Goal: Task Accomplishment & Management: Manage account settings

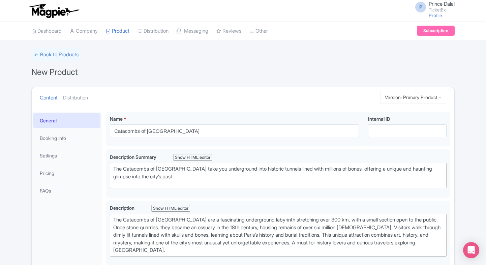
scroll to position [150, 0]
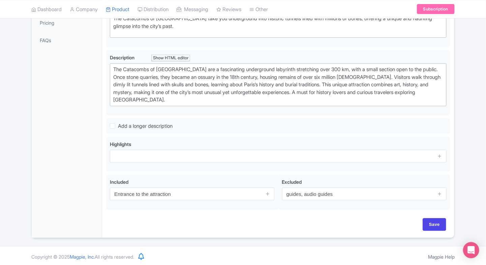
click at [466, 58] on div "← Back to Products New Product Content Distribution Version: Primary Product Pr…" at bounding box center [243, 68] width 486 height 340
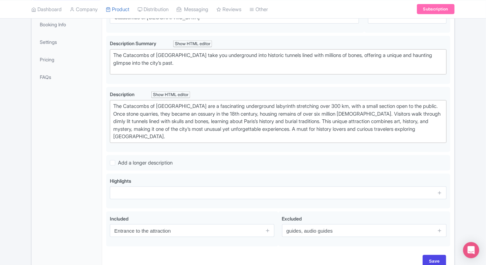
scroll to position [111, 0]
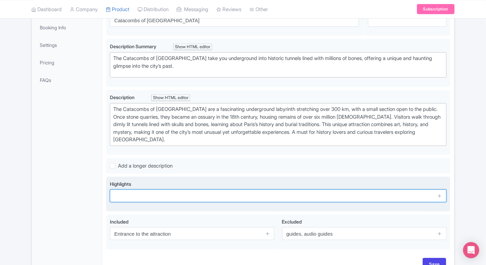
click at [120, 191] on input "text" at bounding box center [278, 196] width 337 height 13
paste input "Descend into the Paris Catacombs, 20 meters underground, to explore the city’s …"
type input "Descend into the Paris Catacombs, 20 meters underground, to explore the city’s …"
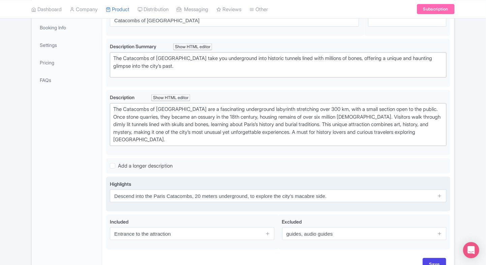
click at [441, 190] on span at bounding box center [439, 196] width 13 height 13
click at [440, 194] on icon at bounding box center [439, 195] width 5 height 5
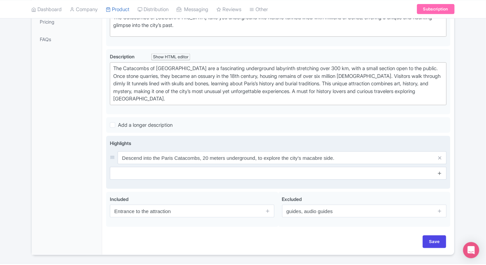
scroll to position [153, 0]
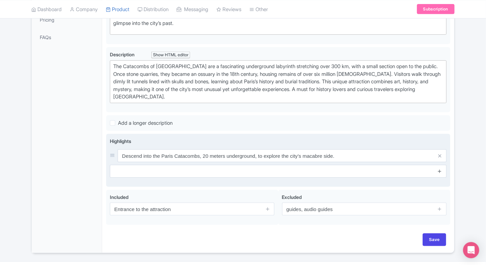
click at [440, 172] on icon at bounding box center [439, 171] width 5 height 5
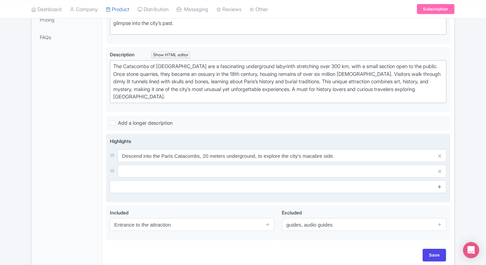
click at [440, 186] on icon at bounding box center [439, 186] width 5 height 5
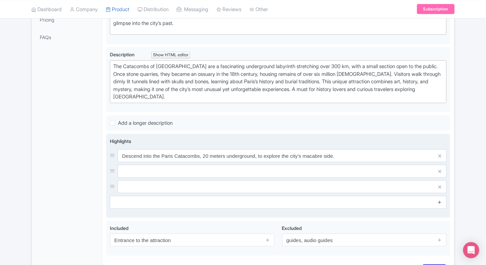
click at [439, 199] on link at bounding box center [439, 203] width 5 height 8
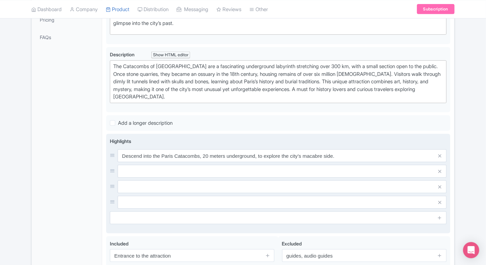
click at [339, 163] on div "Descend into the Paris Catacombs, 20 meters underground, to explore the city’s …" at bounding box center [278, 178] width 337 height 59
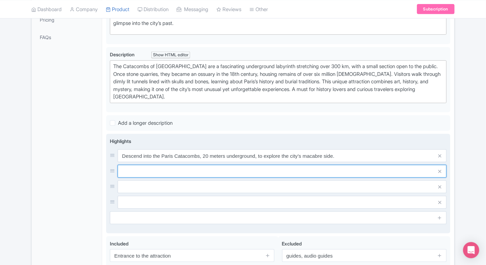
click at [330, 162] on input "text" at bounding box center [282, 155] width 329 height 13
click at [163, 162] on input "text" at bounding box center [282, 155] width 329 height 13
paste input "Walk through tunnels lined with human bones in one of the world’s largest under…"
type input "Walk through tunnels lined with human bones in one of the world’s largest under…"
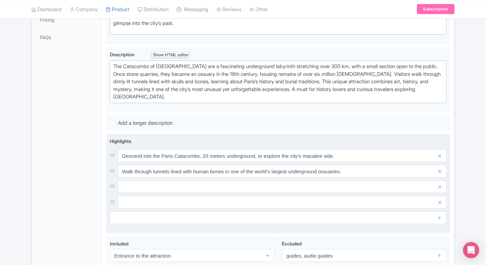
click at [146, 162] on input "text" at bounding box center [282, 155] width 329 height 13
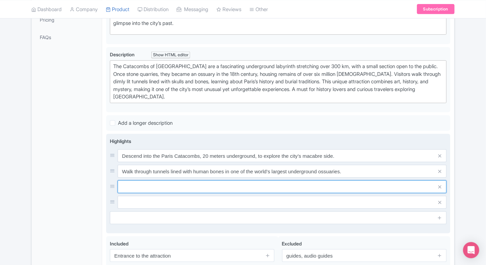
paste input "Learn how Paris’s former quarries were transformed into a burial site during th…"
type input "Learn how Paris’s former quarries were transformed into a burial site during th…"
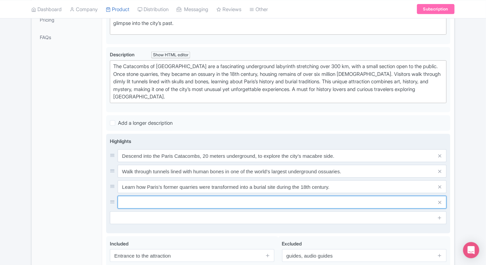
paste input "An unforgettable experience for history buffs and dark tourism fans."
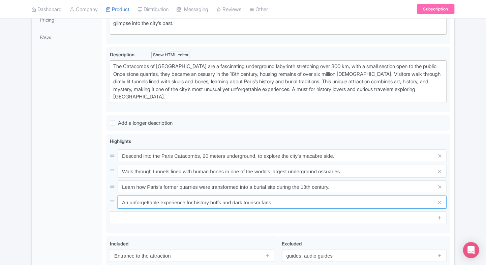
type input "An unforgettable experience for history buffs and dark tourism fans."
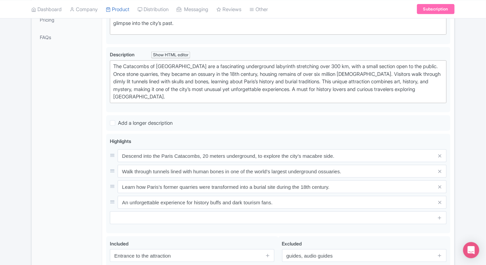
click at [84, 189] on div "General Booking Info Settings Pricing FAQs" at bounding box center [67, 128] width 70 height 341
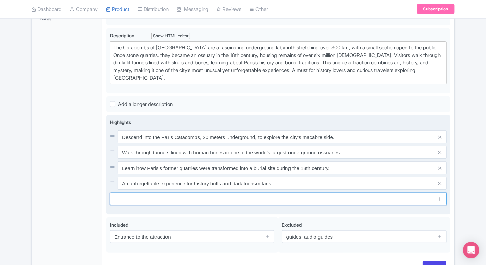
click at [154, 196] on input "text" at bounding box center [278, 199] width 337 height 13
paste input "Pre-book timed-entry tickets to avoid long waits at this frequently sold-out at…"
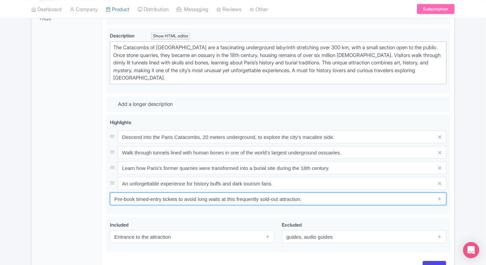
type input "Pre-book timed-entry tickets to avoid long waits at this frequently sold-out at…"
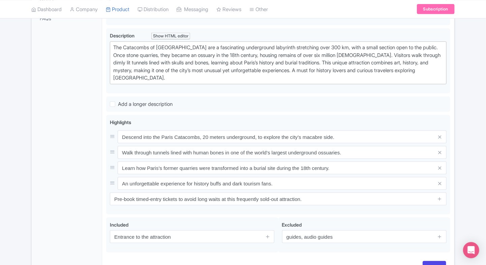
click at [78, 200] on div "General Booking Info Settings Pricing FAQs" at bounding box center [67, 109] width 70 height 341
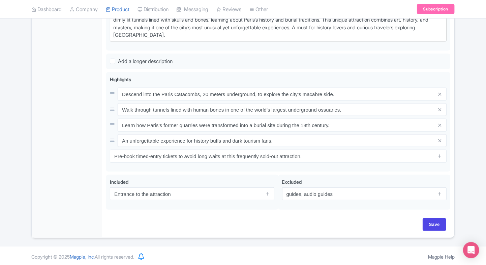
scroll to position [215, 0]
click at [435, 226] on input "Save" at bounding box center [435, 225] width 24 height 13
type input "Saving..."
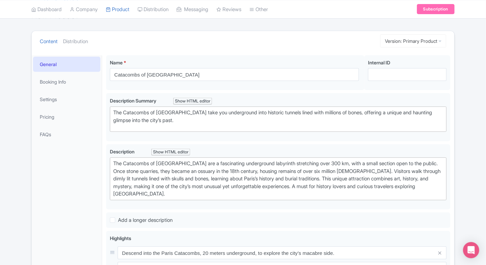
scroll to position [0, 0]
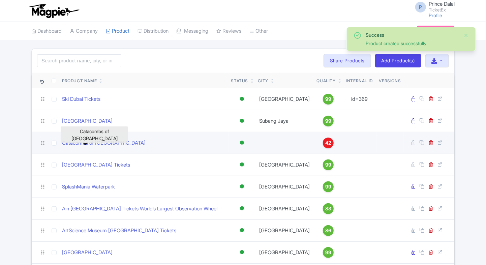
click at [84, 139] on link "Catacombs of [GEOGRAPHIC_DATA]" at bounding box center [104, 143] width 84 height 8
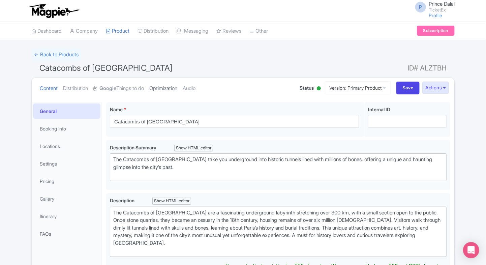
click at [175, 91] on link "Optimization" at bounding box center [163, 88] width 28 height 21
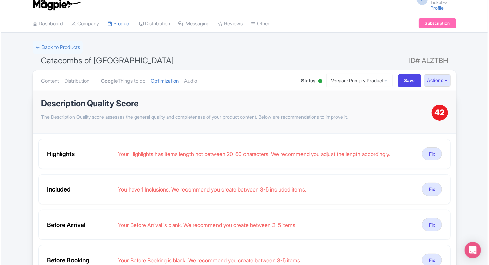
scroll to position [8, 0]
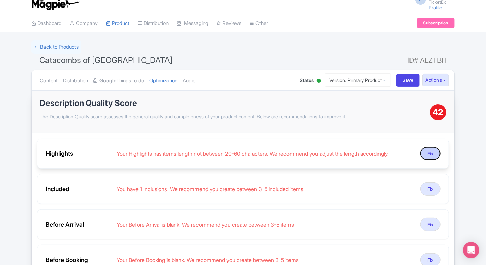
click at [423, 154] on button "Fix" at bounding box center [431, 153] width 20 height 13
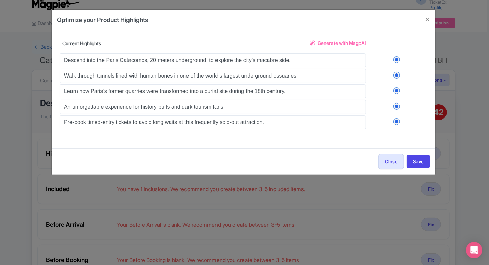
click at [329, 47] on link "Generate with MagpAI" at bounding box center [338, 45] width 56 height 12
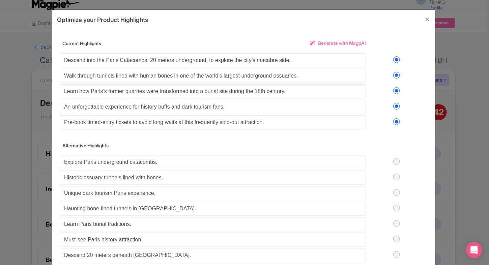
scroll to position [7, 0]
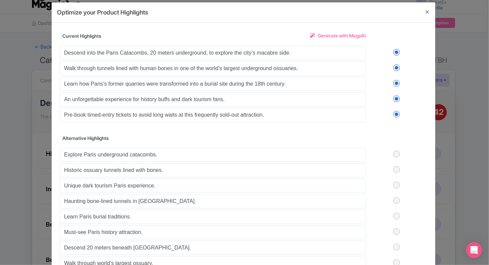
click at [397, 113] on label at bounding box center [396, 114] width 61 height 7
click at [0, 0] on input "checkbox" at bounding box center [0, 0] width 0 height 0
click at [396, 99] on label at bounding box center [396, 98] width 61 height 7
click at [0, 0] on input "checkbox" at bounding box center [0, 0] width 0 height 0
click at [395, 85] on label at bounding box center [396, 83] width 61 height 7
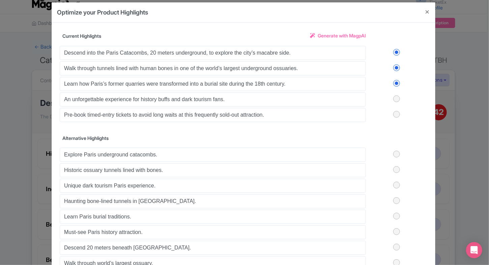
click at [0, 0] on input "checkbox" at bounding box center [0, 0] width 0 height 0
click at [394, 61] on div "Descend into the Paris Catacombs, 20 meters underground, to explore the city’s …" at bounding box center [244, 84] width 368 height 78
click at [394, 68] on label at bounding box center [396, 67] width 61 height 7
click at [0, 0] on input "checkbox" at bounding box center [0, 0] width 0 height 0
click at [394, 50] on label at bounding box center [396, 52] width 61 height 7
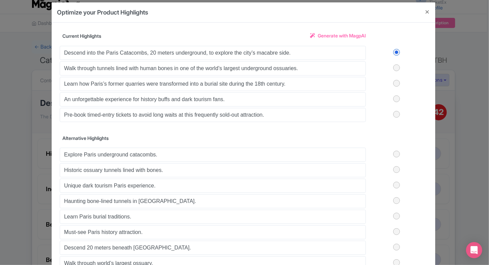
click at [0, 0] on input "checkbox" at bounding box center [0, 0] width 0 height 0
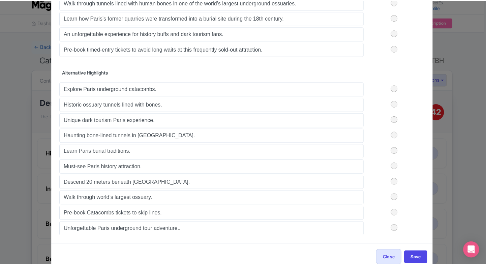
scroll to position [73, 0]
click at [398, 87] on label at bounding box center [396, 88] width 61 height 7
click at [0, 0] on input "checkbox" at bounding box center [0, 0] width 0 height 0
click at [397, 106] on label at bounding box center [396, 104] width 61 height 7
click at [0, 0] on input "checkbox" at bounding box center [0, 0] width 0 height 0
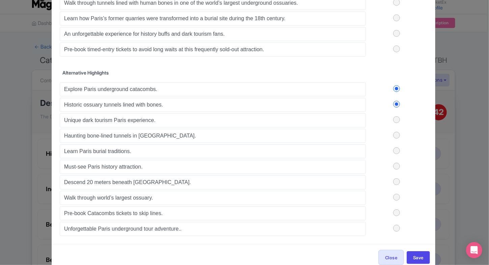
click at [392, 130] on div "Explore Paris underground catacombs. Historic ossuary tunnels lined with bones.…" at bounding box center [244, 158] width 368 height 155
click at [395, 116] on label at bounding box center [396, 119] width 61 height 7
click at [0, 0] on input "checkbox" at bounding box center [0, 0] width 0 height 0
click at [396, 132] on label at bounding box center [396, 135] width 61 height 7
click at [0, 0] on input "checkbox" at bounding box center [0, 0] width 0 height 0
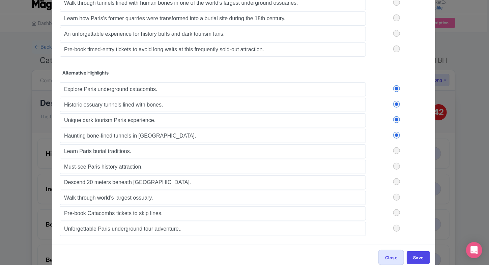
click at [395, 151] on label at bounding box center [396, 150] width 61 height 7
click at [0, 0] on input "checkbox" at bounding box center [0, 0] width 0 height 0
click at [413, 252] on button "Save" at bounding box center [418, 257] width 23 height 13
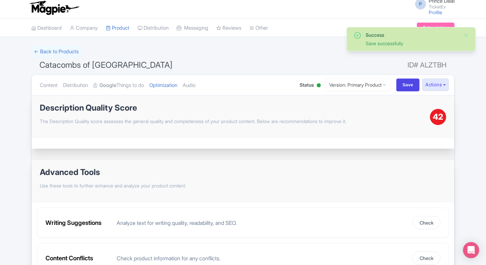
scroll to position [0, 0]
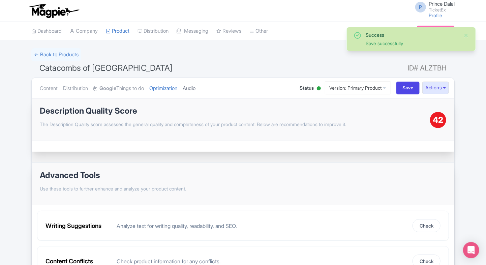
click at [196, 93] on link "Audio" at bounding box center [189, 88] width 13 height 21
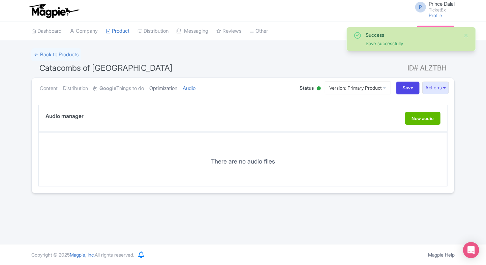
click at [172, 92] on link "Optimization" at bounding box center [163, 88] width 28 height 21
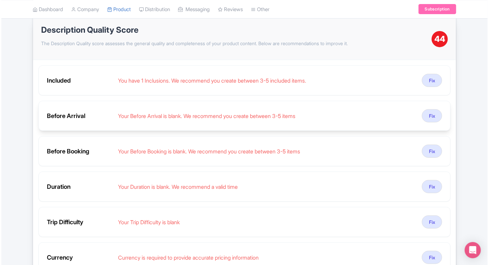
scroll to position [106, 0]
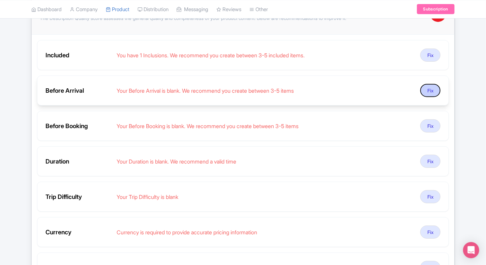
click at [435, 92] on button "Fix" at bounding box center [431, 90] width 20 height 13
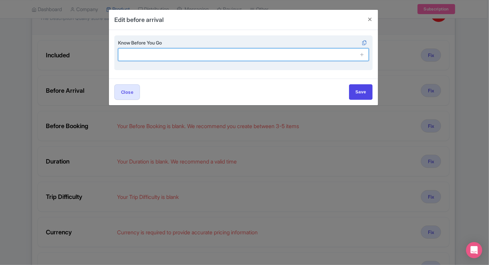
click at [173, 59] on input "text" at bounding box center [243, 54] width 251 height 13
paste input "The underground temperature is a consistent 14°C, so wear suitable clothing to …"
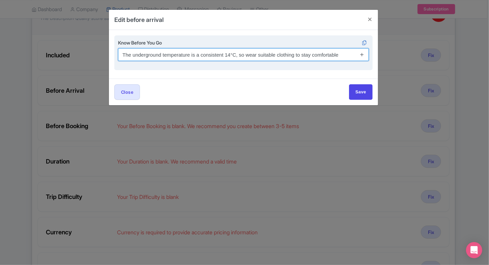
type input "The underground temperature is a consistent 14°C, so wear suitable clothing to …"
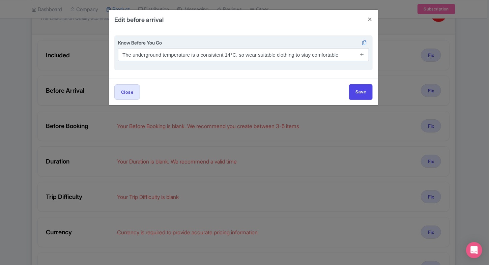
click at [364, 57] on link at bounding box center [362, 55] width 5 height 8
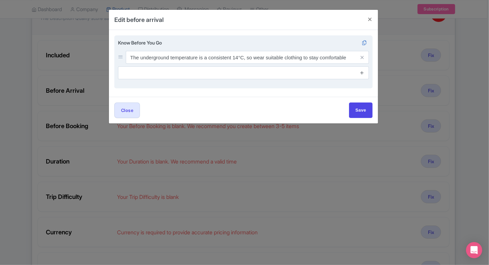
drag, startPoint x: 364, startPoint y: 68, endPoint x: 363, endPoint y: 72, distance: 4.2
click at [363, 72] on span at bounding box center [361, 72] width 13 height 13
click at [363, 72] on icon at bounding box center [362, 72] width 5 height 5
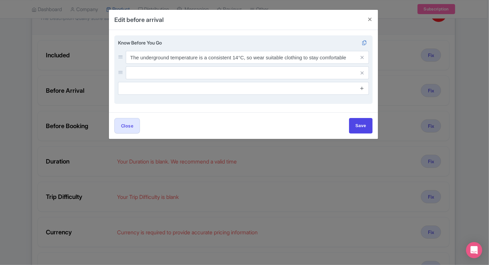
click at [362, 90] on icon at bounding box center [362, 88] width 5 height 5
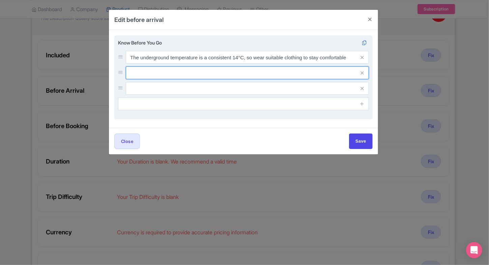
click at [263, 64] on input "text" at bounding box center [247, 57] width 243 height 13
paste input "Photos for private use are permitted, but flash photography, tripods, and bulky…"
type input "Photos for private use are permitted, but flash photography, tripods, and bulky…"
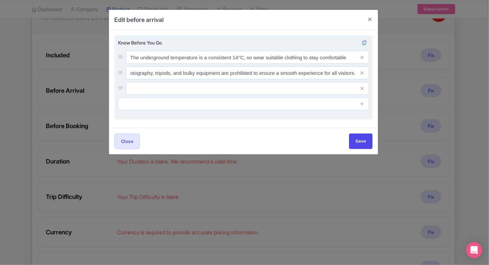
scroll to position [0, 0]
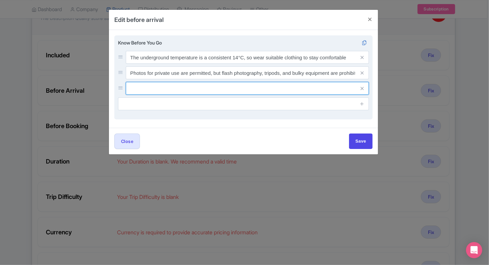
click at [192, 64] on input "text" at bounding box center [247, 57] width 243 height 13
paste input "Restrooms are located at the exit of the Catacombs."
type input "Restrooms are located at the exit of the Catacombs."
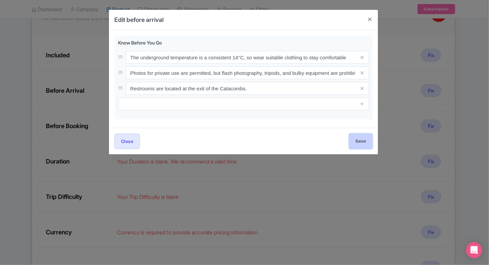
click at [361, 147] on input "Save" at bounding box center [361, 141] width 24 height 15
type input "Save"
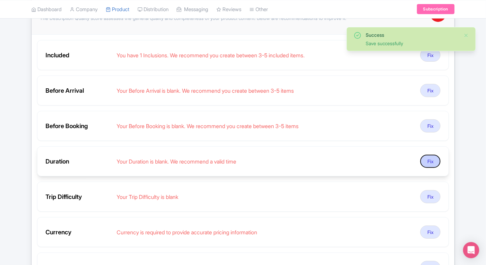
click at [428, 161] on button "Fix" at bounding box center [431, 161] width 20 height 13
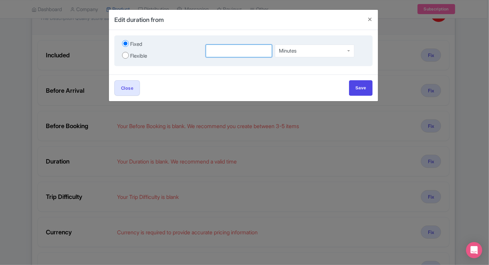
click at [220, 56] on input "number" at bounding box center [239, 51] width 66 height 13
type input "1"
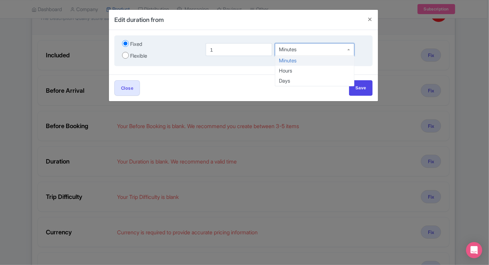
click at [311, 56] on div "Minutes Minutes Hours Days" at bounding box center [315, 50] width 80 height 15
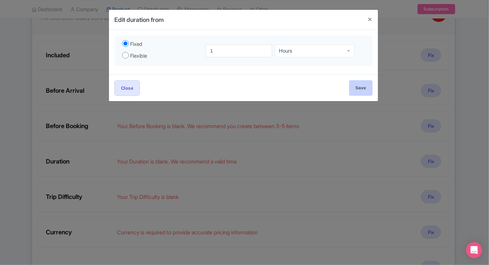
drag, startPoint x: 345, startPoint y: 86, endPoint x: 353, endPoint y: 87, distance: 8.5
click at [353, 87] on div "Close Save" at bounding box center [243, 87] width 258 height 15
click at [353, 87] on input "Save" at bounding box center [361, 87] width 24 height 15
type input "Save"
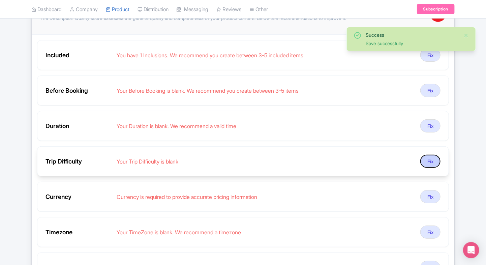
click at [430, 155] on button "Fix" at bounding box center [431, 161] width 20 height 13
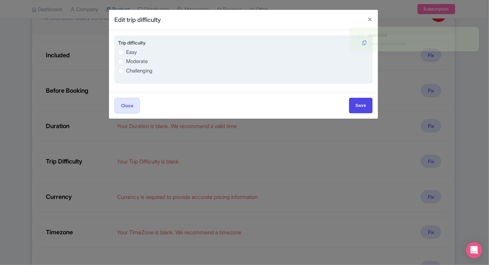
click at [127, 56] on div "Easy Moderate Challenging" at bounding box center [243, 61] width 251 height 26
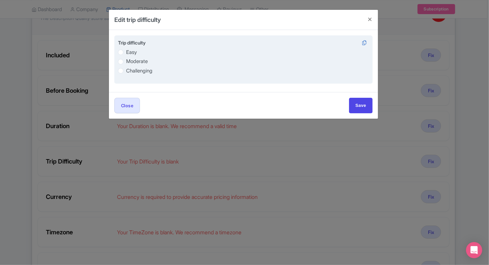
click at [126, 59] on label "Moderate" at bounding box center [137, 62] width 22 height 8
radio input "true"
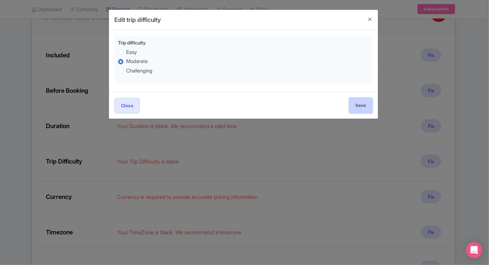
click at [358, 106] on input "Save" at bounding box center [361, 105] width 24 height 15
type input "Save"
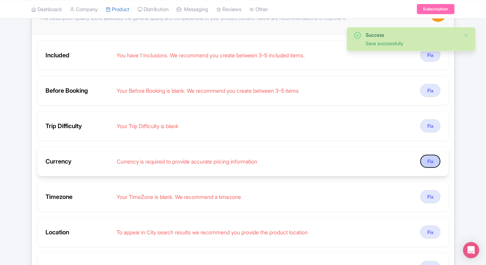
click at [434, 162] on button "Fix" at bounding box center [431, 161] width 20 height 13
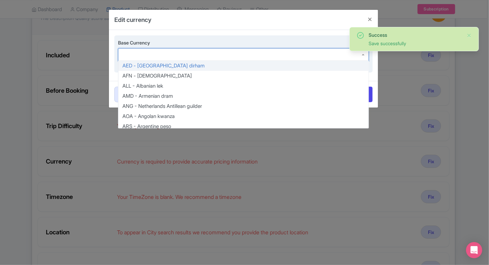
click at [160, 50] on div at bounding box center [243, 54] width 251 height 13
type input "inr"
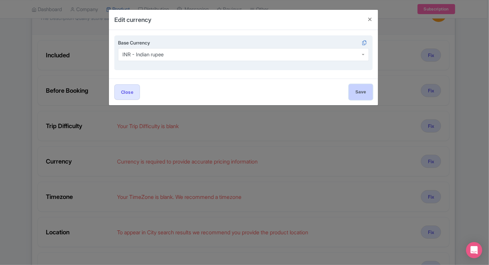
click at [365, 92] on input "Save" at bounding box center [361, 91] width 24 height 15
type input "Save"
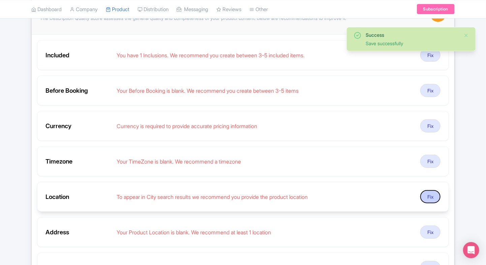
click at [431, 192] on button "Fix" at bounding box center [431, 196] width 20 height 13
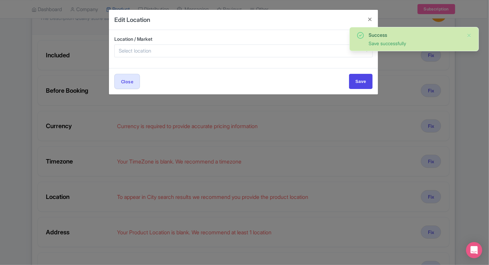
click at [200, 49] on div at bounding box center [243, 51] width 258 height 13
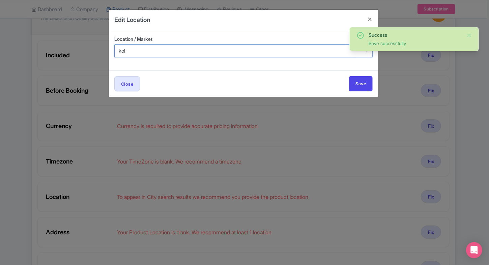
type input "kolk"
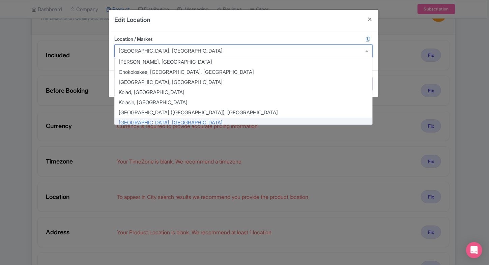
scroll to position [3, 0]
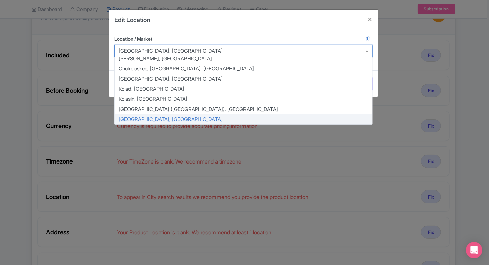
click at [214, 50] on div "Kolkata, India" at bounding box center [243, 51] width 258 height 13
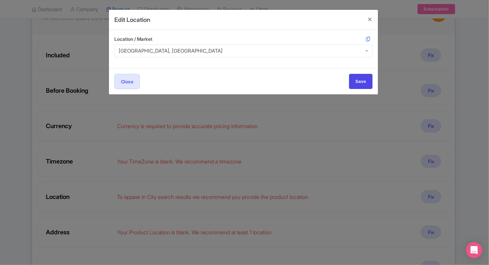
click at [214, 50] on div "Kolkata, India" at bounding box center [243, 51] width 258 height 13
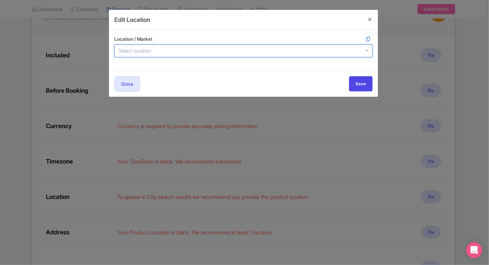
scroll to position [0, 0]
click at [214, 50] on div at bounding box center [243, 51] width 258 height 13
click at [172, 45] on div at bounding box center [243, 51] width 258 height 13
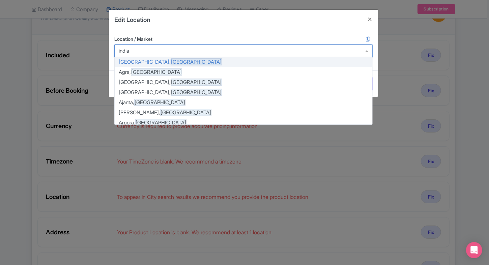
click at [172, 45] on div at bounding box center [243, 51] width 258 height 13
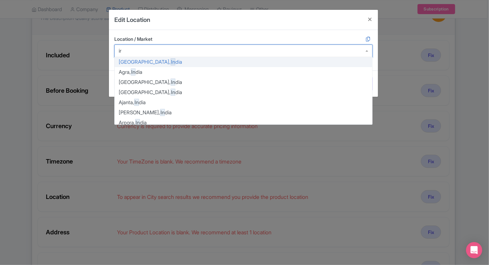
type input "i"
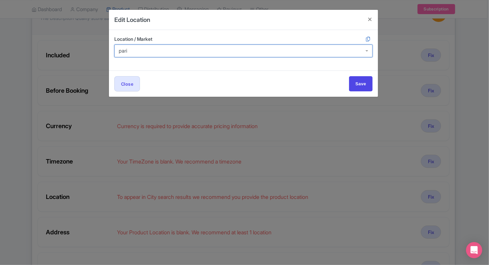
type input "paris"
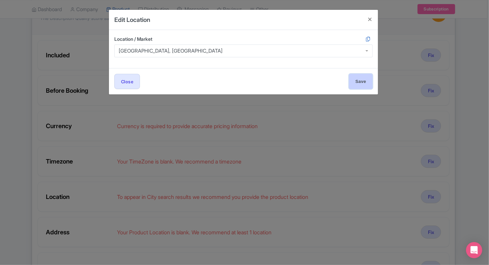
click at [360, 84] on input "Save" at bounding box center [361, 81] width 24 height 15
type input "Save"
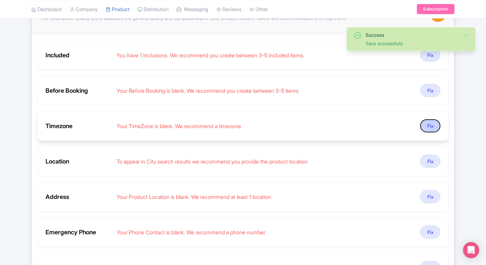
click at [433, 128] on button "Fix" at bounding box center [431, 125] width 20 height 13
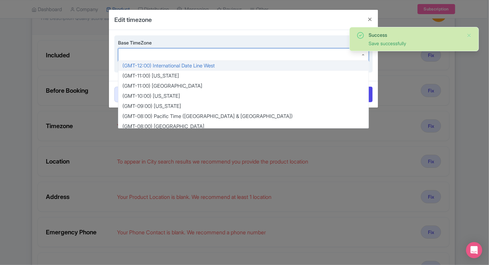
click at [206, 55] on div at bounding box center [243, 54] width 251 height 13
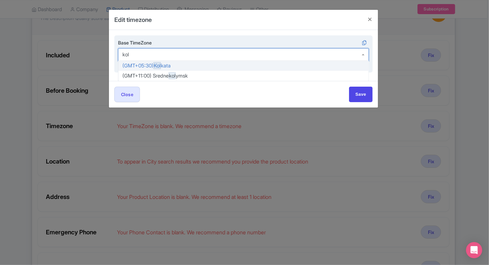
type input "k[PERSON_NAME]"
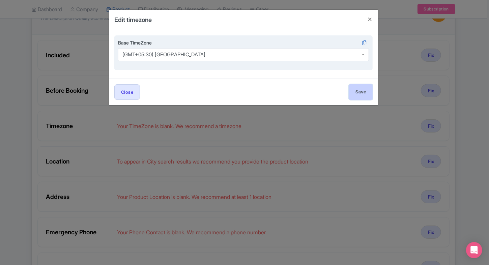
click at [365, 91] on input "Save" at bounding box center [361, 91] width 24 height 15
type input "Save"
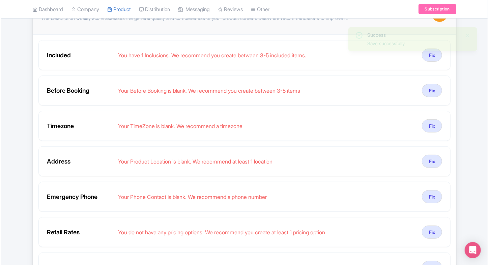
scroll to position [132, 0]
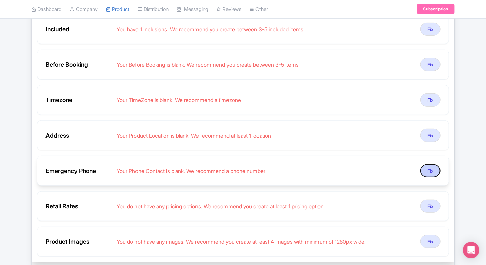
click at [428, 170] on button "Fix" at bounding box center [431, 170] width 20 height 13
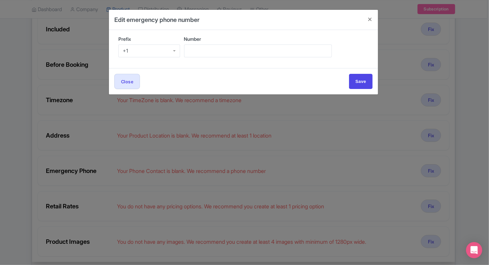
click at [142, 57] on div "Prefix +1 +1" at bounding box center [149, 48] width 62 height 27
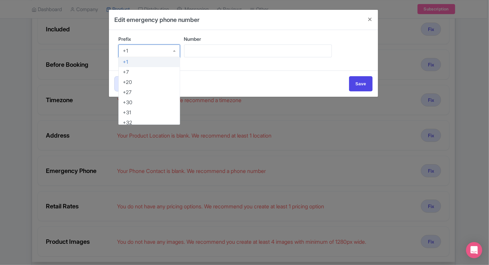
click at [150, 54] on div "+1" at bounding box center [149, 51] width 62 height 13
type input "91"
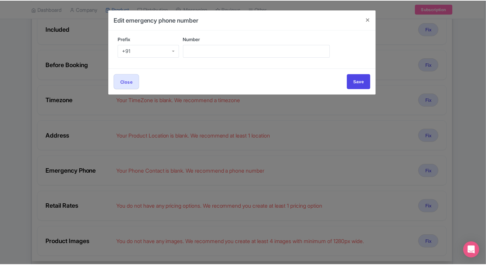
scroll to position [0, 0]
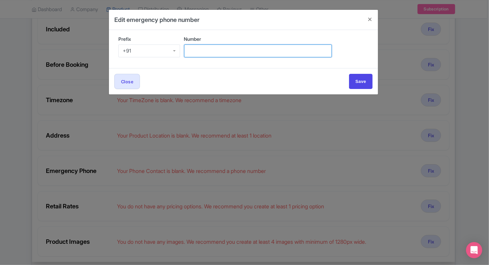
click at [201, 51] on input "Number" at bounding box center [258, 51] width 148 height 13
type input "9509989377"
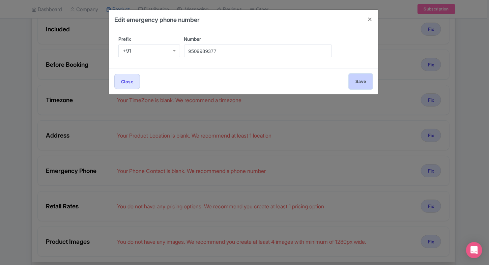
click at [355, 75] on input "Save" at bounding box center [361, 81] width 24 height 15
type input "Save"
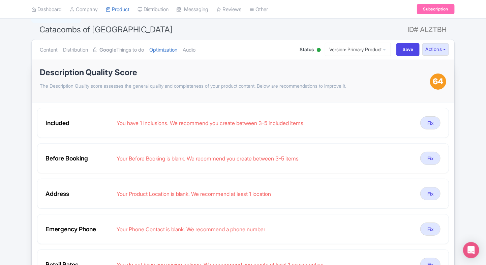
scroll to position [37, 0]
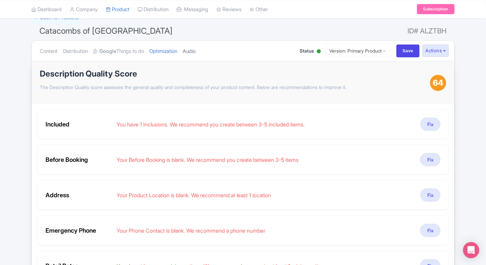
click at [196, 45] on link "Audio" at bounding box center [189, 51] width 13 height 21
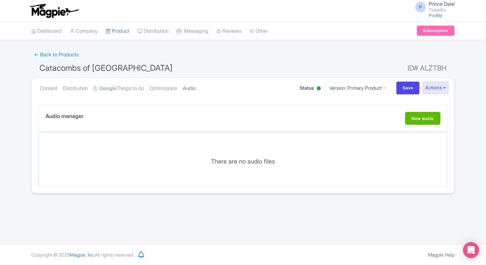
scroll to position [0, 0]
click at [171, 90] on link "Optimization" at bounding box center [163, 88] width 28 height 21
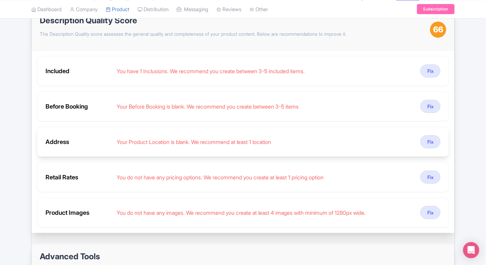
scroll to position [92, 0]
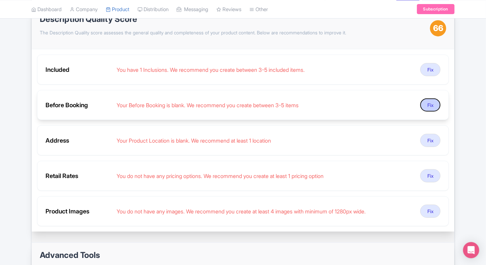
click at [430, 109] on button "Fix" at bounding box center [431, 104] width 20 height 13
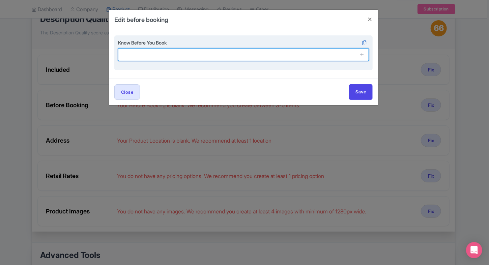
click at [211, 59] on input "text" at bounding box center [243, 54] width 251 height 13
paste input "Underground tunnels involve about 130 steps down and up."
type input "Underground tunnels involve about 130 steps down and up."
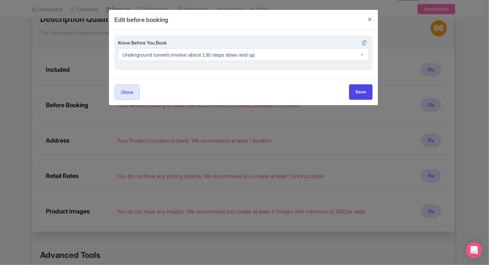
drag, startPoint x: 365, startPoint y: 53, endPoint x: 359, endPoint y: 54, distance: 6.2
click at [359, 54] on span at bounding box center [361, 54] width 13 height 13
drag, startPoint x: 359, startPoint y: 54, endPoint x: 365, endPoint y: 54, distance: 6.1
click at [365, 54] on span at bounding box center [361, 54] width 13 height 13
drag, startPoint x: 365, startPoint y: 54, endPoint x: 361, endPoint y: 54, distance: 4.0
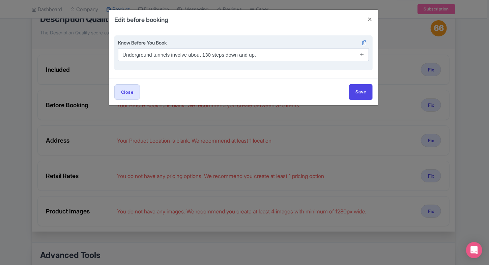
click at [361, 54] on span at bounding box center [361, 54] width 13 height 13
click at [361, 54] on icon at bounding box center [362, 54] width 5 height 5
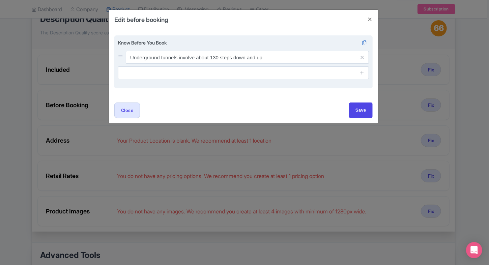
click at [359, 72] on span at bounding box center [361, 72] width 13 height 13
click at [363, 74] on icon at bounding box center [362, 72] width 5 height 5
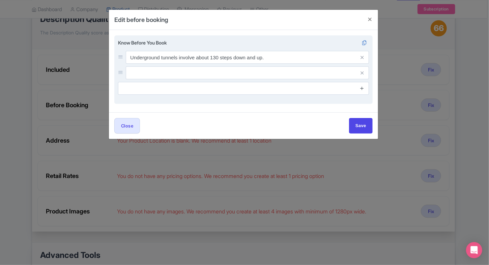
click at [363, 89] on icon at bounding box center [362, 88] width 5 height 5
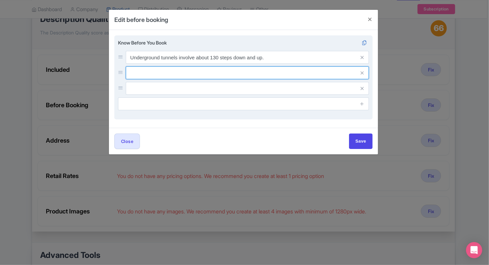
click at [276, 64] on input "text" at bounding box center [247, 57] width 243 height 13
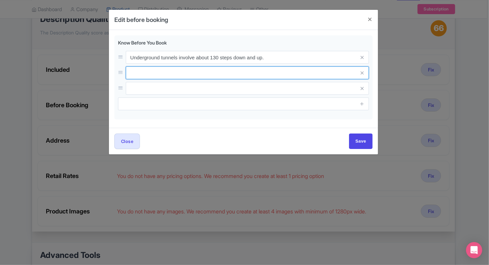
paste input "Not suitable for visitors with mobility issues or claustrophobia."
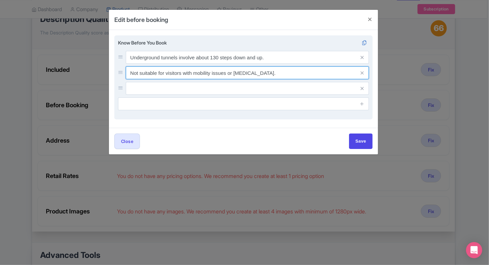
type input "Not suitable for visitors with mobility issues or claustrophobia."
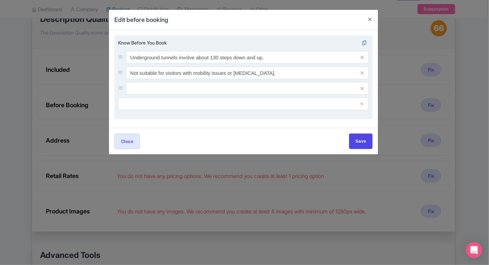
drag, startPoint x: 186, startPoint y: 82, endPoint x: 174, endPoint y: 83, distance: 11.5
click at [174, 83] on div "Underground tunnels involve about 130 steps down and up. Not suitable for visit…" at bounding box center [243, 73] width 251 height 44
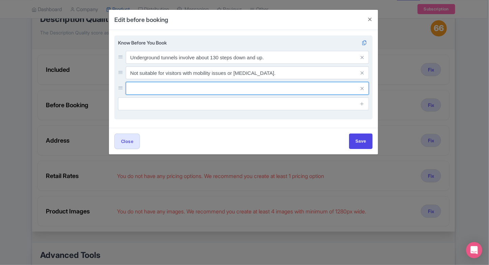
click at [174, 64] on input "text" at bounding box center [247, 57] width 243 height 13
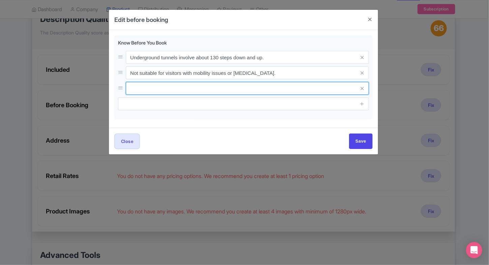
paste input "Backpacks and large bags are not allowed underground."
type input "Backpacks and large bags are not allowed underground."
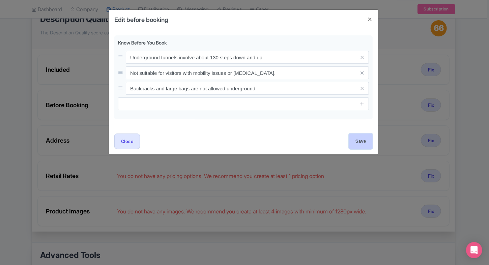
click at [360, 148] on input "Save" at bounding box center [361, 141] width 24 height 15
type input "Save"
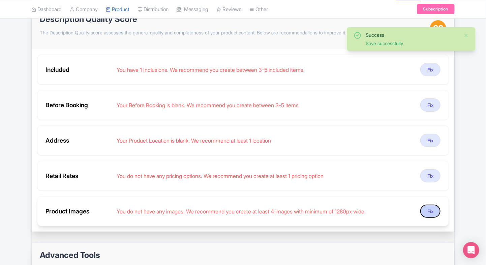
click at [430, 213] on button "Fix" at bounding box center [431, 211] width 20 height 13
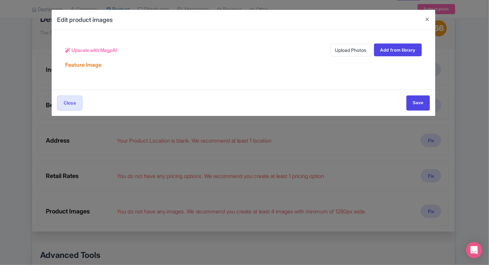
click at [353, 50] on link "Upload Photos" at bounding box center [351, 50] width 41 height 13
click at [428, 16] on button "Close" at bounding box center [427, 19] width 16 height 19
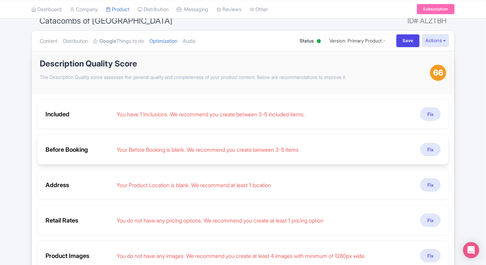
scroll to position [45, 0]
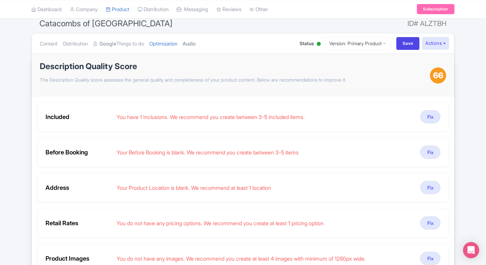
click at [193, 37] on link "Audio" at bounding box center [189, 43] width 13 height 21
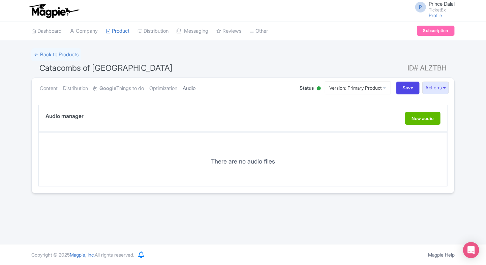
scroll to position [0, 0]
click at [166, 86] on link "Optimization" at bounding box center [163, 88] width 28 height 21
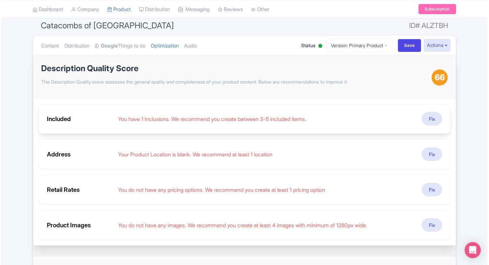
scroll to position [47, 0]
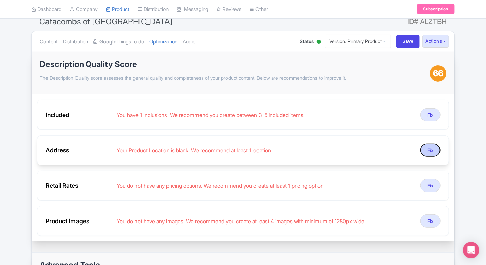
click at [432, 153] on button "Fix" at bounding box center [431, 150] width 20 height 13
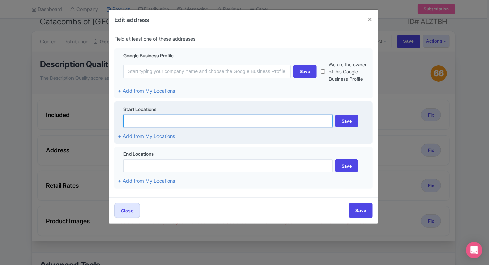
click at [130, 126] on input at bounding box center [227, 121] width 209 height 13
paste input "1 Av. du Colonel Henri Rol-Tanguy, 75014 Paris, France"
type input "1 Av. du Colonel Henri Rol-Tanguy, 75014 Paris, France"
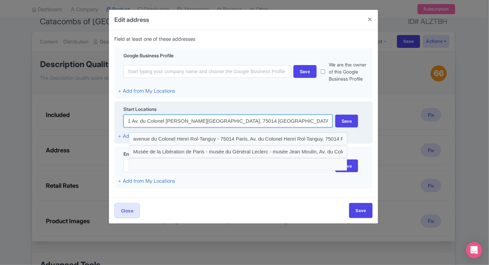
click at [277, 123] on input "1 Av. du Colonel Henri Rol-Tanguy, 75014 Paris, France" at bounding box center [227, 121] width 209 height 13
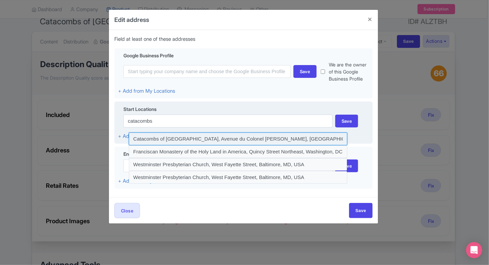
click at [249, 141] on input at bounding box center [238, 139] width 219 height 13
type input "Catacombs of Paris, Avenue du Colonel Henri Rol-Tanguy, Paris, France"
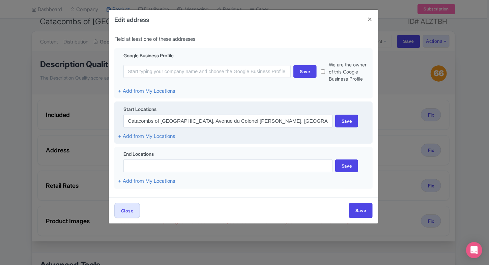
click at [344, 114] on div "Start Locations" at bounding box center [243, 110] width 251 height 9
click at [344, 118] on div "Save" at bounding box center [346, 121] width 23 height 13
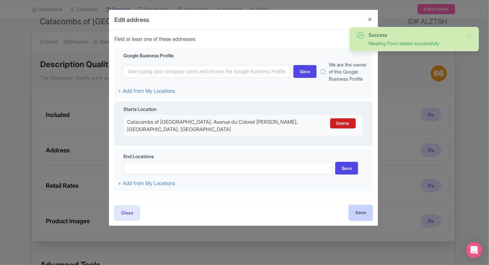
click at [360, 206] on input "Save" at bounding box center [361, 212] width 24 height 15
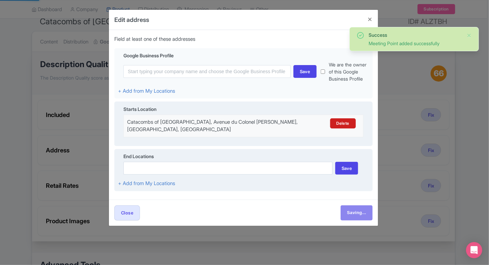
type input "Save"
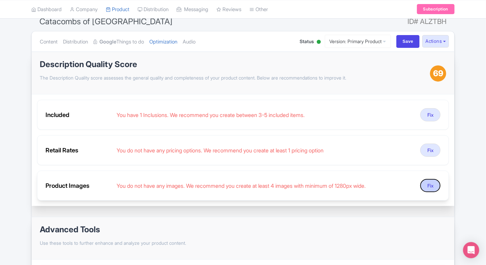
click at [433, 185] on button "Fix" at bounding box center [431, 185] width 20 height 13
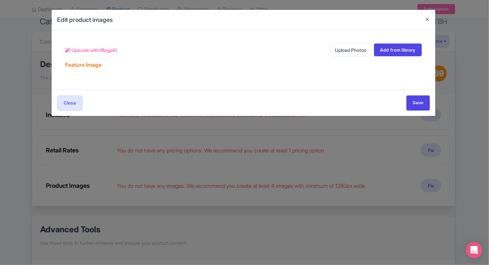
click at [334, 53] on link "Upload Photos" at bounding box center [351, 50] width 41 height 13
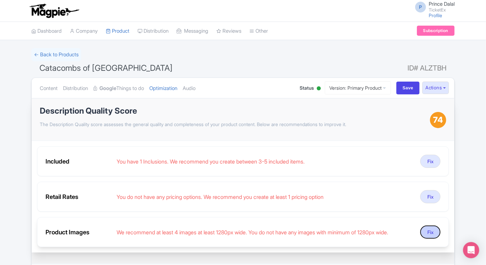
click at [428, 228] on button "Fix" at bounding box center [431, 232] width 20 height 13
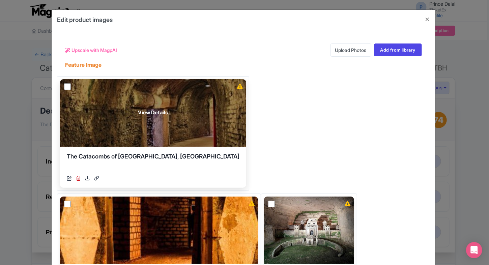
click at [68, 86] on input "checkbox" at bounding box center [67, 86] width 7 height 7
checkbox input "true"
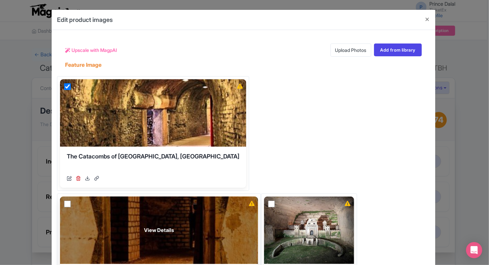
click at [71, 201] on input "checkbox" at bounding box center [67, 204] width 7 height 7
checkbox input "true"
drag, startPoint x: 342, startPoint y: 86, endPoint x: 320, endPoint y: 171, distance: 87.9
click at [320, 171] on div "View Details The Catacombs of Paris, France https://res.cloudinary.com/hfyvkoyi…" at bounding box center [243, 252] width 373 height 369
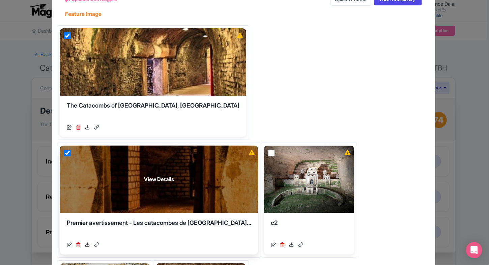
scroll to position [65, 0]
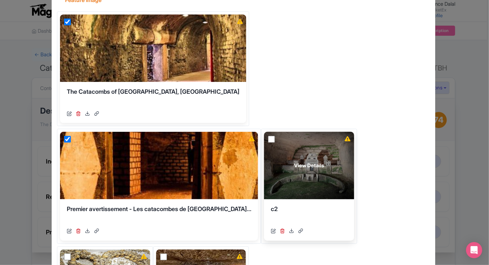
click at [275, 136] on input "checkbox" at bounding box center [271, 139] width 7 height 7
checkbox input "true"
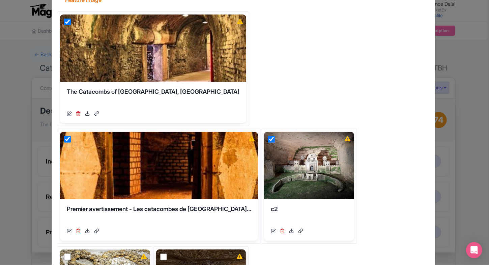
click at [161, 254] on input "checkbox" at bounding box center [163, 257] width 7 height 7
checkbox input "true"
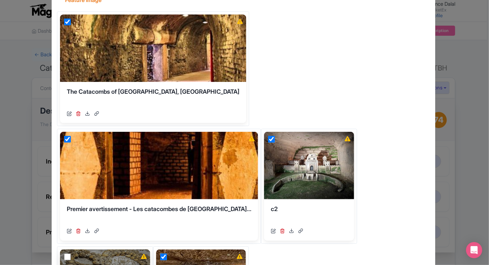
click at [65, 254] on input "checkbox" at bounding box center [67, 257] width 7 height 7
checkbox input "true"
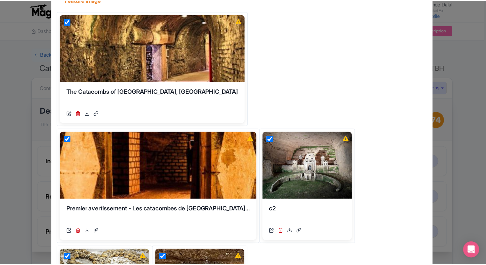
scroll to position [112, 0]
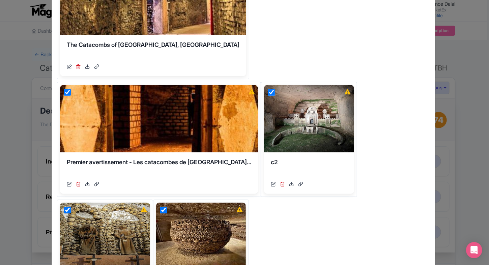
type input "Save"
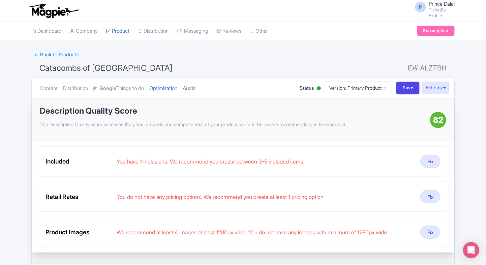
click at [196, 88] on link "Audio" at bounding box center [189, 88] width 13 height 21
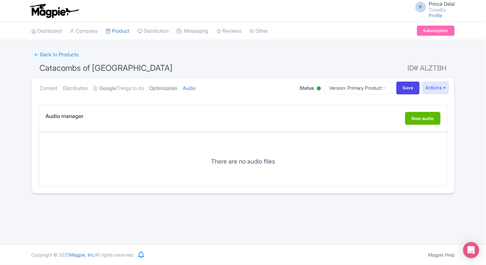
click at [172, 88] on link "Optimization" at bounding box center [163, 88] width 28 height 21
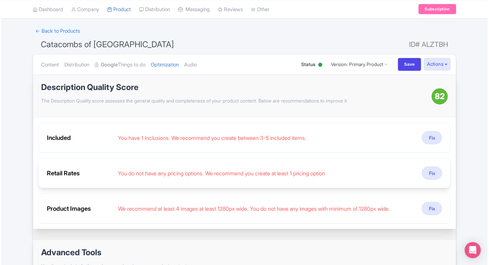
scroll to position [28, 0]
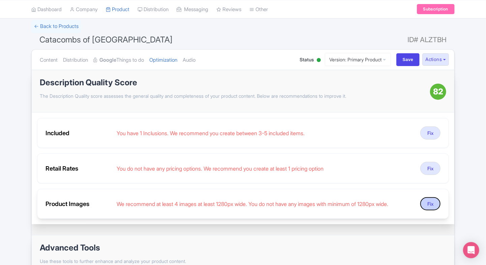
click at [440, 204] on button "Fix" at bounding box center [431, 203] width 20 height 13
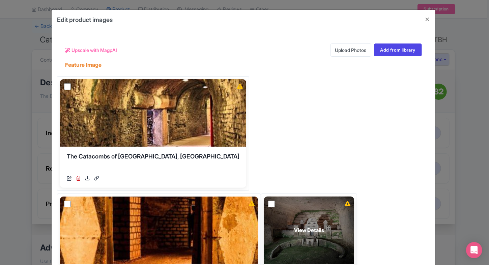
click at [275, 201] on input "checkbox" at bounding box center [271, 204] width 7 height 7
checkbox input "true"
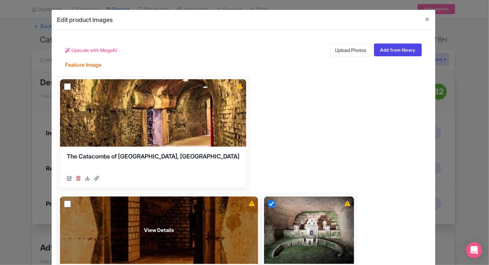
click at [71, 201] on input "checkbox" at bounding box center [67, 204] width 7 height 7
checkbox input "true"
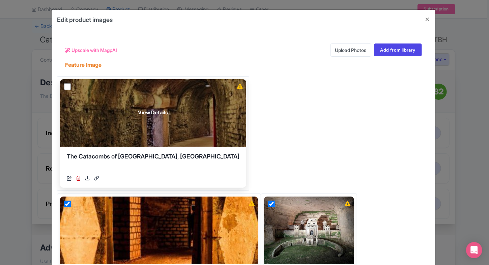
click at [64, 86] on input "checkbox" at bounding box center [67, 86] width 7 height 7
checkbox input "true"
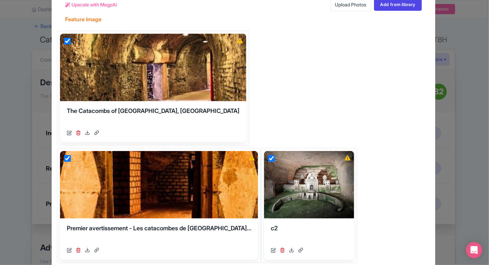
scroll to position [46, 0]
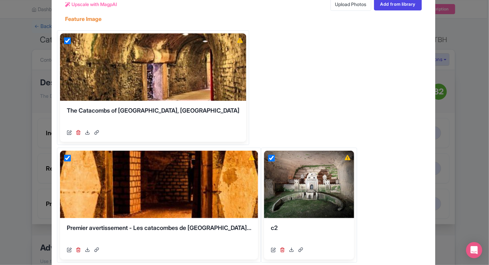
checkbox input "true"
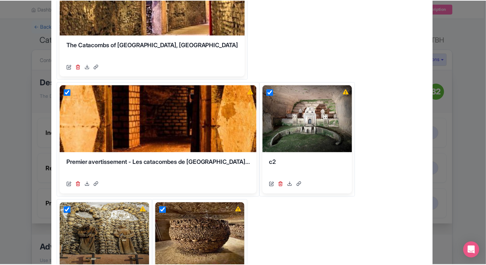
scroll to position [0, 0]
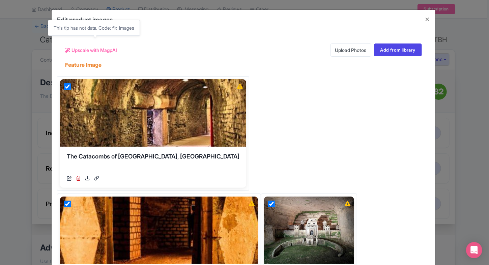
click at [112, 49] on span "Upscale with MagpAI" at bounding box center [95, 50] width 46 height 7
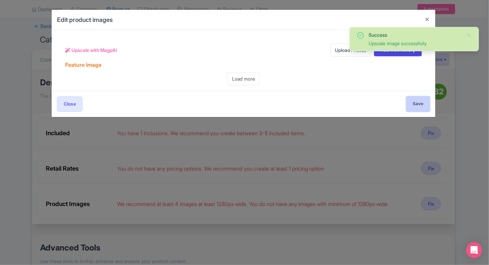
click at [418, 111] on input "Save" at bounding box center [418, 103] width 24 height 15
type input "Save"
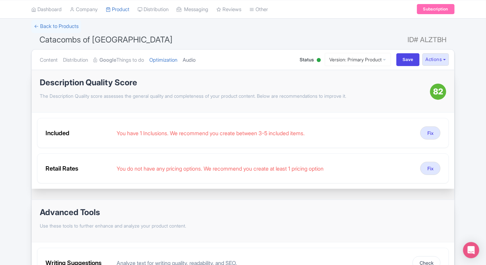
click at [196, 61] on link "Audio" at bounding box center [189, 60] width 13 height 21
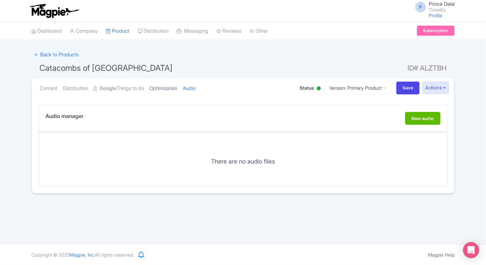
click at [177, 90] on link "Optimization" at bounding box center [163, 88] width 28 height 21
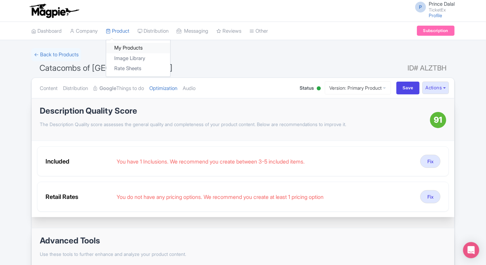
click at [134, 46] on link "My Products" at bounding box center [138, 48] width 64 height 10
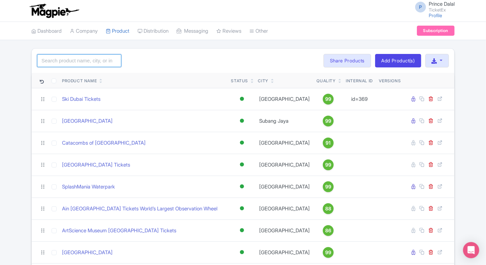
click at [69, 60] on input "search" at bounding box center [79, 60] width 84 height 13
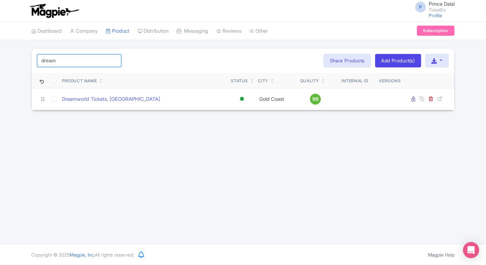
type input "dream"
click at [115, 61] on input "dream" at bounding box center [79, 60] width 84 height 13
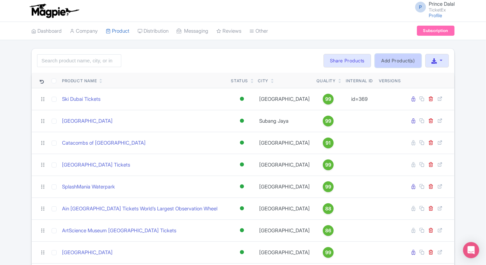
click at [382, 59] on link "Add Product(s)" at bounding box center [398, 60] width 46 height 13
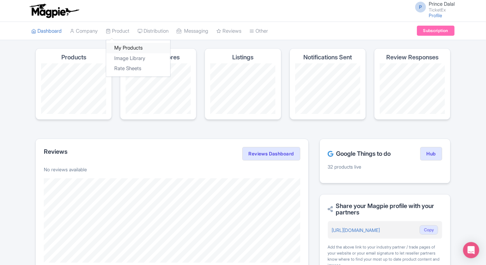
click at [125, 44] on link "My Products" at bounding box center [138, 48] width 64 height 10
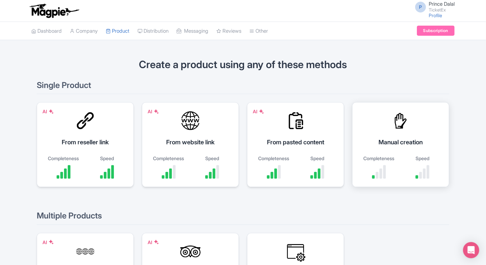
click at [397, 115] on div at bounding box center [401, 121] width 20 height 20
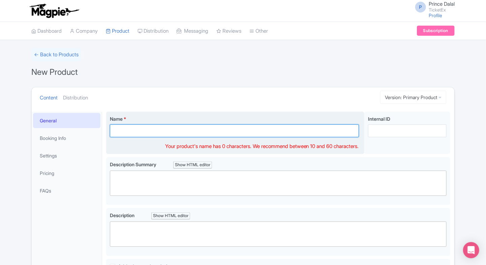
click at [123, 130] on input "Name *" at bounding box center [234, 130] width 249 height 13
paste input "[PERSON_NAME][GEOGRAPHIC_DATA] | [GEOGRAPHIC_DATA]"
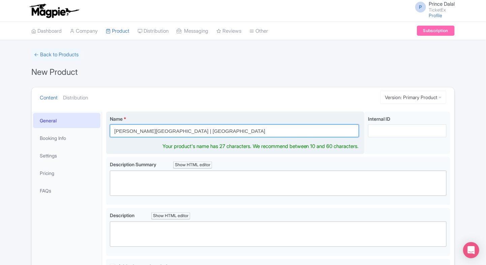
click at [162, 134] on input "[PERSON_NAME][GEOGRAPHIC_DATA] | [GEOGRAPHIC_DATA]" at bounding box center [234, 130] width 249 height 13
type input "[GEOGRAPHIC_DATA] [GEOGRAPHIC_DATA]"
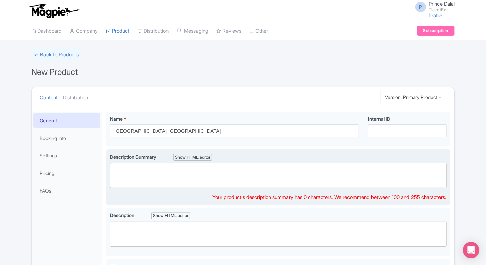
click at [113, 169] on trix-editor at bounding box center [278, 175] width 337 height 25
paste trix-editor "<div>&nbsp;The Van Gogh Museum in Amsterdam showcases the world’s largest colle…"
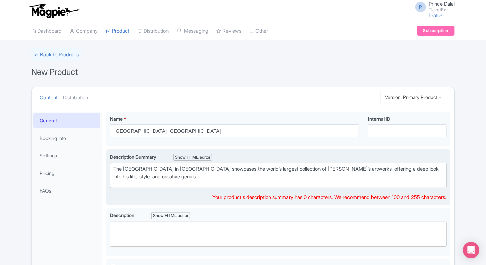
type trix-editor "<div>&nbsp;The Van Gogh Museum in Amsterdam showcases the world’s largest colle…"
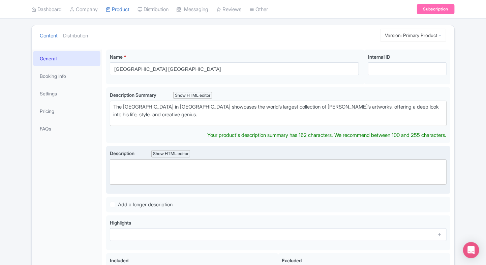
scroll to position [54, 0]
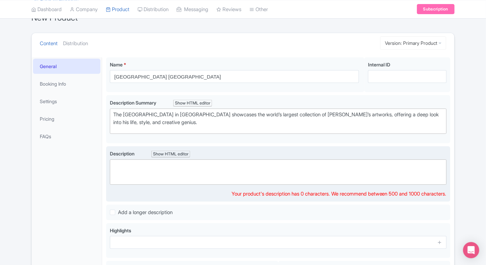
click at [131, 179] on trix-editor at bounding box center [278, 172] width 337 height 25
paste trix-editor "<div>The Van Gogh Museum is one of Amsterdam’s top cultural attractions, home t…"
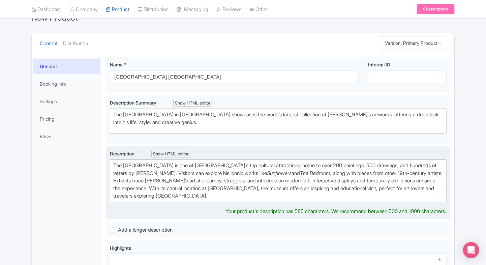
type trix-editor "<div>The Van Gogh Museum is one of Amsterdam’s top cultural attractions, home t…"
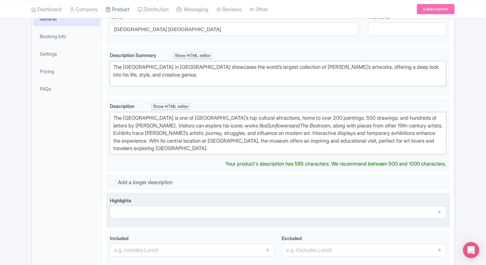
scroll to position [127, 0]
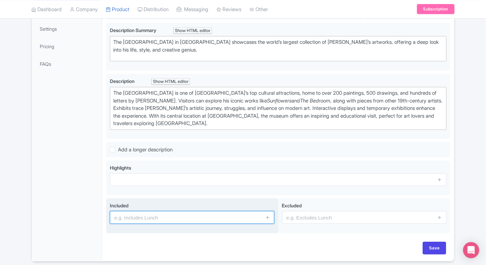
click at [220, 226] on div "Included" at bounding box center [192, 215] width 172 height 35
type input "Entrance to the attraction"
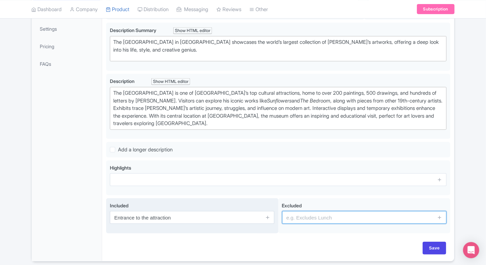
type input "guides, audio guides"
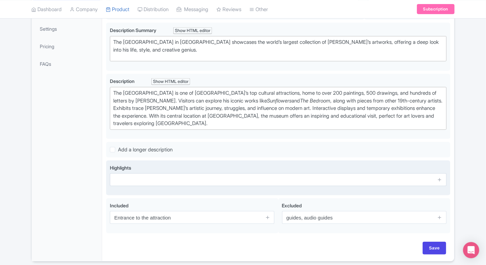
click at [219, 180] on input "text" at bounding box center [278, 179] width 337 height 13
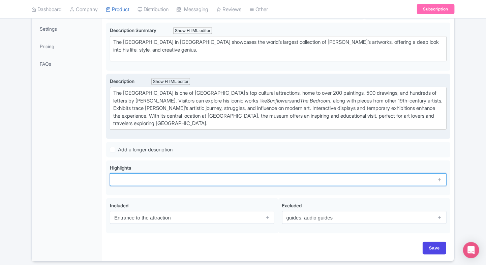
paste input "Discover over 200 paintings, 800 letters, and 500 drawings by Vincent van Gogh …"
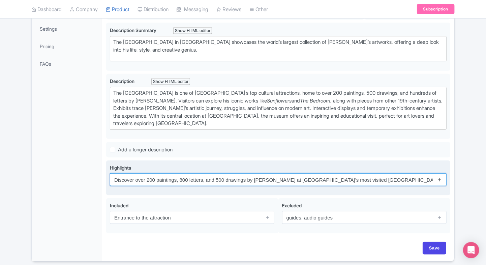
type input "Discover over 200 paintings, 800 letters, and 500 drawings by Vincent van Gogh …"
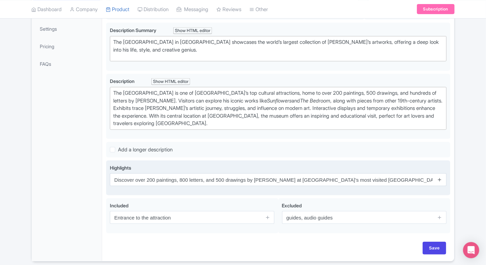
click at [438, 180] on icon at bounding box center [439, 179] width 5 height 5
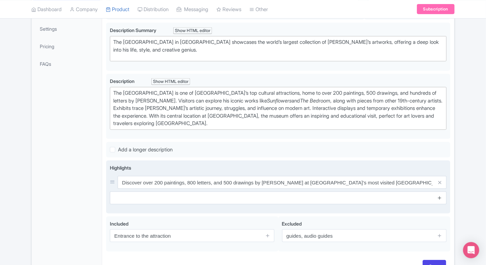
drag, startPoint x: 439, startPoint y: 188, endPoint x: 440, endPoint y: 194, distance: 5.5
click at [440, 194] on div "Highlights Discover over 200 paintings, 800 letters, and 500 drawings by Vincen…" at bounding box center [278, 184] width 337 height 40
click at [440, 195] on icon at bounding box center [439, 197] width 5 height 5
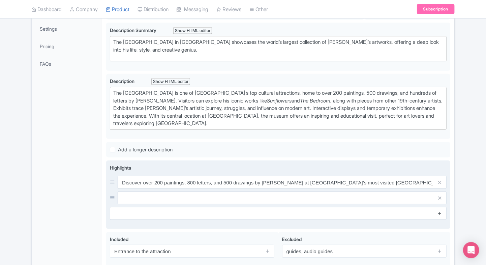
click at [440, 211] on icon at bounding box center [439, 213] width 5 height 5
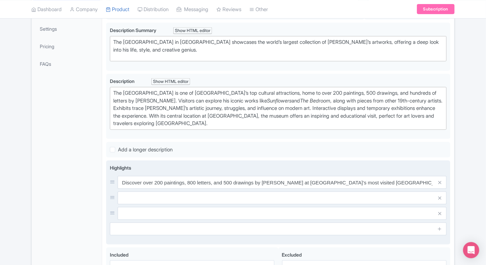
click at [384, 189] on input "text" at bounding box center [282, 182] width 329 height 13
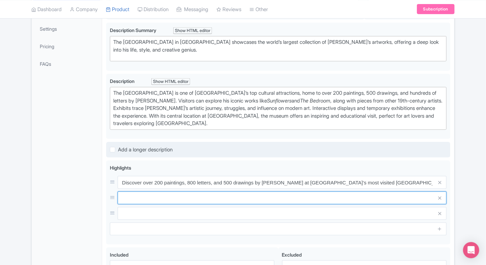
paste input "Explore iconic masterpieces like Sunflowers, The Bedroom, and Almond Blossom in…"
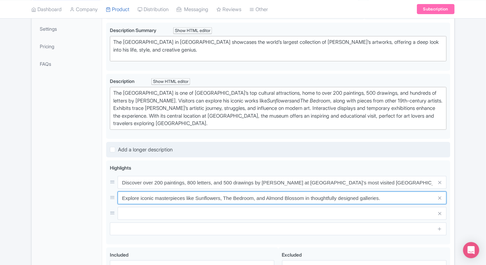
type input "Explore iconic masterpieces like Sunflowers, The Bedroom, and Almond Blossom in…"
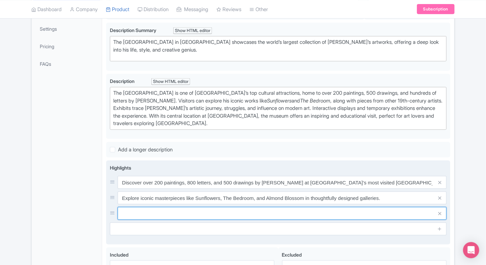
click at [141, 189] on input "text" at bounding box center [282, 182] width 329 height 13
paste input "Learn about Van Gogh’s emotional journey and artistic development through immer…"
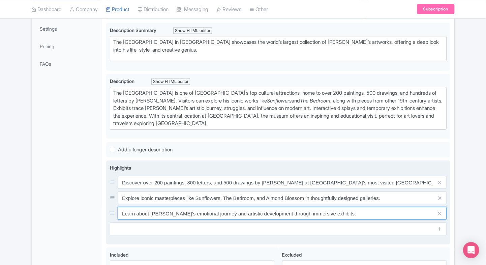
type input "Learn about [PERSON_NAME]’s emotional journey and artistic development through …"
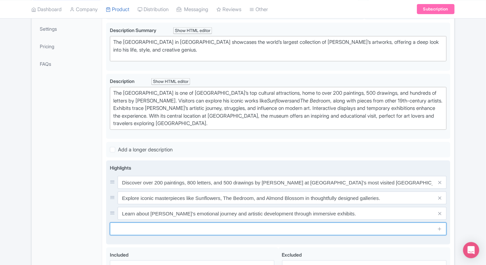
click at [151, 226] on input "text" at bounding box center [278, 229] width 337 height 13
paste input "See ongoing exhibitions featuring modern artists influenced by Van Gogh, includ…"
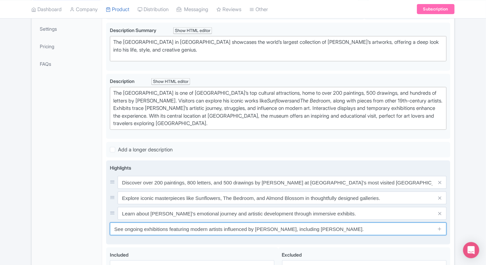
type input "See ongoing exhibitions featuring modern artists influenced by Van Gogh, includ…"
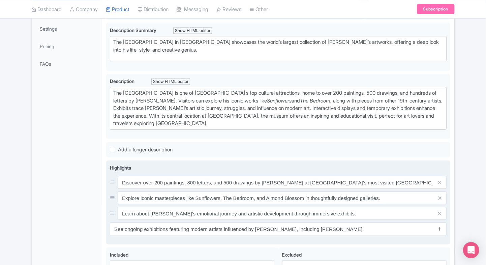
click at [440, 227] on icon at bounding box center [439, 228] width 5 height 5
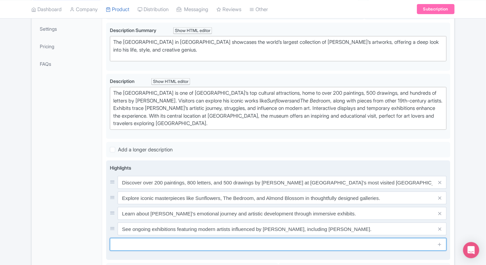
click at [289, 240] on input "text" at bounding box center [278, 244] width 337 height 13
paste input "Book skip-the-line tickets to secure your spot at this must-see Amsterdam cultu…"
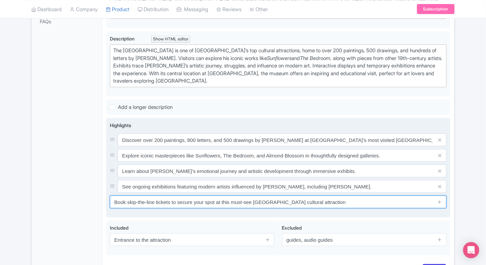
scroll to position [215, 0]
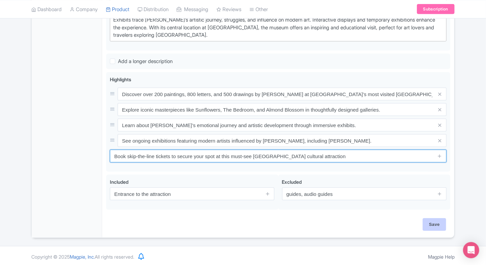
type input "Book skip-the-line tickets to secure your spot at this must-see Amsterdam cultu…"
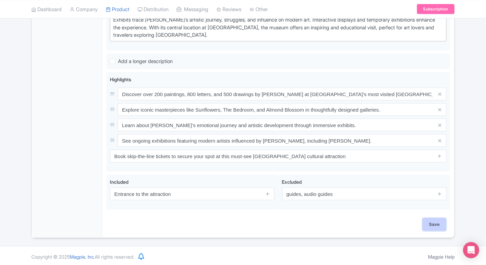
click at [425, 220] on input "Save" at bounding box center [435, 224] width 24 height 13
type input "Saving..."
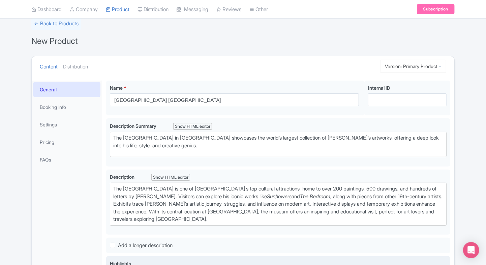
scroll to position [0, 0]
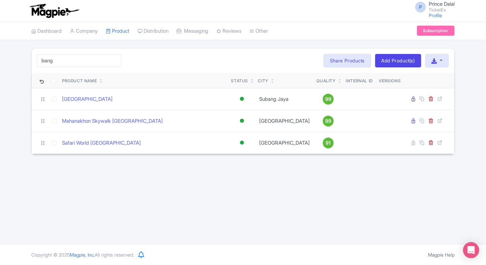
type input "bang"
click at [114, 61] on input "bang" at bounding box center [79, 60] width 84 height 13
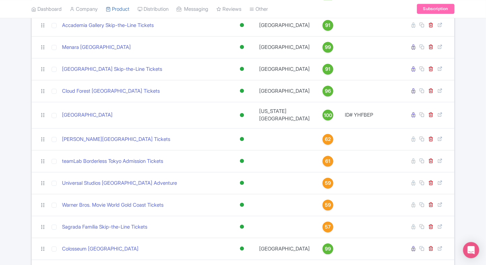
scroll to position [823, 0]
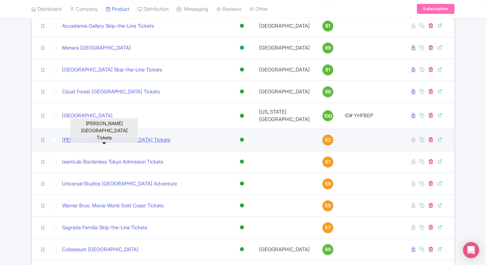
click at [97, 139] on link "[PERSON_NAME][GEOGRAPHIC_DATA] Tickets" at bounding box center [116, 140] width 108 height 8
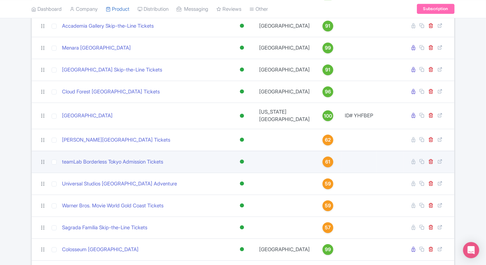
click at [98, 168] on td "teamLab Borderless Tokyo Admission Tickets" at bounding box center [143, 162] width 169 height 22
click at [112, 161] on link "teamLab Borderless Tokyo Admission Tickets" at bounding box center [112, 162] width 101 height 8
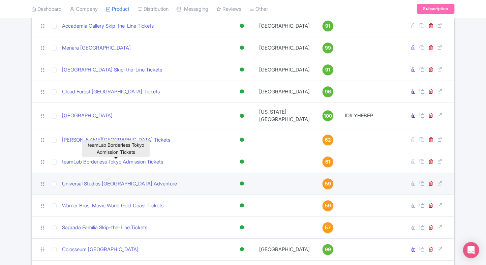
click at [78, 180] on td "Universal Studios [GEOGRAPHIC_DATA] Adventure" at bounding box center [143, 184] width 169 height 22
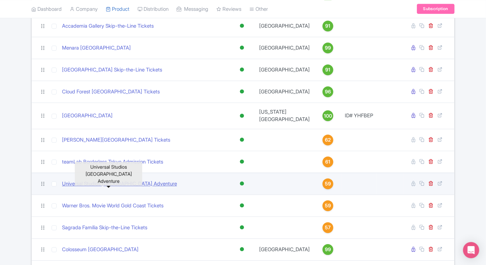
click at [74, 181] on link "Universal Studios [GEOGRAPHIC_DATA] Adventure" at bounding box center [119, 184] width 115 height 8
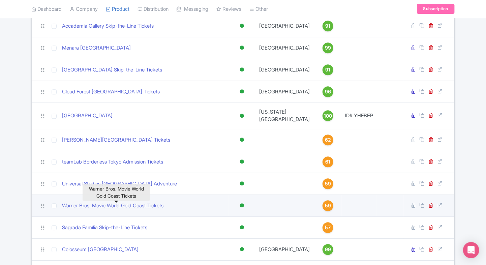
click at [94, 210] on link "Warner Bros. Movie World Gold Coast Tickets" at bounding box center [113, 206] width 102 height 8
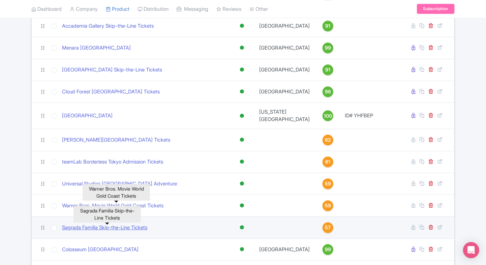
click at [79, 227] on link "Sagrada Família Skip-the-Line Tickets" at bounding box center [104, 228] width 85 height 8
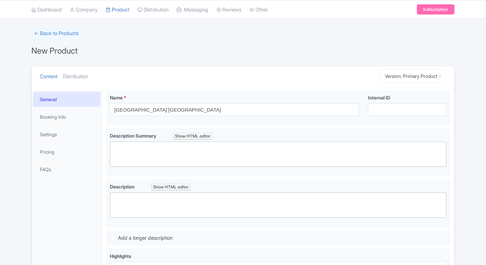
scroll to position [24, 0]
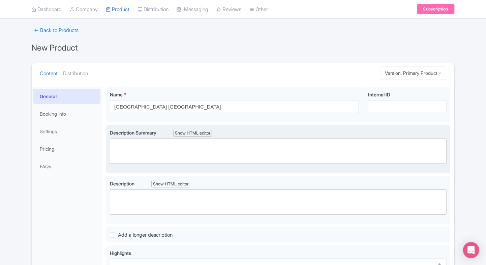
click at [148, 149] on trix-editor at bounding box center [278, 151] width 337 height 25
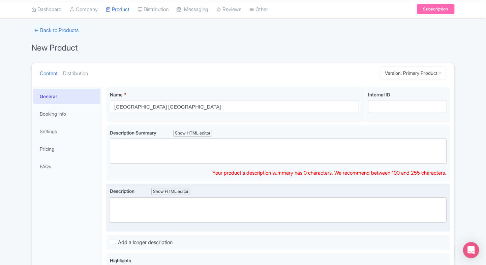
click at [170, 211] on trix-editor at bounding box center [278, 209] width 337 height 25
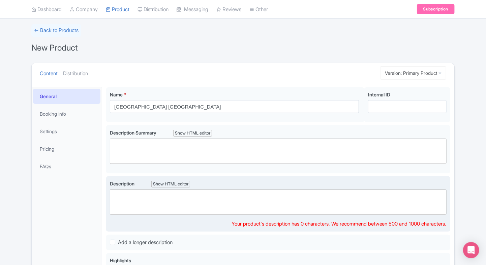
paste trix-editor "<div>The Van Gogh Museum is one of Amsterdam’s top cultural attractions, home t…"
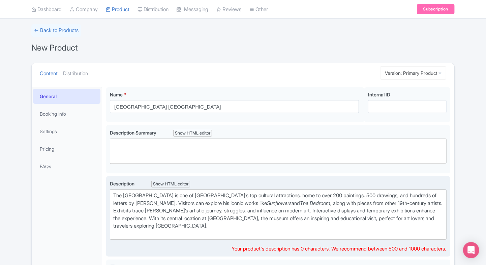
type trix-editor "<div>The Van Gogh Museum is one of Amsterdam’s top cultural attractions, home t…"
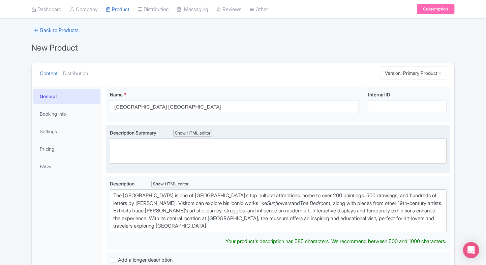
scroll to position [32, 0]
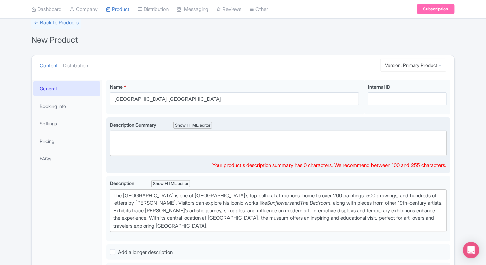
paste trix-editor "<div>The Van Gogh Museum in Amsterdam showcases the world’s largest collection …"
click at [165, 145] on trix-editor at bounding box center [278, 143] width 337 height 25
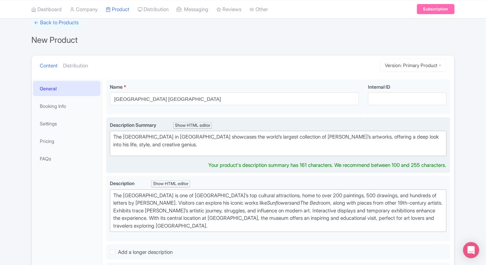
type trix-editor "<div>The Van Gogh Museum in Amsterdam showcases the world’s largest collection …"
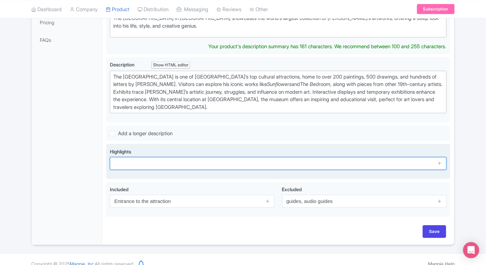
scroll to position [150, 0]
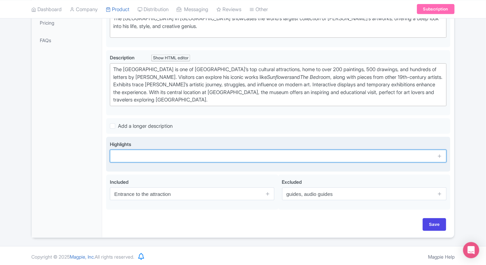
click at [159, 168] on div "Highlights" at bounding box center [278, 154] width 344 height 35
paste input "Discover over 200 paintings, 800 letters, and 500 drawings by Vincent van Gogh …"
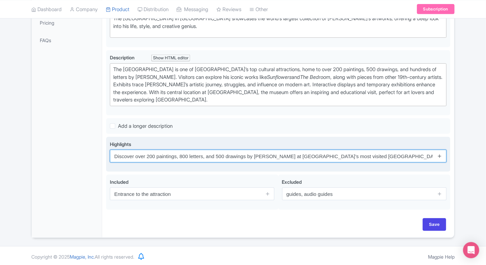
type input "Discover over 200 paintings, 800 letters, and 500 drawings by Vincent van Gogh …"
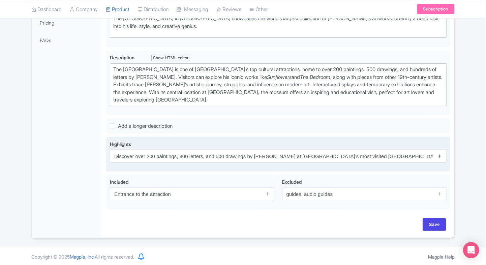
click at [443, 153] on icon at bounding box center [439, 155] width 5 height 5
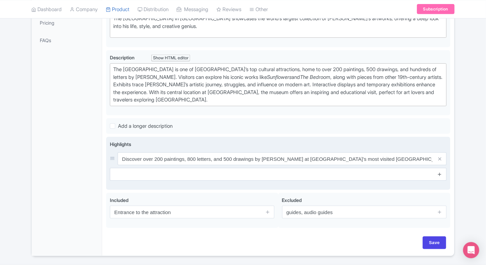
click at [440, 176] on link at bounding box center [439, 175] width 5 height 8
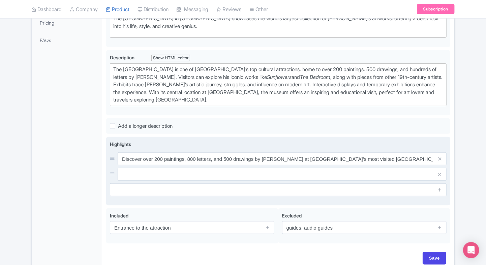
click at [440, 195] on div "Highlights Discover over 200 paintings, 800 letters, and 500 drawings by Vincen…" at bounding box center [278, 171] width 337 height 61
click at [440, 187] on icon at bounding box center [439, 189] width 5 height 5
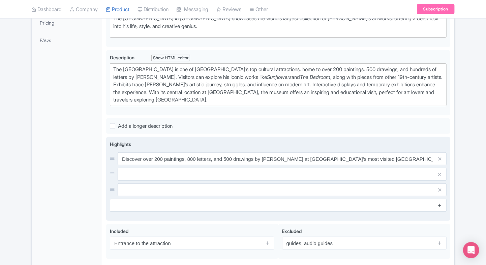
click at [440, 202] on link at bounding box center [439, 206] width 5 height 8
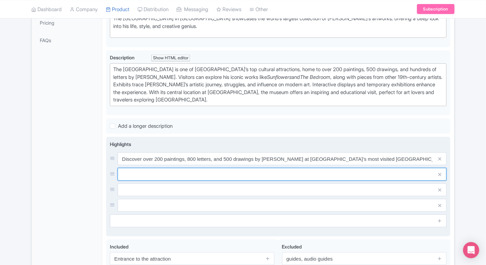
click at [385, 165] on input "text" at bounding box center [282, 158] width 329 height 13
paste input "Explore iconic masterpieces like Sunflowers, The Bedroom, and Almond Blossom in…"
type input "Explore iconic masterpieces like Sunflowers, The Bedroom, and Almond Blossom in…"
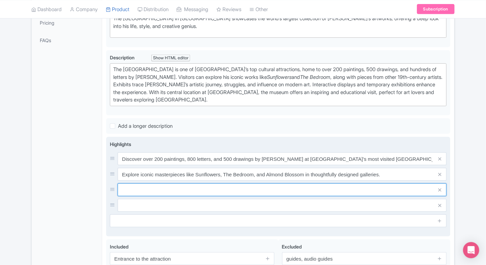
paste input "Learn about [PERSON_NAME]’s emotional journey and artistic development through …"
click at [184, 165] on input "Learn about [PERSON_NAME]’s emotional journey and artistic development through …" at bounding box center [282, 158] width 329 height 13
type input "Learn about [PERSON_NAME]’s emotional journey and artistic development through …"
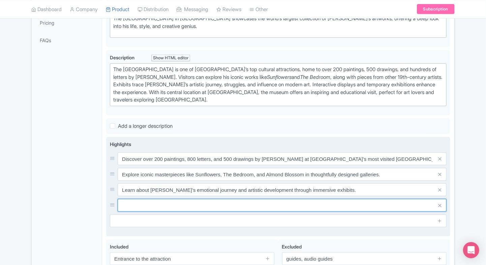
click at [193, 165] on input "text" at bounding box center [282, 158] width 329 height 13
paste input "See ongoing exhibitions featuring modern artists influenced by [PERSON_NAME], i…"
type input "See ongoing exhibitions featuring modern artists influenced by [PERSON_NAME], i…"
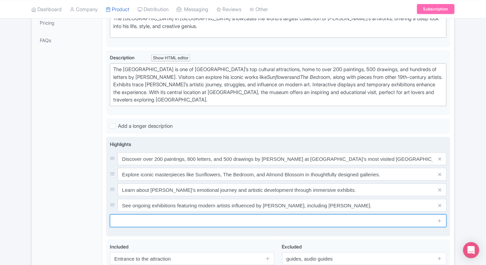
click at [184, 222] on input "text" at bounding box center [278, 221] width 337 height 13
paste input "Book skip-the-line tickets to secure your spot at this must-see [GEOGRAPHIC_DAT…"
type input "Book skip-the-line tickets to secure your spot at this must-see [GEOGRAPHIC_DAT…"
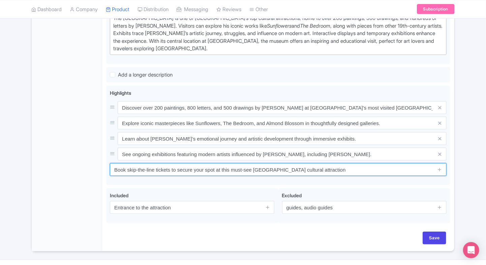
scroll to position [215, 0]
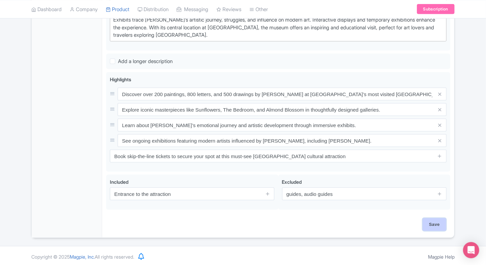
click at [443, 221] on input "Save" at bounding box center [435, 224] width 24 height 13
type input "Saving..."
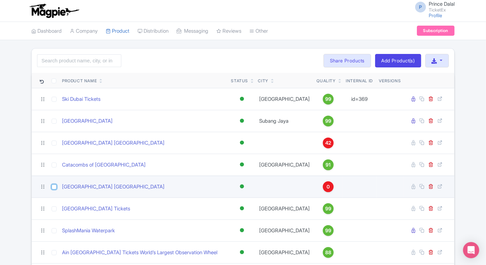
click at [52, 186] on input "checkbox" at bounding box center [54, 186] width 5 height 5
checkbox input "true"
click at [432, 186] on icon at bounding box center [431, 186] width 5 height 5
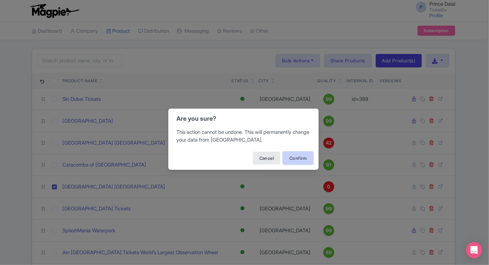
click at [294, 162] on button "Confirm" at bounding box center [298, 158] width 30 height 13
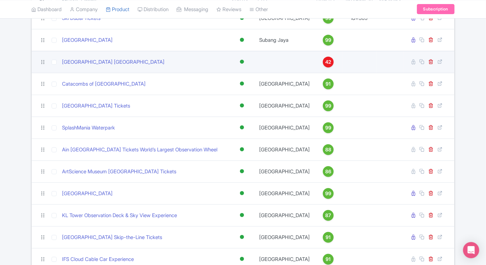
scroll to position [81, 0]
click at [124, 61] on link "[GEOGRAPHIC_DATA] [GEOGRAPHIC_DATA]" at bounding box center [113, 62] width 103 height 8
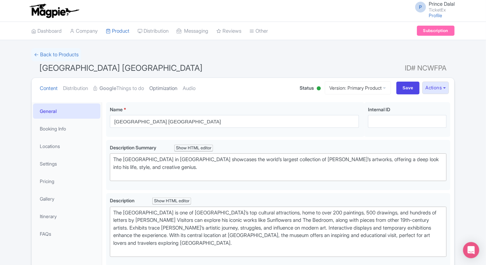
click at [167, 85] on link "Optimization" at bounding box center [163, 88] width 28 height 21
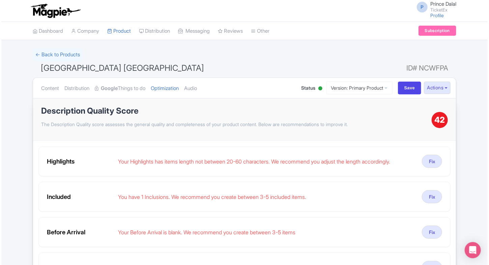
scroll to position [30, 0]
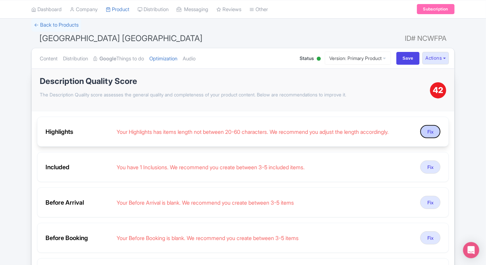
click at [427, 136] on button "Fix" at bounding box center [431, 131] width 20 height 13
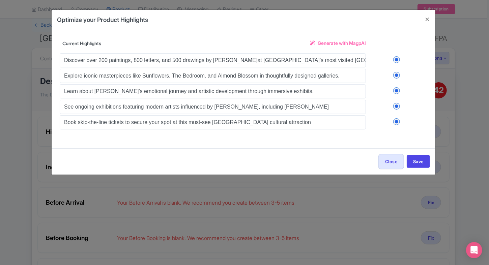
click at [326, 40] on span "Generate with MagpAI" at bounding box center [342, 42] width 48 height 7
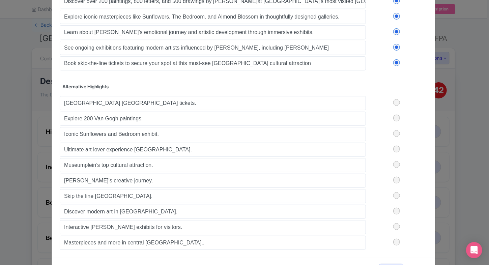
scroll to position [65, 0]
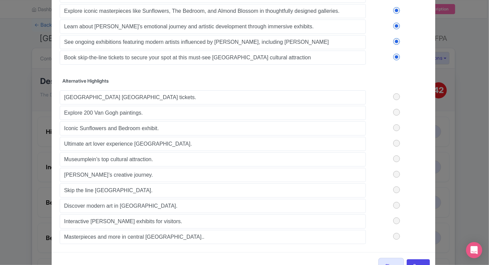
click at [394, 97] on label at bounding box center [396, 96] width 61 height 7
click at [0, 0] on input "checkbox" at bounding box center [0, 0] width 0 height 0
click at [394, 124] on label at bounding box center [396, 127] width 61 height 7
click at [0, 0] on input "checkbox" at bounding box center [0, 0] width 0 height 0
click at [397, 94] on label at bounding box center [396, 96] width 61 height 7
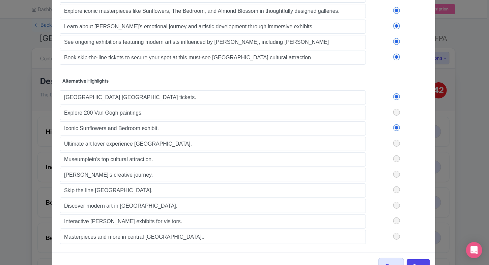
click at [0, 0] on input "checkbox" at bounding box center [0, 0] width 0 height 0
click at [397, 114] on div "Van Gogh Museum Amsterdam tickets. Explore 200 Van Gogh paintings. Iconic Sunfl…" at bounding box center [244, 166] width 368 height 155
click at [396, 155] on label at bounding box center [396, 158] width 61 height 7
click at [0, 0] on input "checkbox" at bounding box center [0, 0] width 0 height 0
click at [396, 187] on label at bounding box center [396, 190] width 61 height 7
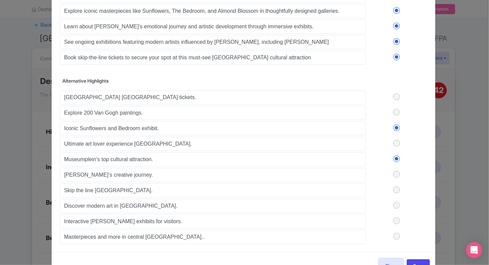
click at [0, 0] on input "checkbox" at bounding box center [0, 0] width 0 height 0
click at [397, 207] on div "Van Gogh Museum Amsterdam tickets. Explore 200 Van Gogh paintings. Iconic Sunfl…" at bounding box center [244, 166] width 368 height 155
click at [397, 206] on label at bounding box center [396, 205] width 61 height 7
click at [0, 0] on input "checkbox" at bounding box center [0, 0] width 0 height 0
click at [395, 230] on div "Van Gogh Museum Amsterdam tickets. Explore 200 Van Gogh paintings. Iconic Sunfl…" at bounding box center [244, 166] width 368 height 155
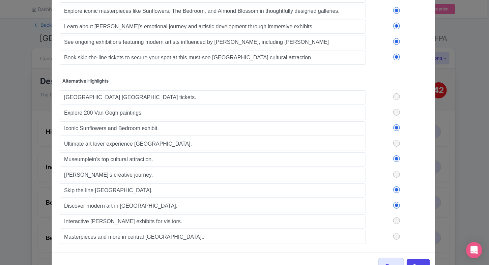
click at [395, 140] on label at bounding box center [396, 143] width 61 height 7
click at [0, 0] on input "checkbox" at bounding box center [0, 0] width 0 height 0
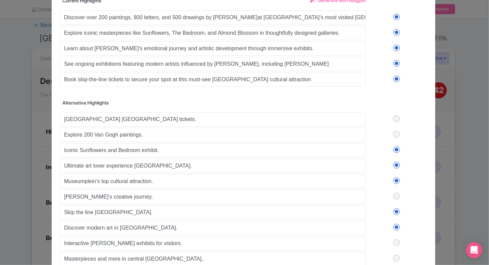
scroll to position [40, 0]
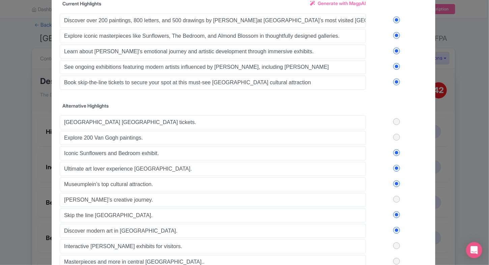
click at [397, 79] on label at bounding box center [396, 82] width 61 height 7
click at [0, 0] on input "checkbox" at bounding box center [0, 0] width 0 height 0
click at [396, 67] on label at bounding box center [396, 66] width 61 height 7
click at [0, 0] on input "checkbox" at bounding box center [0, 0] width 0 height 0
click at [396, 56] on div "Discover over 200 paintings, 800 letters, and 500 drawings by Vincent van Gogh …" at bounding box center [244, 51] width 368 height 78
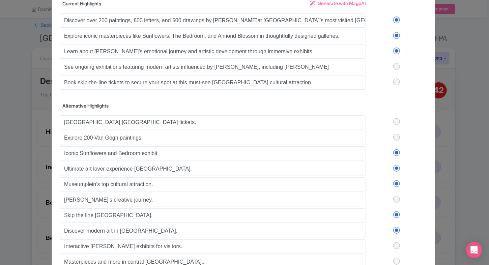
click at [395, 53] on label at bounding box center [396, 51] width 61 height 7
click at [0, 0] on input "checkbox" at bounding box center [0, 0] width 0 height 0
click at [396, 33] on label at bounding box center [396, 35] width 61 height 7
click at [0, 0] on input "checkbox" at bounding box center [0, 0] width 0 height 0
click at [396, 24] on div "Discover over 200 paintings, 800 letters, and 500 drawings by Vincent van Gogh …" at bounding box center [244, 51] width 368 height 78
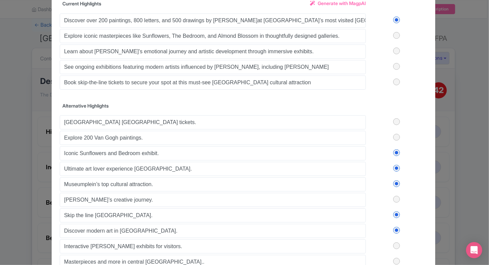
click at [396, 22] on label at bounding box center [396, 20] width 61 height 7
click at [0, 0] on input "checkbox" at bounding box center [0, 0] width 0 height 0
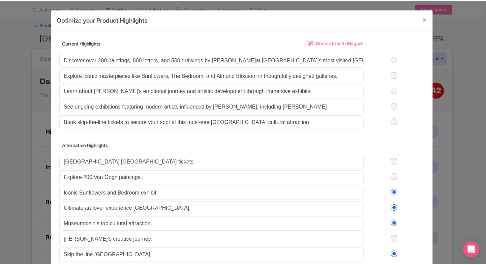
scroll to position [85, 0]
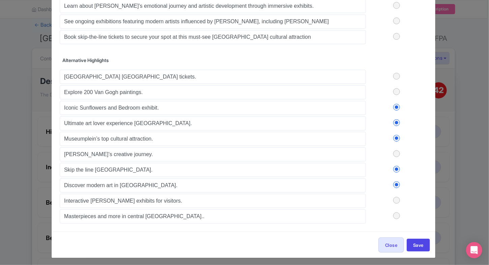
click at [410, 249] on div "Close Save" at bounding box center [244, 245] width 384 height 26
click at [412, 247] on button "Save" at bounding box center [418, 245] width 23 height 13
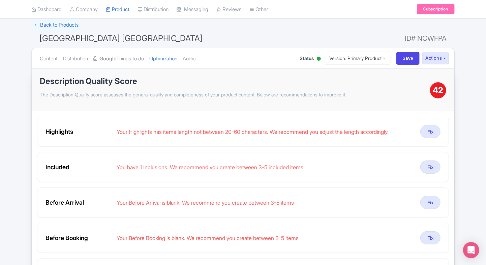
click at [204, 57] on ul "Content Distribution Google Things to do Optimization Audio" at bounding box center [163, 58] width 252 height 21
click at [196, 57] on link "Audio" at bounding box center [189, 58] width 13 height 21
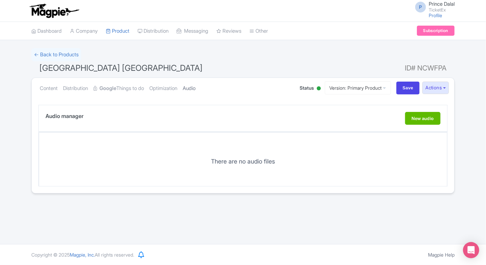
scroll to position [0, 0]
click at [170, 85] on link "Optimization" at bounding box center [163, 88] width 28 height 21
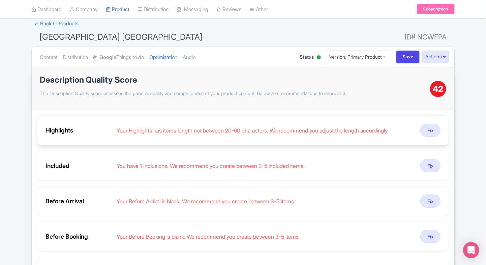
scroll to position [31, 0]
click at [434, 129] on button "Fix" at bounding box center [431, 130] width 20 height 13
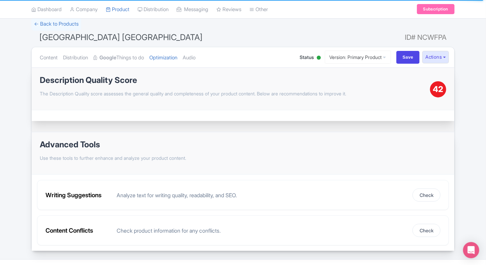
click at [469, 50] on div "Success Save successfully ← Back to Products Van Gogh Museum Amsterdam ID# NCWF…" at bounding box center [243, 135] width 486 height 234
click at [196, 56] on link "Audio" at bounding box center [189, 57] width 13 height 21
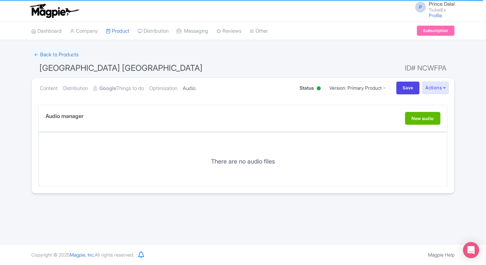
scroll to position [0, 0]
click at [164, 81] on link "Optimization" at bounding box center [163, 88] width 28 height 21
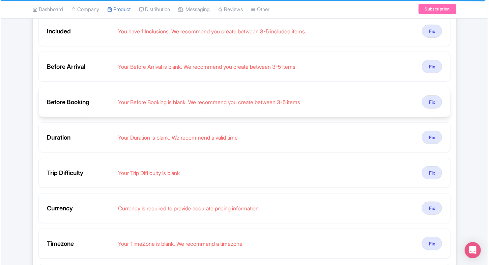
scroll to position [131, 0]
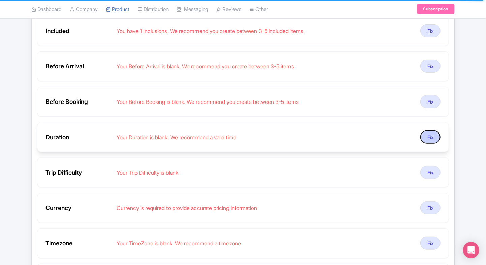
click at [434, 141] on button "Fix" at bounding box center [431, 137] width 20 height 13
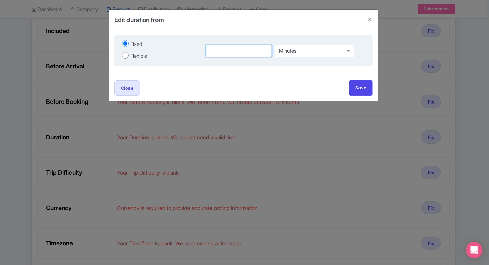
click at [223, 54] on input "number" at bounding box center [239, 51] width 66 height 13
type input "2"
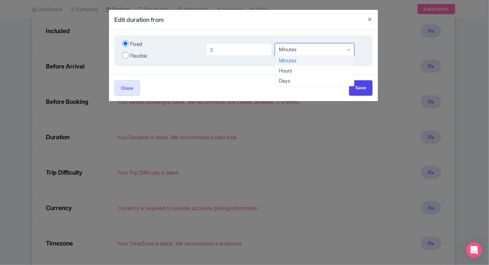
click at [305, 53] on div "Minutes" at bounding box center [315, 49] width 80 height 13
click at [348, 92] on div "Close Save" at bounding box center [243, 87] width 258 height 15
click at [356, 87] on input "Save" at bounding box center [361, 87] width 24 height 15
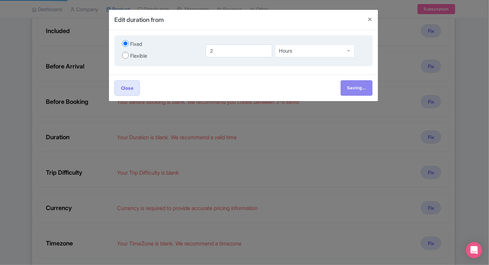
type input "Save"
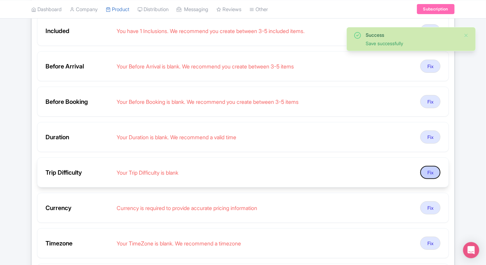
click at [424, 175] on button "Fix" at bounding box center [431, 172] width 20 height 13
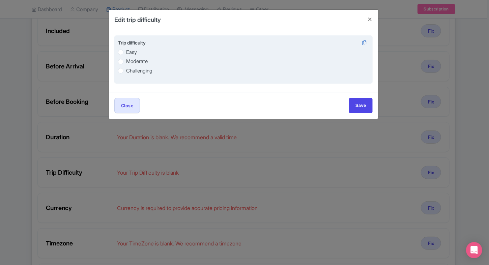
click at [120, 64] on label "Moderate" at bounding box center [243, 62] width 251 height 8
radio input "true"
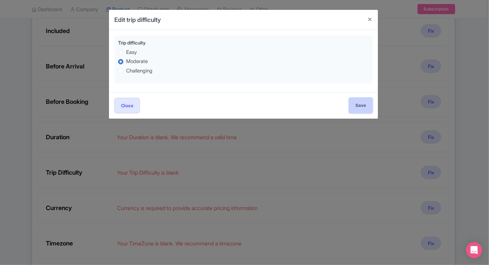
click at [357, 102] on input "Save" at bounding box center [361, 105] width 24 height 15
type input "Save"
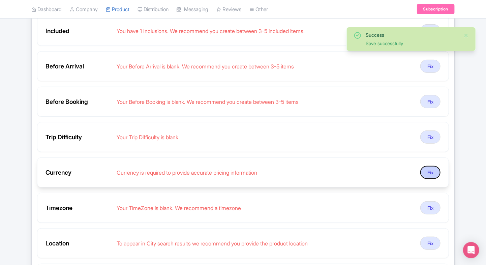
click at [429, 168] on button "Fix" at bounding box center [431, 172] width 20 height 13
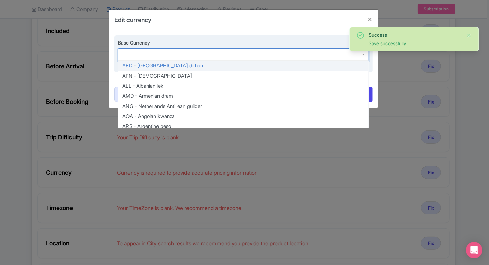
click at [192, 53] on div at bounding box center [243, 54] width 251 height 13
type input "inr"
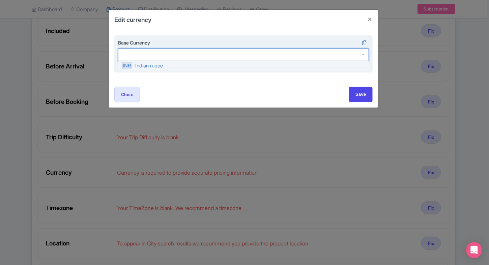
scroll to position [0, 0]
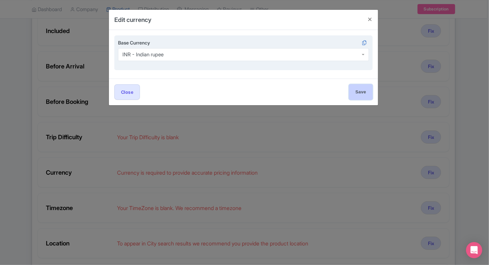
click at [351, 85] on input "Save" at bounding box center [361, 91] width 24 height 15
type input "Save"
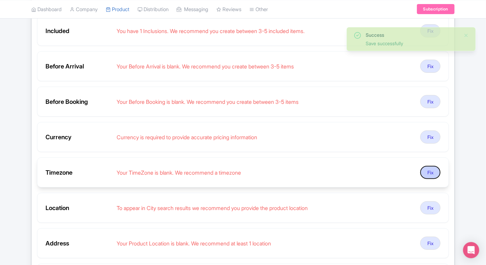
click at [429, 173] on button "Fix" at bounding box center [431, 172] width 20 height 13
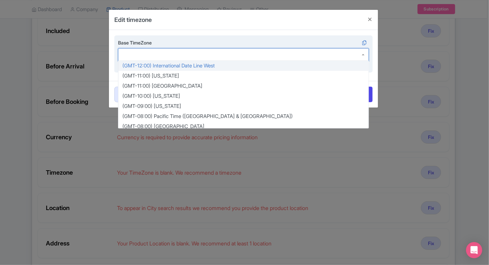
click at [191, 52] on div at bounding box center [243, 54] width 251 height 13
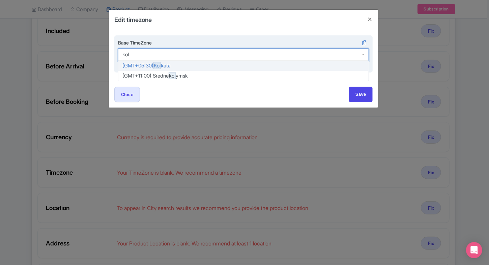
type input "kolk"
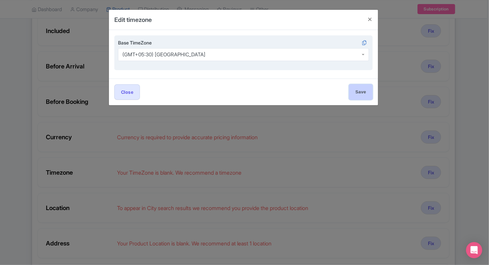
click at [353, 94] on input "Save" at bounding box center [361, 91] width 24 height 15
type input "Save"
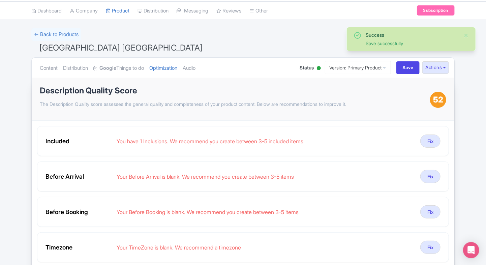
scroll to position [19, 0]
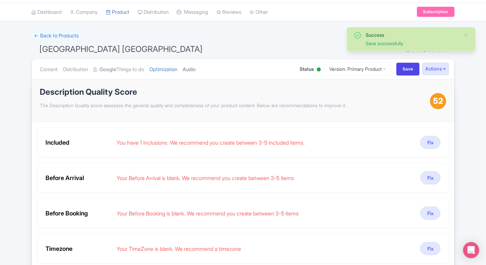
click at [196, 72] on link "Audio" at bounding box center [189, 69] width 13 height 21
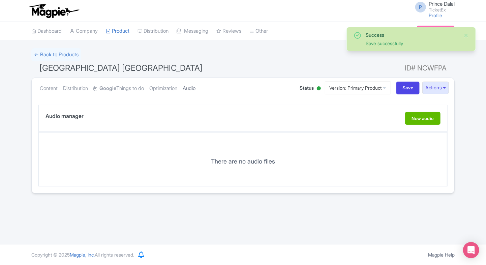
scroll to position [0, 0]
click at [166, 87] on link "Optimization" at bounding box center [163, 88] width 28 height 21
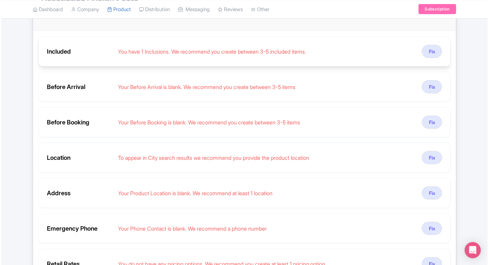
scroll to position [116, 0]
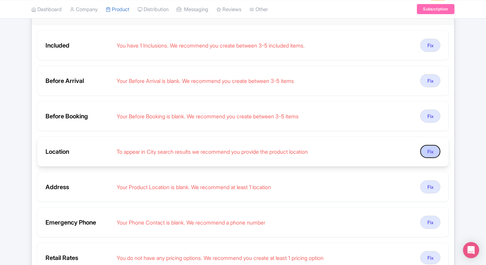
click at [426, 154] on button "Fix" at bounding box center [431, 151] width 20 height 13
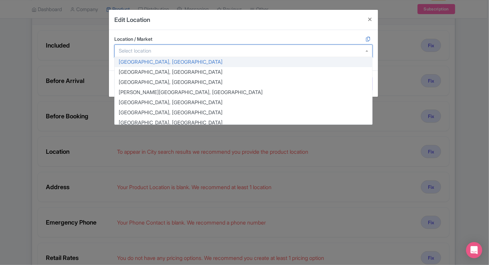
click at [199, 52] on div at bounding box center [243, 51] width 258 height 13
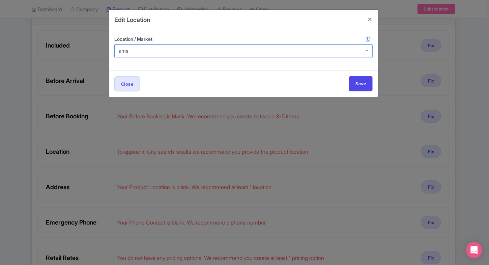
type input "amst"
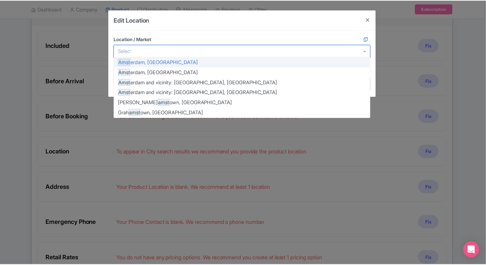
scroll to position [0, 0]
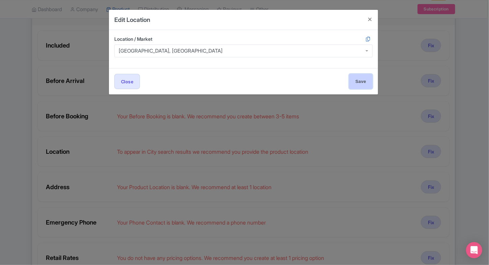
click at [355, 79] on input "Save" at bounding box center [361, 81] width 24 height 15
type input "Save"
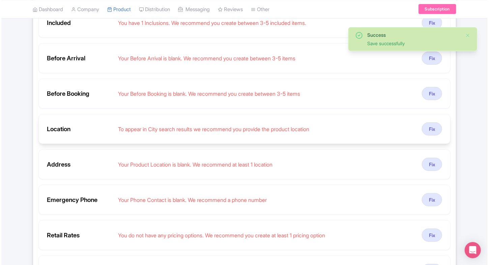
scroll to position [142, 0]
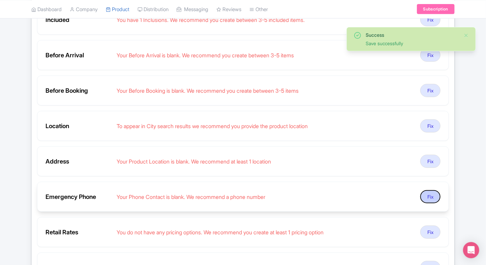
click at [429, 190] on button "Fix" at bounding box center [431, 196] width 20 height 13
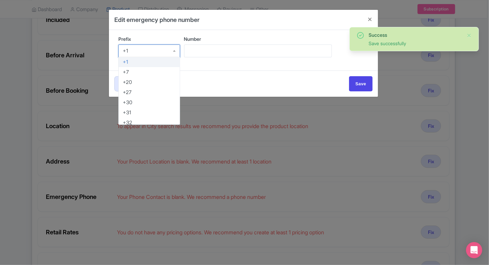
click at [135, 50] on div "+1" at bounding box center [149, 51] width 62 height 13
type input "91"
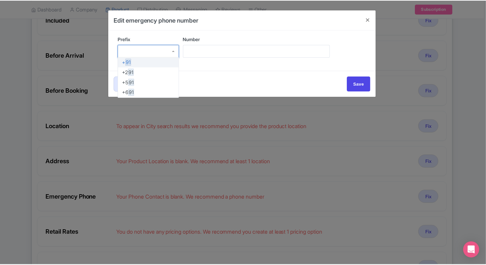
scroll to position [0, 0]
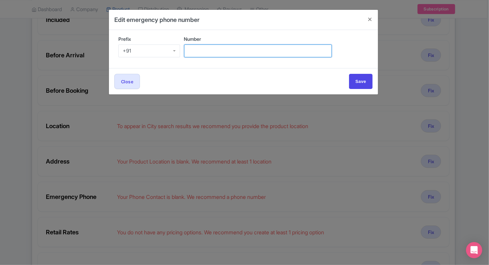
click at [222, 48] on input "Number" at bounding box center [258, 51] width 148 height 13
type input "9509989377"
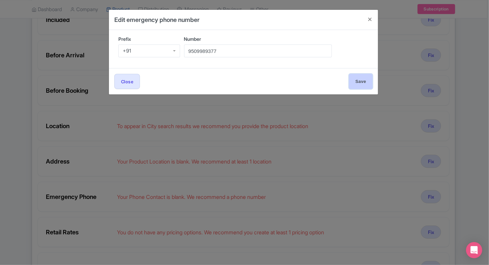
click at [356, 75] on input "Save" at bounding box center [361, 81] width 24 height 15
type input "Save"
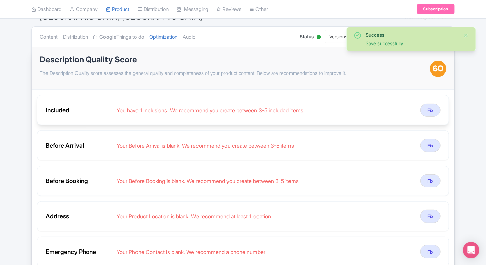
scroll to position [48, 0]
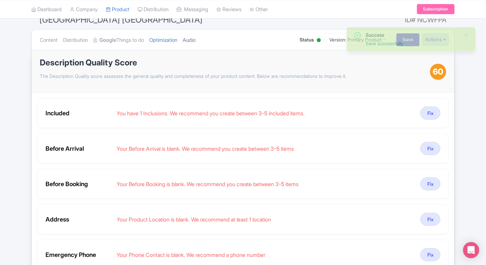
click at [196, 44] on link "Audio" at bounding box center [189, 40] width 13 height 21
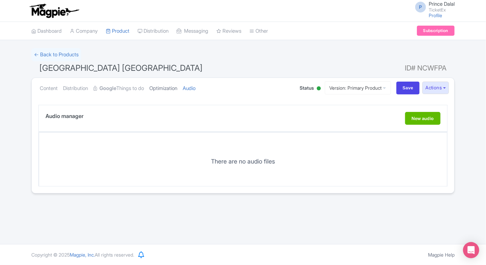
click at [167, 91] on link "Optimization" at bounding box center [163, 88] width 28 height 21
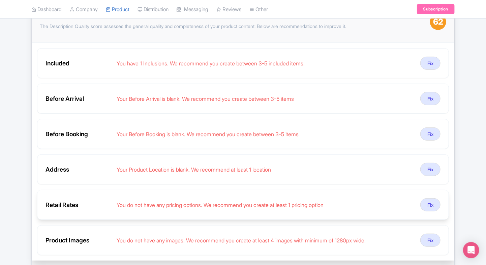
scroll to position [94, 0]
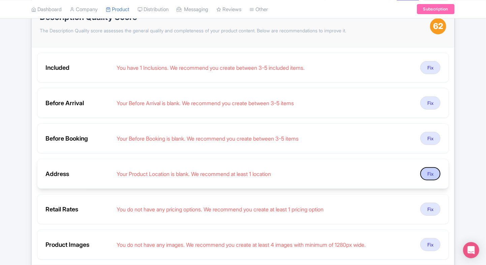
click at [432, 170] on button "Fix" at bounding box center [431, 173] width 20 height 13
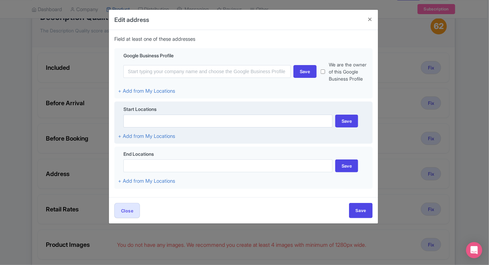
click at [231, 122] on input at bounding box center [227, 121] width 209 height 13
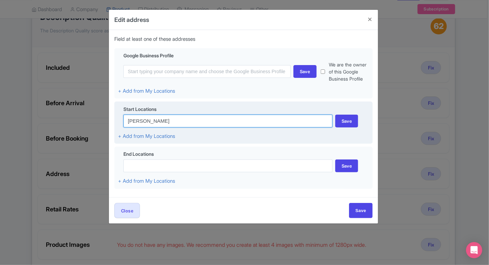
click at [150, 121] on input "van gogh" at bounding box center [227, 121] width 209 height 13
paste input "Museumplein 6, 1071 DJ Amsterdam, Netherlands"
type input "Museumplein 6, 1071 DJ Amsterdam, Netherlands"
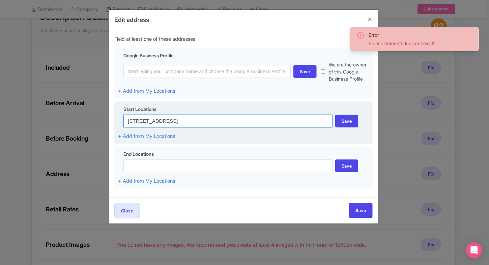
click at [294, 118] on input "Museumplein 6, 1071 DJ Amsterdam, Netherlands" at bounding box center [227, 121] width 209 height 13
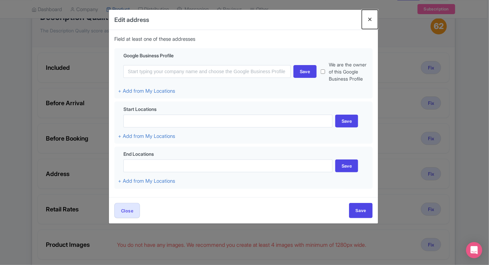
click at [366, 25] on button "Close" at bounding box center [370, 19] width 16 height 19
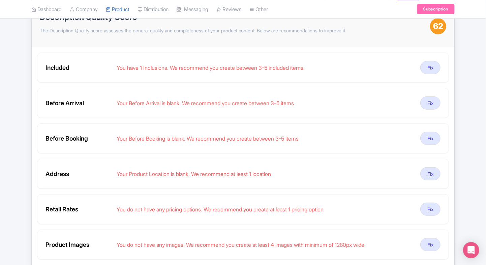
click at [366, 25] on div "Description Quality Score The Description Quality score assesses the general qu…" at bounding box center [235, 26] width 391 height 26
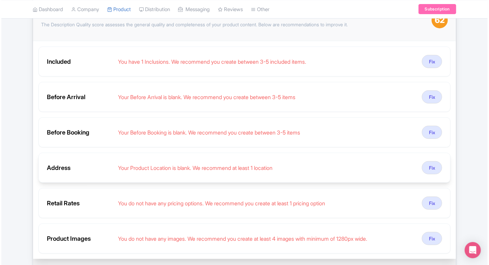
scroll to position [99, 0]
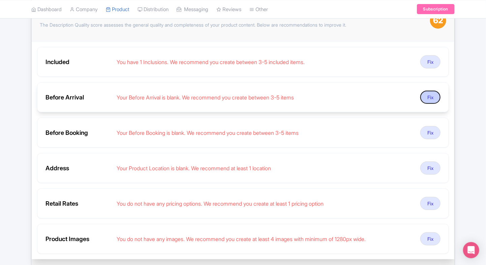
click at [428, 97] on button "Fix" at bounding box center [431, 97] width 20 height 13
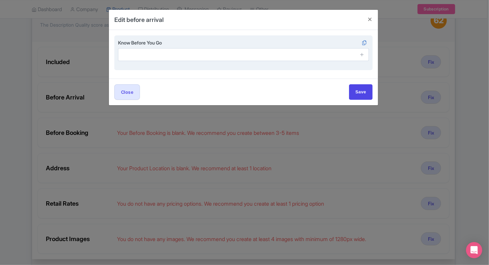
click at [365, 53] on span at bounding box center [361, 54] width 13 height 13
click at [362, 54] on icon at bounding box center [362, 54] width 5 height 5
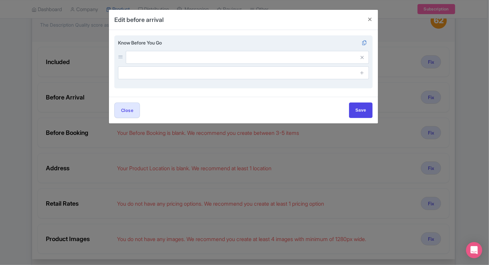
drag, startPoint x: 362, startPoint y: 69, endPoint x: 362, endPoint y: 78, distance: 8.1
click at [362, 78] on span at bounding box center [361, 72] width 13 height 13
click at [362, 70] on icon at bounding box center [362, 72] width 5 height 5
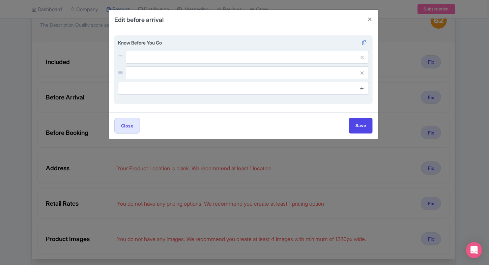
click at [362, 87] on icon at bounding box center [362, 88] width 5 height 5
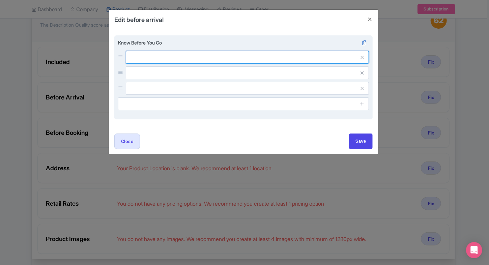
click at [310, 61] on input "text" at bounding box center [247, 57] width 243 height 13
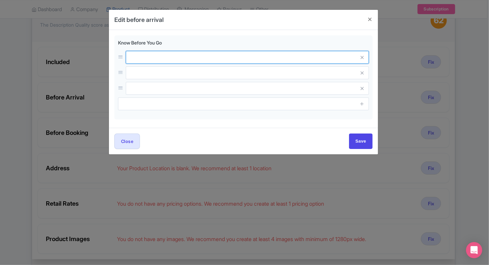
paste input "A first-aid room is available at the service desk in the entrance hall."
type input "A first-aid room is available at the service desk in the entrance hall."
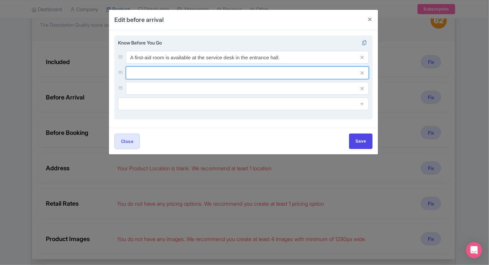
click at [156, 64] on input "text" at bounding box center [247, 57] width 243 height 13
paste input "Experience unique performances and activities held every last Friday of the mon…"
type input "Experience unique performances and activities held every last Friday of the mon…"
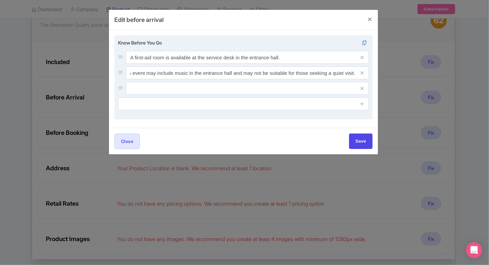
scroll to position [0, 0]
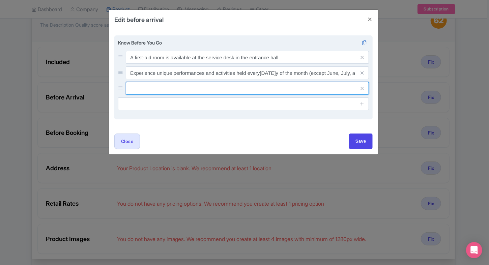
click at [179, 64] on input "text" at bounding box center [247, 57] width 243 height 13
paste input "Small items such as coats and umbrellas can be conveniently stored in the museu…"
click at [295, 64] on input "Small items such as coats and umbrellas can be conveniently stored in the museu…" at bounding box center [247, 57] width 243 height 13
click at [298, 64] on input "Small items such as coats and umbrellas can be conveniently stored in the museu…" at bounding box center [247, 57] width 243 height 13
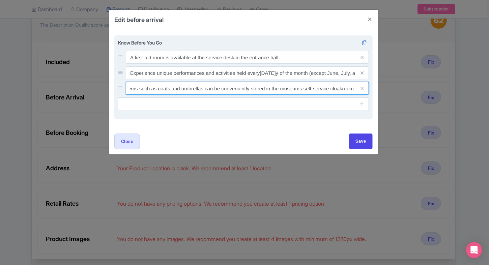
scroll to position [0, 18]
click at [324, 64] on input "Small items such as coats and umbrellas can be conveniently stored in the museu…" at bounding box center [247, 57] width 243 height 13
type input "Small items such as coats and umbrellas can be conveniently stored in the museu…"
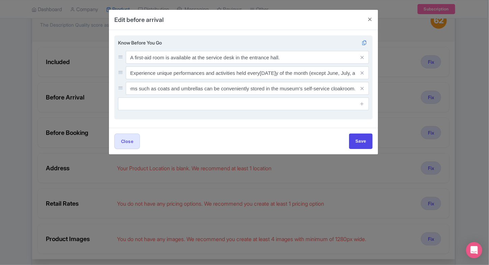
scroll to position [0, 0]
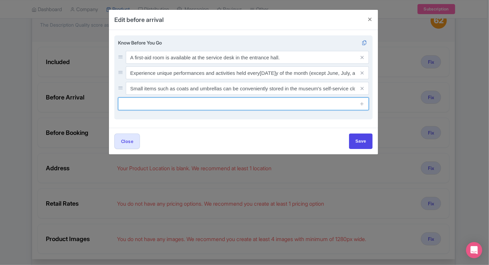
click at [232, 103] on input "text" at bounding box center [243, 103] width 251 height 13
paste input "Photography (without flash or tripod) is permitted only in the Entrance Hall an…"
click at [268, 110] on input "Photography (without flash or tripod) is permitted only in the Entrance Hall an…" at bounding box center [243, 103] width 251 height 13
click at [300, 106] on input "Photography (without flash or tripod) is permitted only in the Entrance Hall an…" at bounding box center [243, 103] width 251 height 13
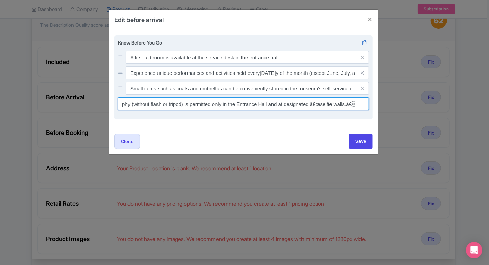
scroll to position [0, 21]
drag, startPoint x: 279, startPoint y: 106, endPoint x: 370, endPoint y: 102, distance: 91.8
click at [370, 102] on div "Know Before You Go A first-aid room is available at the service desk in the ent…" at bounding box center [243, 77] width 258 height 84
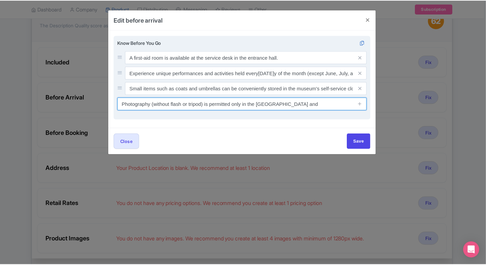
scroll to position [0, 0]
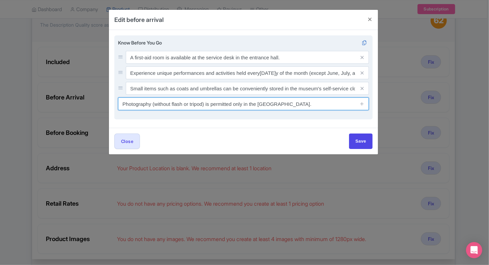
type input "Photography (without flash or tripod) is permitted only in the Entrance Hall."
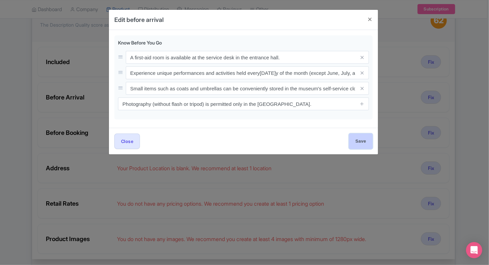
click at [354, 146] on input "Save" at bounding box center [361, 141] width 24 height 15
type input "Save"
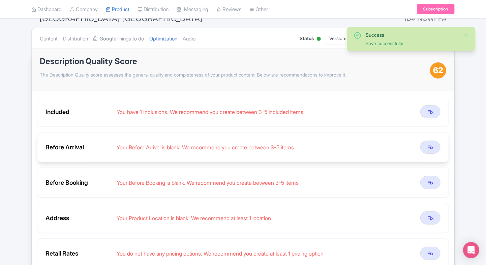
scroll to position [49, 0]
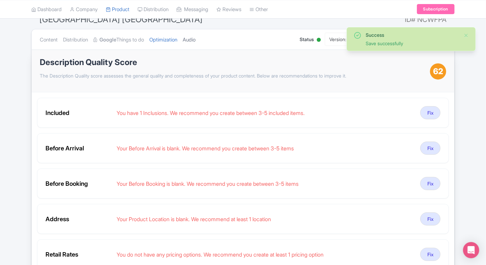
click at [196, 38] on link "Audio" at bounding box center [189, 39] width 13 height 21
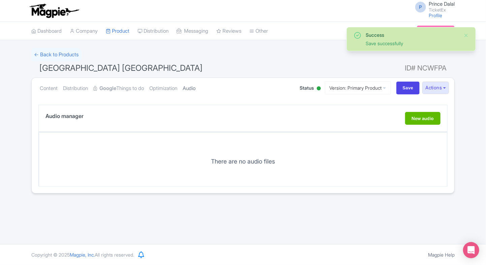
scroll to position [0, 0]
click at [175, 88] on link "Optimization" at bounding box center [163, 88] width 28 height 21
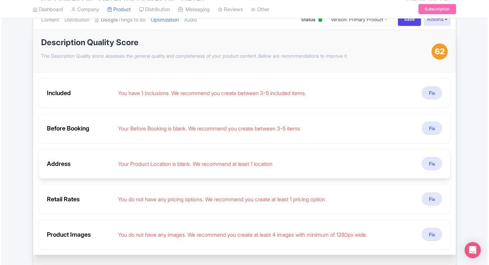
scroll to position [67, 0]
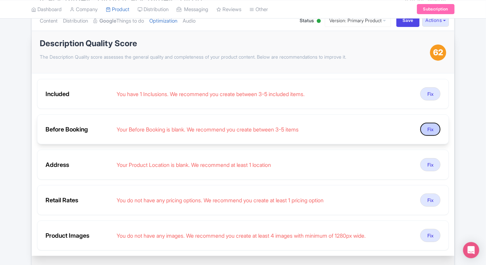
click at [425, 123] on button "Fix" at bounding box center [431, 129] width 20 height 13
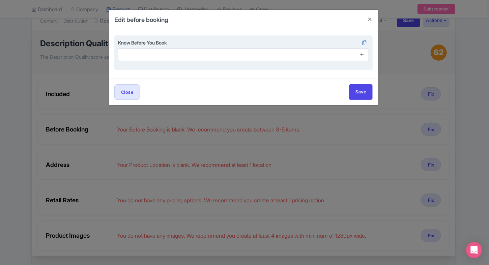
click at [364, 56] on icon at bounding box center [362, 54] width 5 height 5
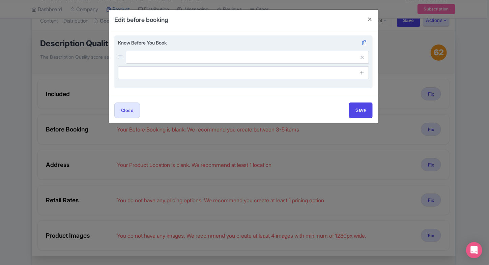
click at [363, 70] on span at bounding box center [361, 72] width 13 height 13
click at [363, 70] on icon at bounding box center [362, 72] width 5 height 5
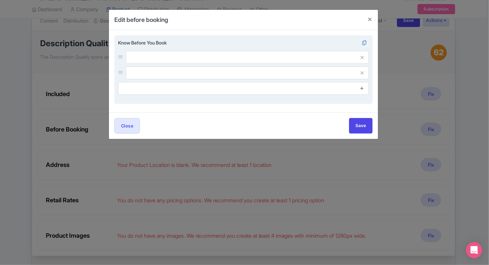
click at [363, 87] on icon at bounding box center [362, 88] width 5 height 5
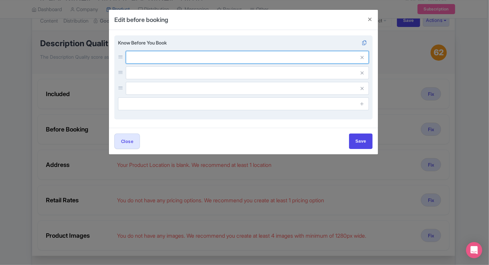
click at [295, 53] on input "text" at bounding box center [247, 57] width 243 height 13
paste input "Wheelchair accessible with elevators throughout the museum."
type input "Wheelchair accessible with elevators throughout the museum."
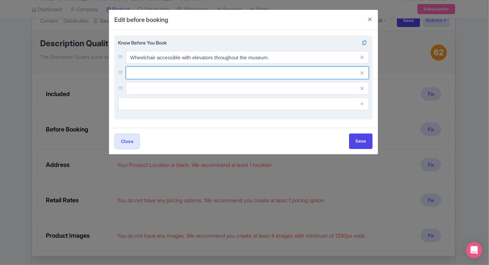
paste input "Popular times sell out quickly; mornings are less crowded."
click at [194, 64] on input "text" at bounding box center [247, 57] width 243 height 13
type input "Popular times sell out quickly; mornings are less crowded."
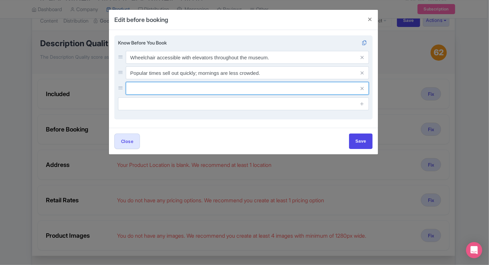
click at [212, 64] on input "text" at bounding box center [247, 57] width 243 height 13
paste input "Tickets must be booked online in advance—no on-site sales."
click at [265, 64] on input "Tickets must be booked online in advance—no on-site sales." at bounding box center [247, 57] width 243 height 13
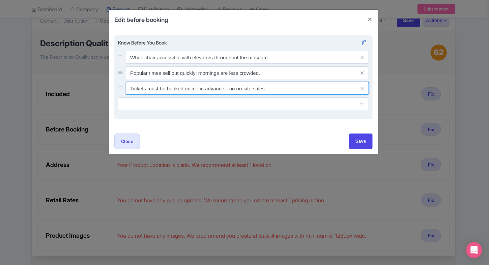
paste input "Bags larger than A4 size must be stored in locker"
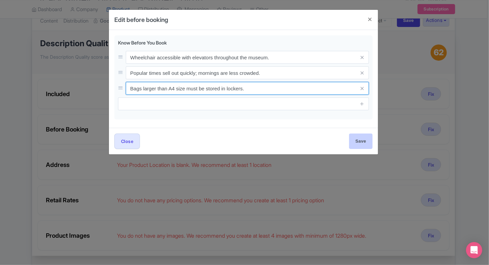
type input "Bags larger than A4 size must be stored in lockers."
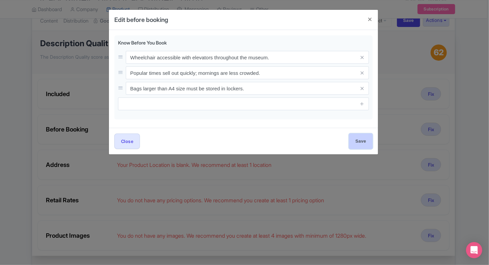
click at [353, 134] on input "Save" at bounding box center [361, 141] width 24 height 15
type input "Save"
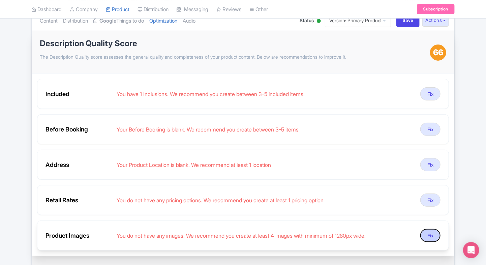
click at [423, 232] on button "Fix" at bounding box center [431, 235] width 20 height 13
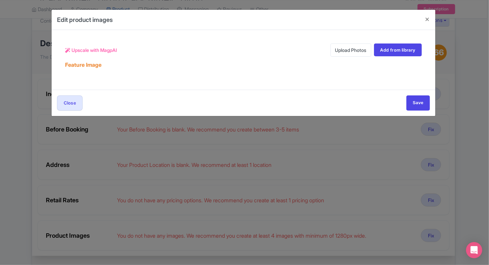
click at [341, 54] on link "Upload Photos" at bounding box center [351, 50] width 41 height 13
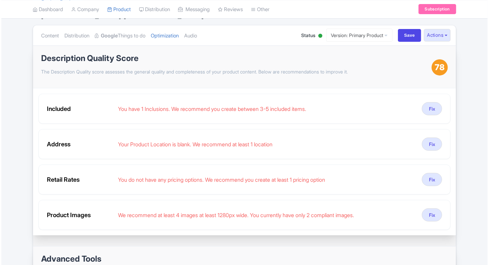
scroll to position [56, 0]
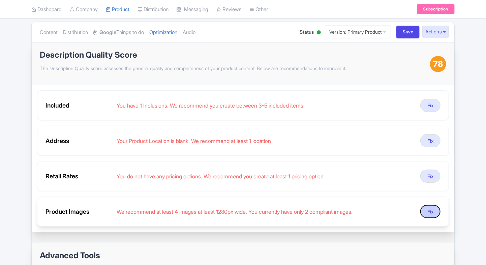
click at [431, 206] on button "Fix" at bounding box center [431, 211] width 20 height 13
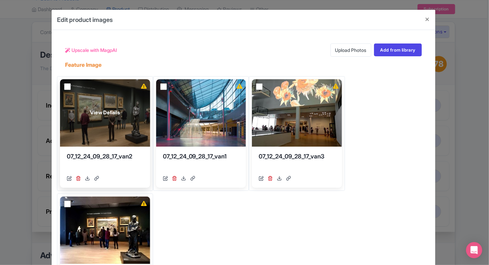
click at [65, 85] on input "checkbox" at bounding box center [67, 86] width 7 height 7
checkbox input "true"
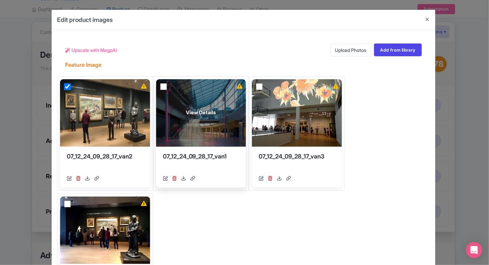
click at [159, 88] on div "View Details" at bounding box center [201, 112] width 90 height 67
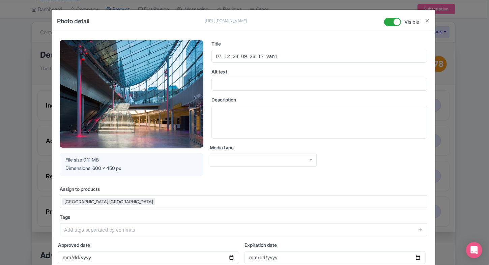
click at [435, 110] on div "Photo detail https://res.cloudinary.com/hfyvkoyi1/image/upload/v1756225008/07_1…" at bounding box center [244, 132] width 489 height 265
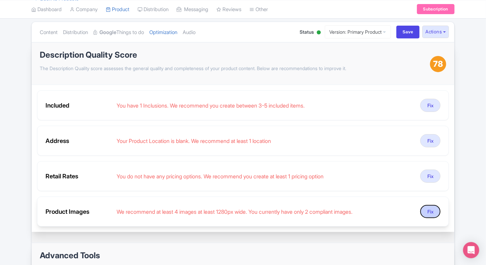
click at [428, 215] on button "Fix" at bounding box center [431, 211] width 20 height 13
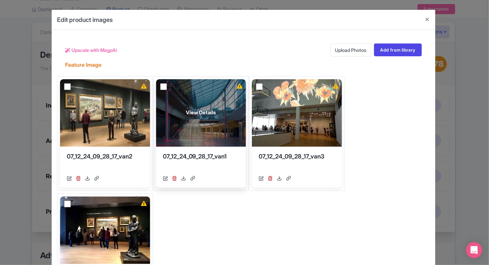
click at [164, 87] on input "checkbox" at bounding box center [163, 86] width 7 height 7
checkbox input "true"
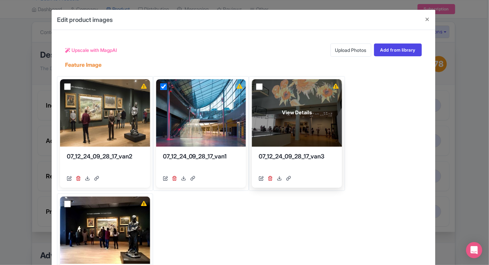
click at [258, 86] on input "checkbox" at bounding box center [259, 86] width 7 height 7
checkbox input "true"
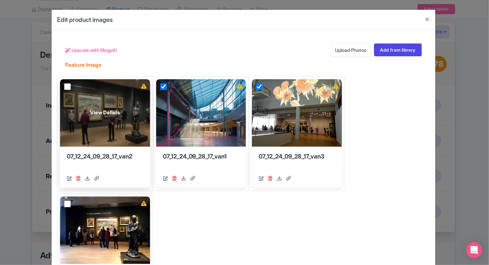
click at [67, 88] on input "checkbox" at bounding box center [67, 86] width 7 height 7
checkbox input "true"
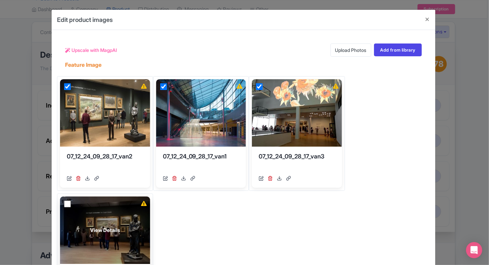
click at [66, 204] on input "checkbox" at bounding box center [67, 204] width 7 height 7
checkbox input "true"
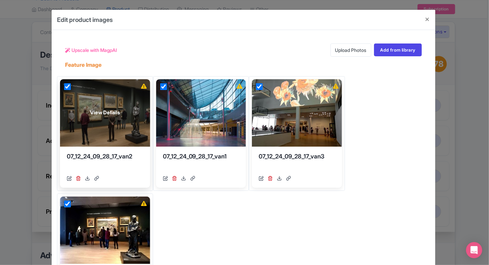
scroll to position [0, 0]
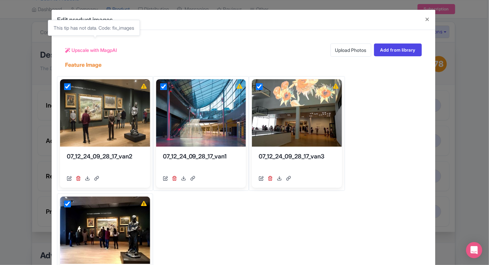
click at [78, 48] on span "Upscale with MagpAI" at bounding box center [95, 50] width 46 height 7
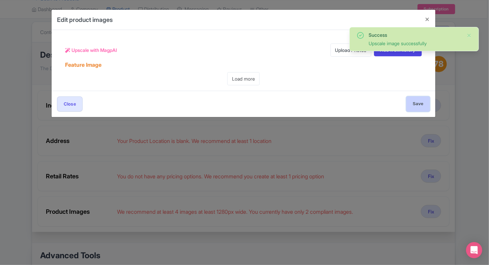
click at [423, 104] on input "Save" at bounding box center [418, 103] width 24 height 15
type input "Save"
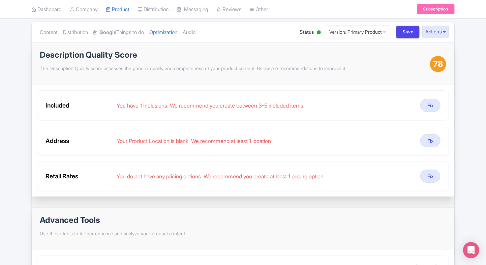
click at [207, 36] on ul "Content Distribution Google Things to do Optimization Audio" at bounding box center [163, 32] width 252 height 21
click at [196, 35] on link "Audio" at bounding box center [189, 32] width 13 height 21
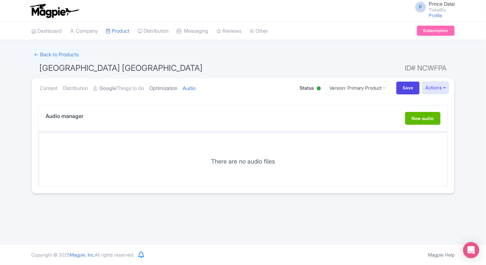
click at [171, 91] on link "Optimization" at bounding box center [163, 88] width 28 height 21
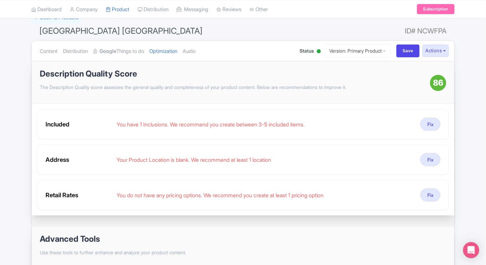
scroll to position [41, 0]
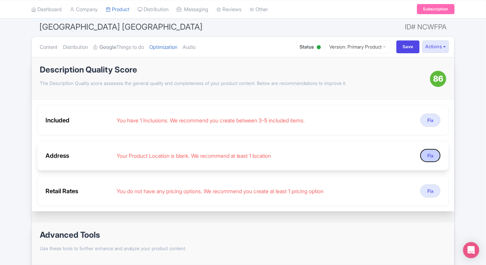
click at [431, 154] on button "Fix" at bounding box center [431, 155] width 20 height 13
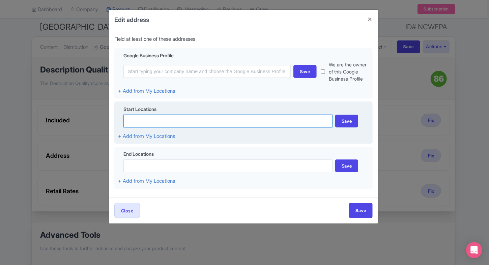
click at [198, 118] on input at bounding box center [227, 121] width 209 height 13
paste input "Address: Museumplein 6, 1071 DJ Amsterdam, Netherlands"
drag, startPoint x: 150, startPoint y: 120, endPoint x: 126, endPoint y: 118, distance: 23.4
click at [126, 118] on input "Address: Museumplein 6, 1071 DJ Amsterdam, Netherlands" at bounding box center [227, 121] width 209 height 13
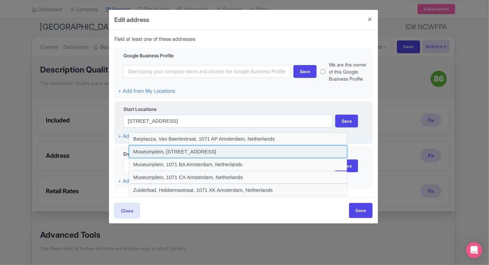
click at [189, 152] on input at bounding box center [238, 151] width 219 height 13
type input "Museumplein, 1071 LM Amsterdam, Netherlands"
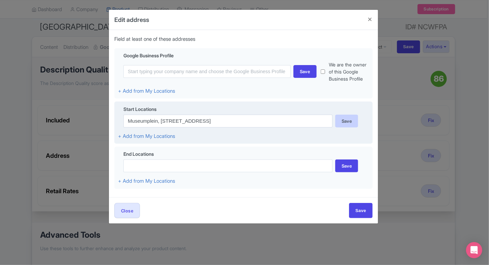
click at [340, 121] on div "Save" at bounding box center [346, 121] width 23 height 13
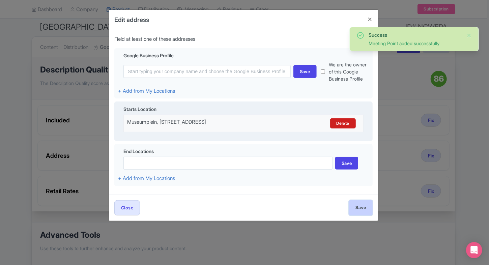
click at [358, 207] on input "Save" at bounding box center [361, 207] width 24 height 15
type input "Save"
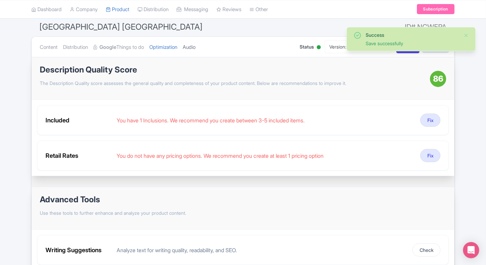
click at [196, 51] on link "Audio" at bounding box center [189, 47] width 13 height 21
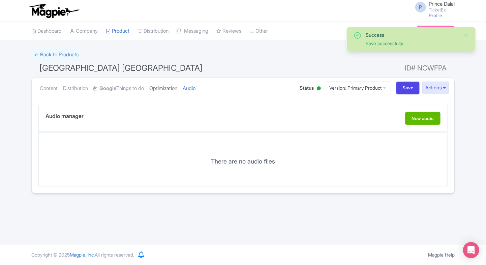
click at [162, 87] on link "Optimization" at bounding box center [163, 88] width 28 height 21
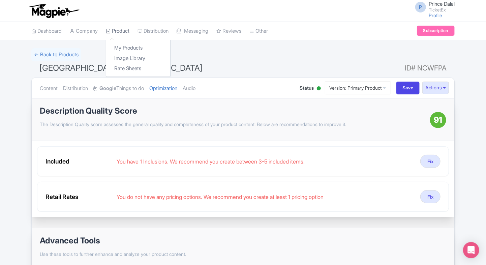
click at [130, 28] on link "Product" at bounding box center [118, 31] width 24 height 19
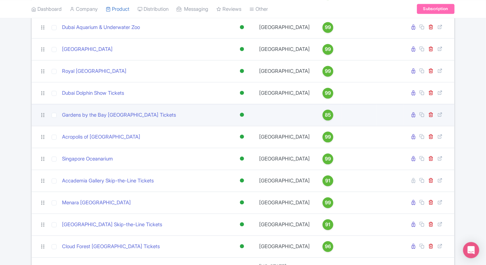
scroll to position [667, 0]
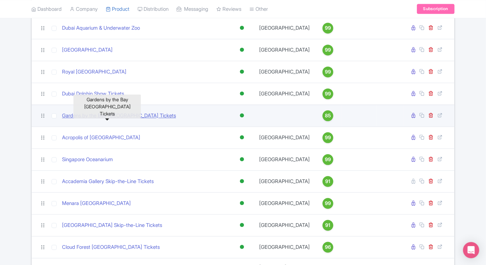
click at [106, 119] on link "Gardens by the Bay [GEOGRAPHIC_DATA] Tickets" at bounding box center [119, 116] width 114 height 8
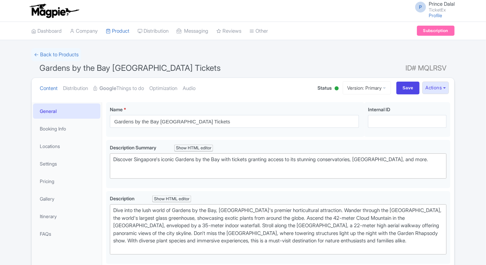
click at [168, 93] on link "Optimization" at bounding box center [163, 88] width 28 height 21
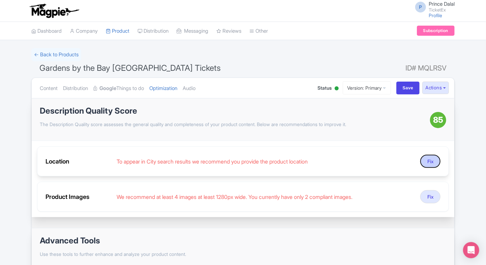
click at [432, 159] on button "Fix" at bounding box center [431, 161] width 20 height 13
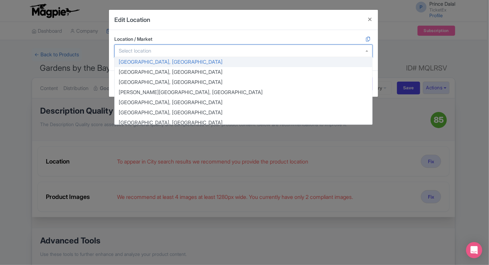
click at [145, 51] on input "Location / Market" at bounding box center [137, 51] width 36 height 6
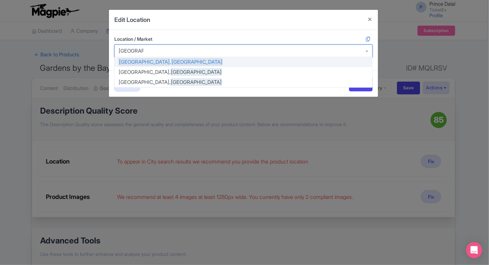
type input "[GEOGRAPHIC_DATA]"
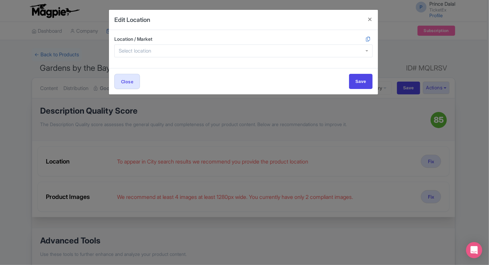
click at [215, 10] on div "Edit Location" at bounding box center [243, 20] width 269 height 20
click at [0, 76] on html "P Prince Dalal TicketEx Profile Users Settings Sign out Dashboard Company Produ…" at bounding box center [244, 132] width 489 height 265
click at [370, 18] on button "Close" at bounding box center [370, 19] width 16 height 19
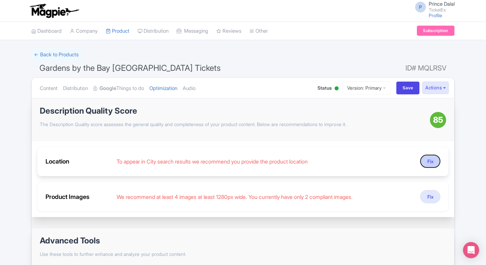
click at [425, 158] on button "Fix" at bounding box center [431, 161] width 20 height 13
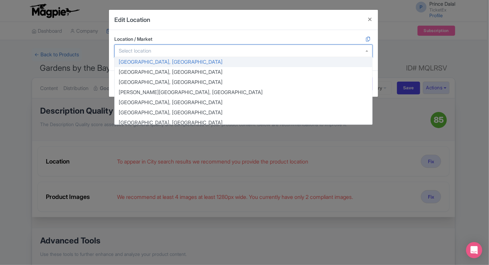
click at [241, 48] on div at bounding box center [243, 51] width 258 height 13
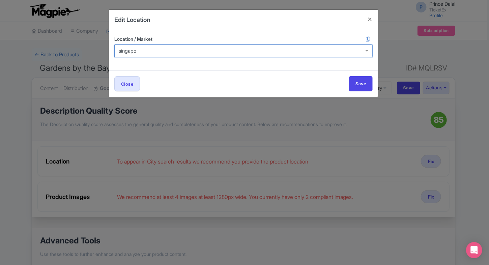
type input "singapo"
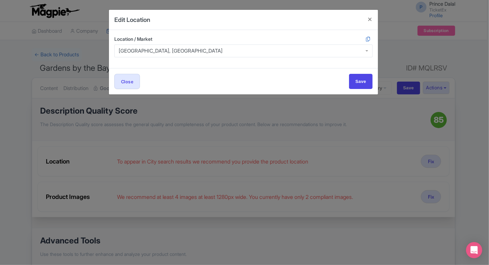
click at [363, 91] on div "Close Save" at bounding box center [243, 81] width 269 height 26
click at [359, 87] on input "Save" at bounding box center [361, 81] width 24 height 15
type input "Save"
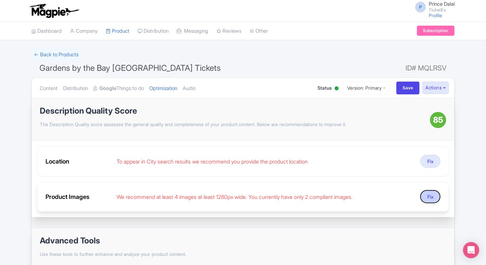
click at [431, 195] on button "Fix" at bounding box center [431, 196] width 20 height 13
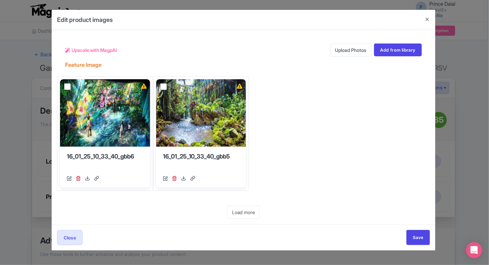
click at [340, 51] on link "Upload Photos" at bounding box center [351, 50] width 41 height 13
click at [315, 148] on div "View Details 16_01_25_10_33_40_gbb6 [URL][DOMAIN_NAME] Your images are being up…" at bounding box center [243, 135] width 373 height 134
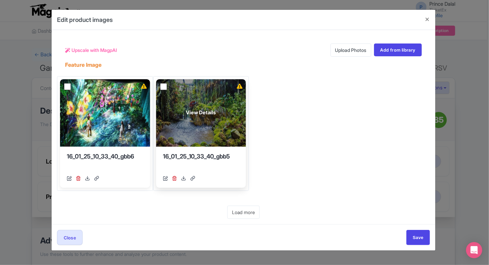
click at [164, 87] on input "checkbox" at bounding box center [163, 86] width 7 height 7
checkbox input "true"
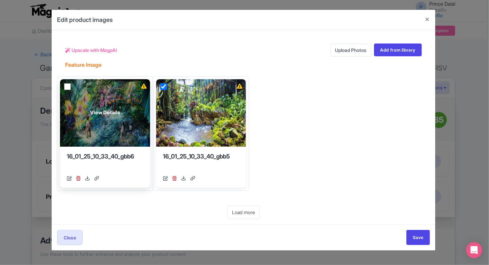
click at [67, 86] on input "checkbox" at bounding box center [67, 86] width 7 height 7
checkbox input "true"
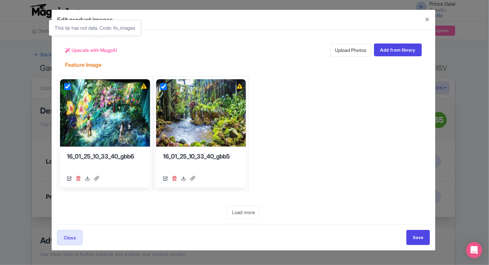
click at [107, 51] on span "Upscale with MagpAI" at bounding box center [95, 50] width 46 height 7
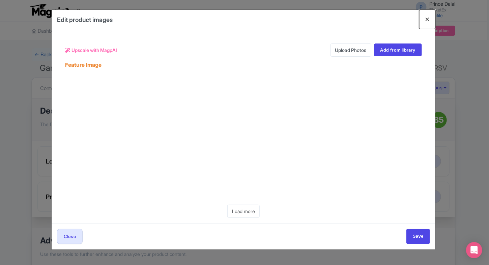
click at [425, 20] on button "Close" at bounding box center [427, 19] width 16 height 19
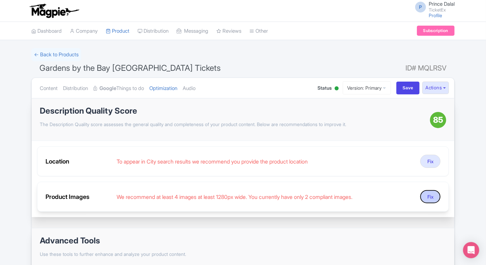
click at [433, 196] on button "Fix" at bounding box center [431, 196] width 20 height 13
click at [195, 86] on link "Audio" at bounding box center [189, 88] width 13 height 21
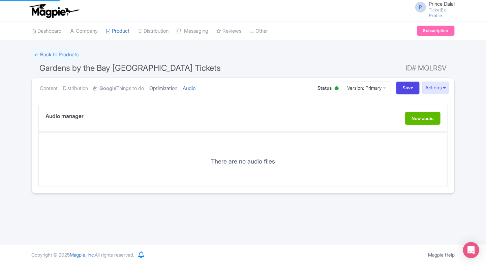
click at [175, 87] on link "Optimization" at bounding box center [163, 88] width 28 height 21
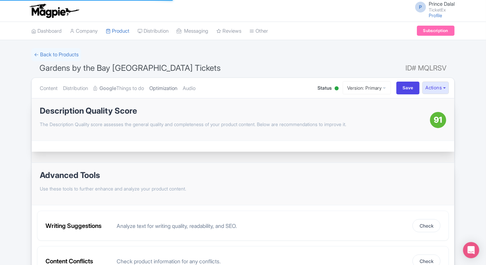
click at [168, 91] on link "Optimization" at bounding box center [163, 88] width 28 height 21
click at [196, 79] on link "Audio" at bounding box center [189, 88] width 13 height 21
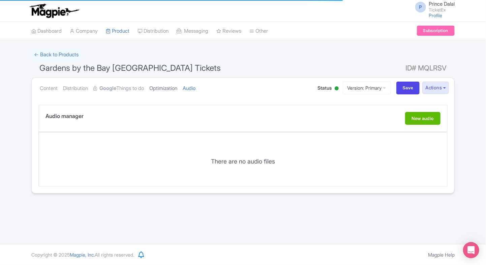
click at [175, 90] on link "Optimization" at bounding box center [163, 88] width 28 height 21
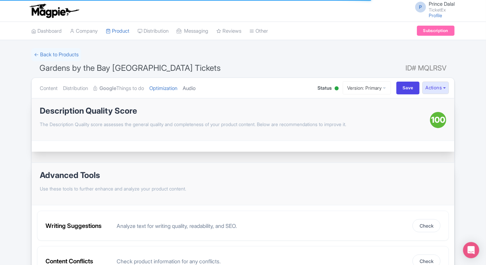
click at [195, 86] on link "Audio" at bounding box center [189, 88] width 13 height 21
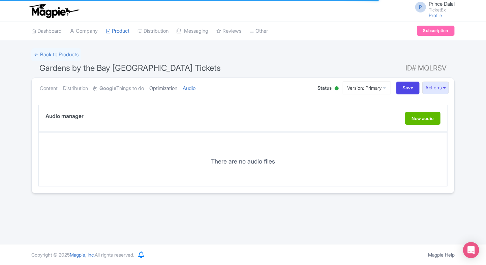
click at [170, 87] on link "Optimization" at bounding box center [163, 88] width 28 height 21
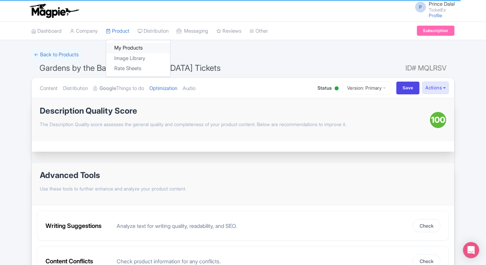
click at [125, 50] on link "My Products" at bounding box center [138, 48] width 64 height 10
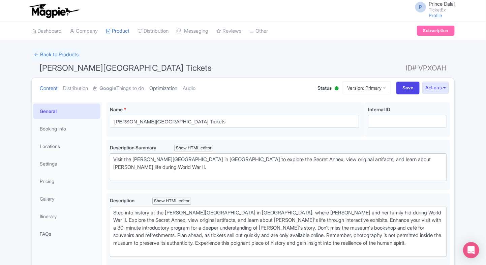
click at [167, 87] on link "Optimization" at bounding box center [163, 88] width 28 height 21
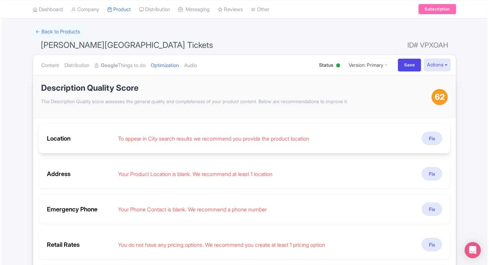
scroll to position [23, 0]
click at [427, 133] on button "Fix" at bounding box center [431, 138] width 20 height 13
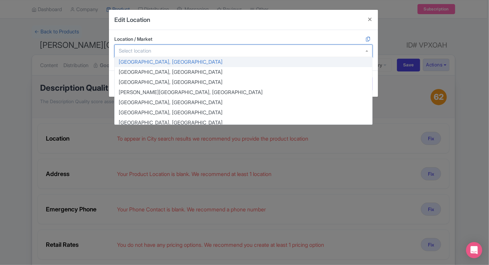
click at [274, 48] on div at bounding box center [243, 51] width 258 height 13
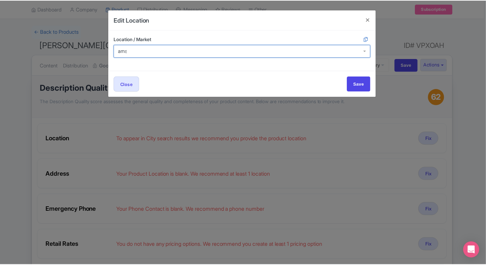
scroll to position [0, 0]
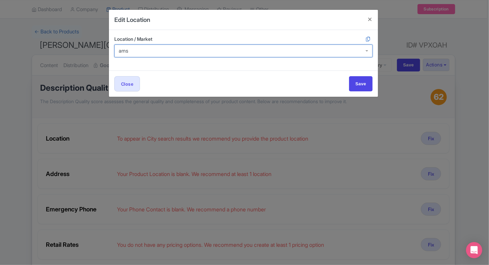
type input "amst"
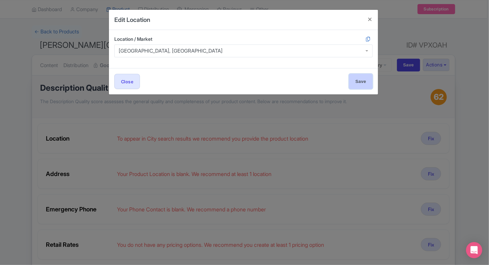
click at [355, 86] on input "Save" at bounding box center [361, 81] width 24 height 15
type input "Save"
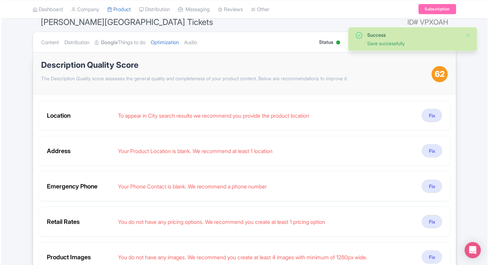
scroll to position [50, 0]
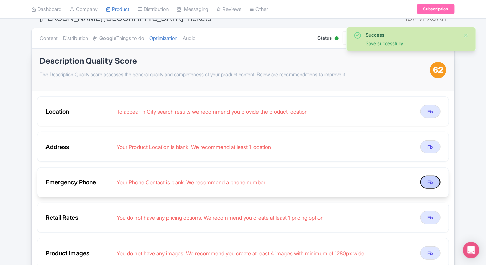
click at [434, 181] on button "Fix" at bounding box center [431, 182] width 20 height 13
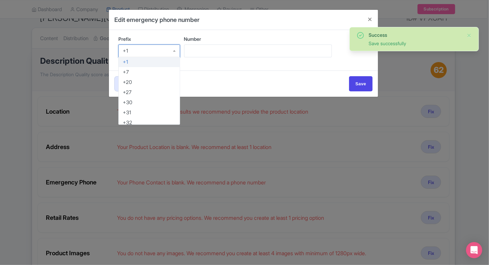
click at [139, 53] on div "+1" at bounding box center [149, 51] width 62 height 13
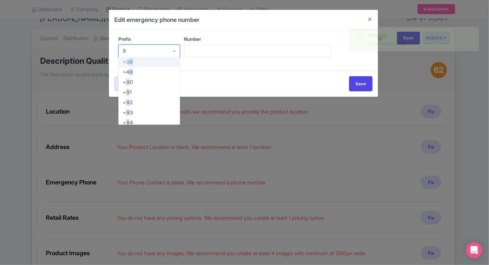
type input "91"
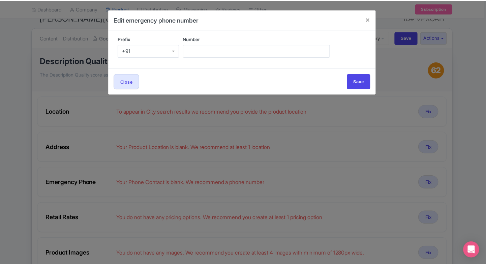
scroll to position [0, 0]
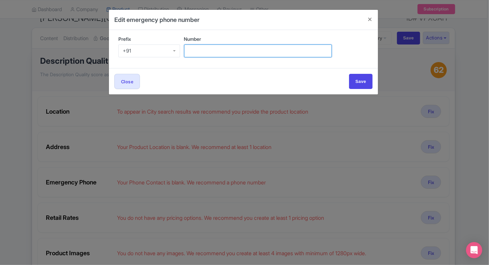
click at [210, 54] on input "Number" at bounding box center [258, 51] width 148 height 13
type input "9509989377"
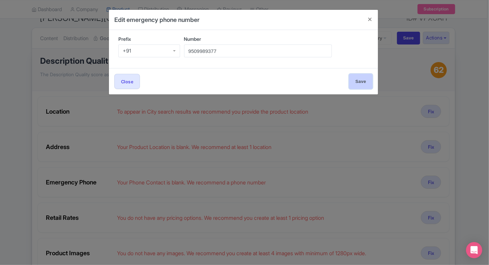
click at [356, 79] on input "Save" at bounding box center [361, 81] width 24 height 15
type input "Save"
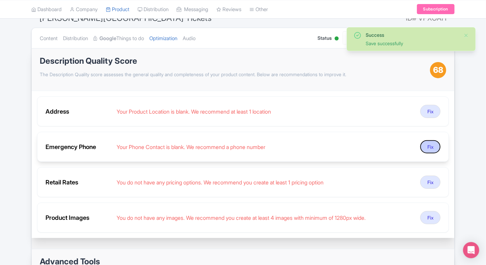
click at [428, 142] on button "Fix" at bounding box center [431, 146] width 20 height 13
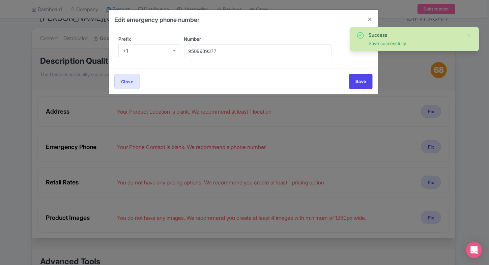
click at [27, 69] on div "Edit emergency phone number Prefix +1 +1 Number 9509989377 Close Save" at bounding box center [244, 132] width 489 height 265
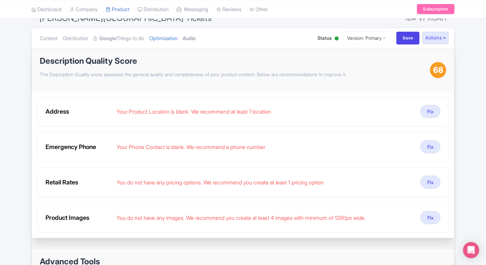
click at [196, 41] on link "Audio" at bounding box center [189, 38] width 13 height 21
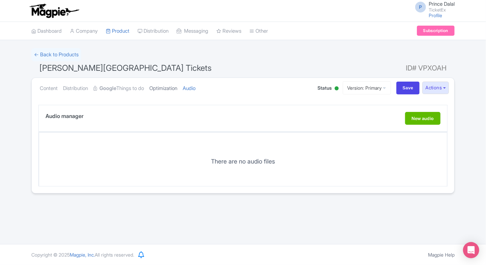
click at [162, 86] on link "Optimization" at bounding box center [163, 88] width 28 height 21
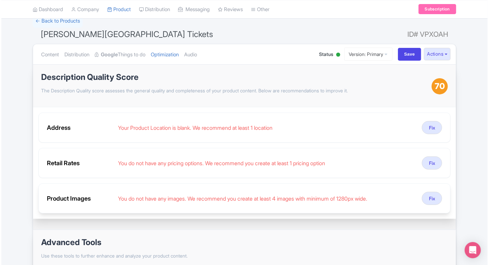
scroll to position [34, 0]
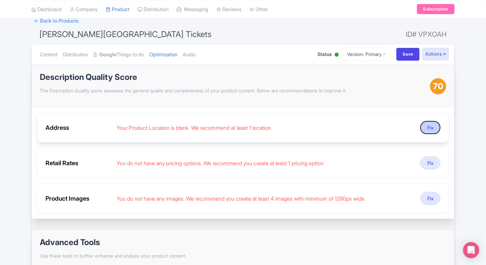
click at [424, 127] on button "Fix" at bounding box center [431, 127] width 20 height 13
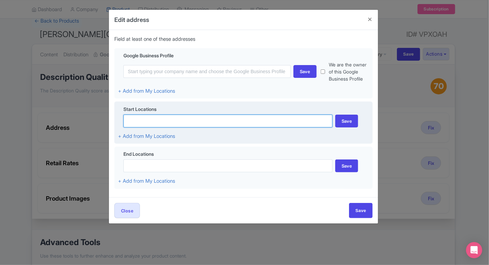
click at [208, 121] on input at bounding box center [227, 121] width 209 height 13
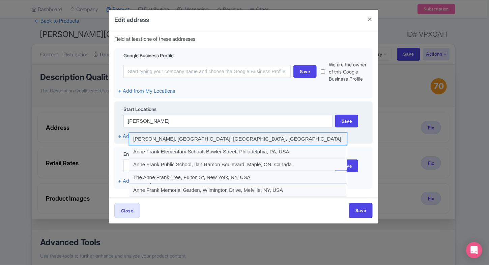
click at [266, 141] on input at bounding box center [238, 139] width 219 height 13
type input "Anne Frank House, Westermarkt, Amsterdam, Netherlands"
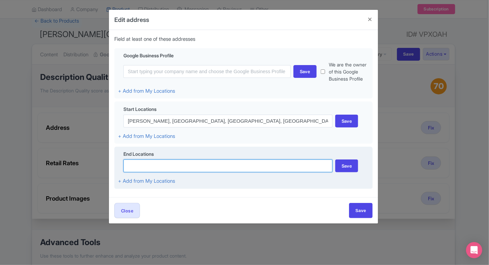
click at [192, 164] on input at bounding box center [227, 166] width 209 height 13
paste input "Westermarkt 20, 1016 GV Amsterdam, Netherlands"
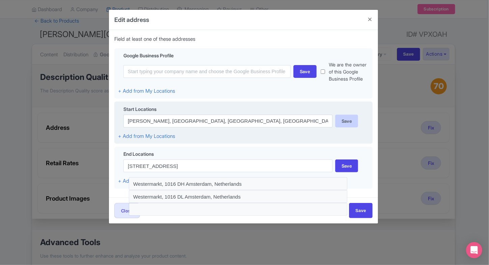
click at [345, 115] on div "Save" at bounding box center [346, 121] width 23 height 13
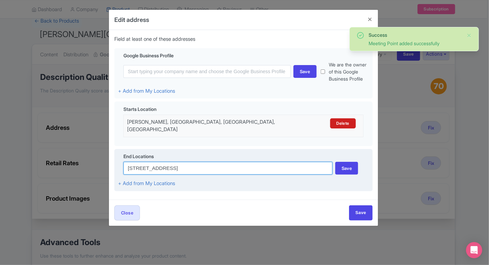
click at [277, 163] on input "Westermarkt 20, 1016 GV Amsterdam, Netherlands" at bounding box center [227, 168] width 209 height 13
type input "Westermarkt 20, 1016 GV Amsterdam,"
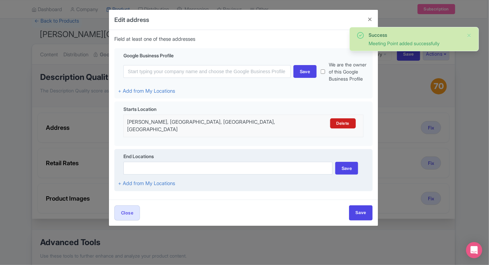
click at [331, 149] on div "End Locations Save + Add from My Locations" at bounding box center [243, 170] width 258 height 42
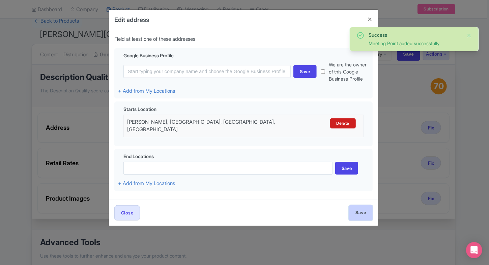
click at [357, 205] on input "Save" at bounding box center [361, 212] width 24 height 15
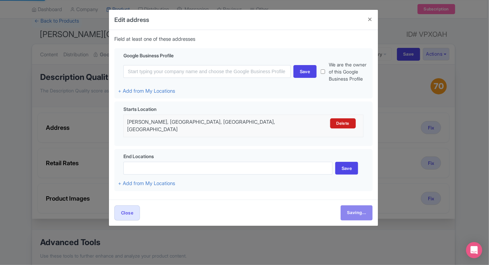
type input "Save"
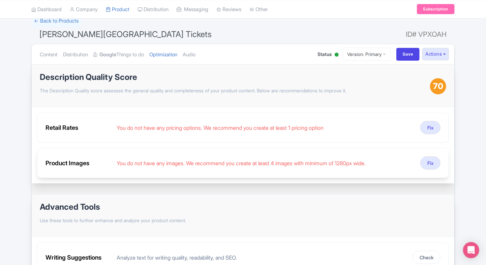
click at [421, 159] on link "Fix" at bounding box center [431, 162] width 20 height 13
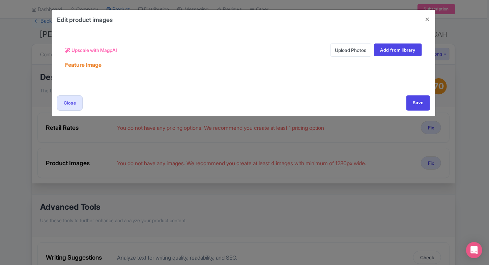
click at [344, 55] on link "Upload Photos" at bounding box center [351, 50] width 41 height 13
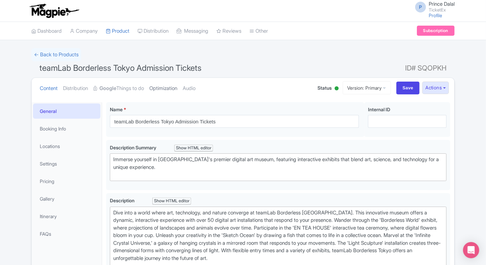
click at [160, 92] on link "Optimization" at bounding box center [163, 88] width 28 height 21
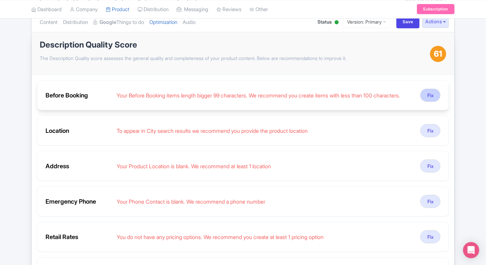
scroll to position [67, 0]
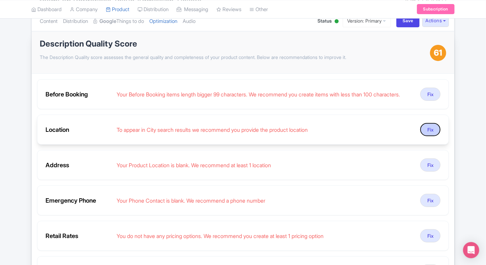
click at [432, 133] on button "Fix" at bounding box center [431, 129] width 20 height 13
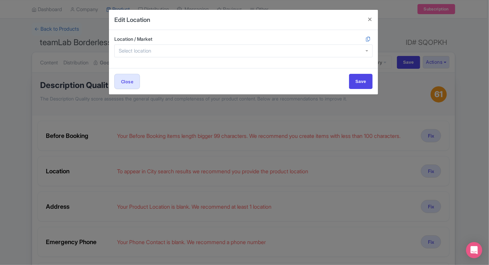
click at [248, 56] on div at bounding box center [243, 51] width 258 height 13
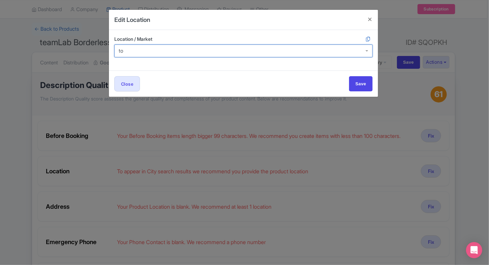
type input "tok"
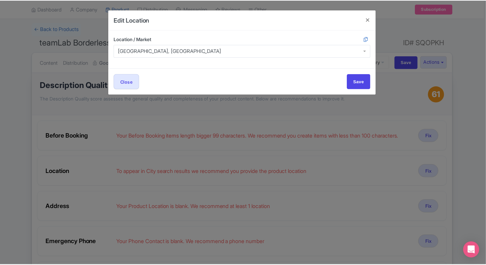
scroll to position [0, 0]
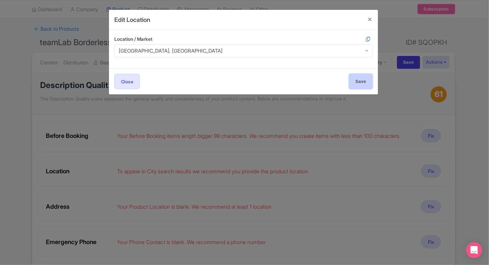
click at [361, 79] on input "Save" at bounding box center [361, 81] width 24 height 15
type input "Save"
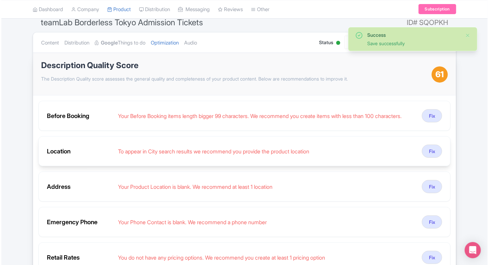
scroll to position [46, 0]
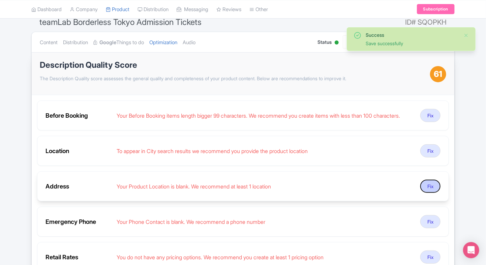
click at [429, 185] on button "Fix" at bounding box center [431, 186] width 20 height 13
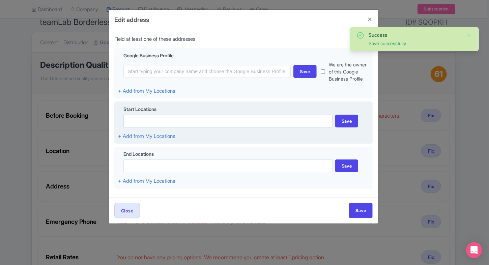
click at [226, 114] on div "Start Locations" at bounding box center [243, 110] width 251 height 9
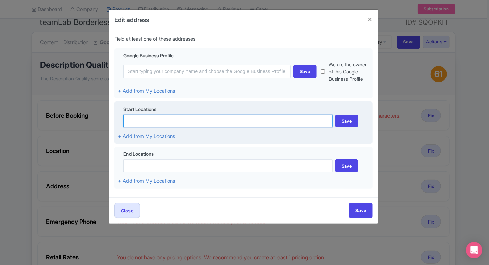
click at [223, 115] on input at bounding box center [227, 121] width 209 height 13
type input "e"
type input "t"
type input "e"
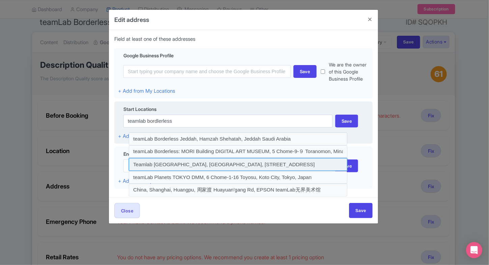
click at [292, 168] on input at bounding box center [238, 164] width 219 height 13
type input "Teamlab Borderless Museum, Parking lot, 5 Chome-4-21 Toranomon, Minato City, To…"
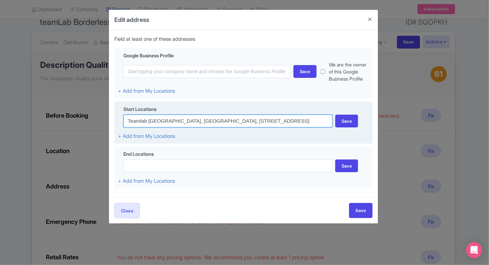
click at [296, 124] on input "Teamlab Borderless Museum, Parking lot, 5 Chome-4-21 Toranomon, Minato City, To…" at bounding box center [227, 121] width 209 height 13
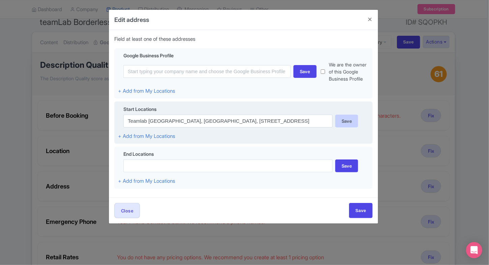
scroll to position [0, 0]
click at [341, 119] on div "Save" at bounding box center [346, 121] width 23 height 13
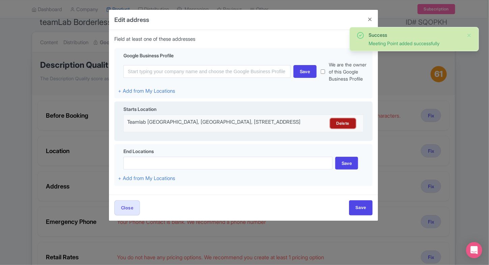
click at [336, 123] on link "Delete" at bounding box center [343, 123] width 26 height 10
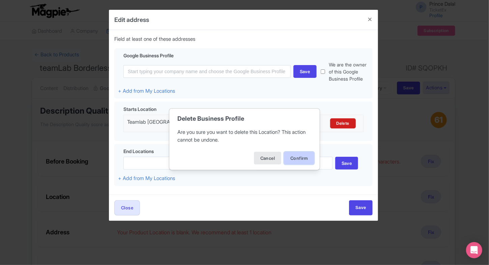
click at [306, 154] on button "Confirm" at bounding box center [299, 158] width 30 height 13
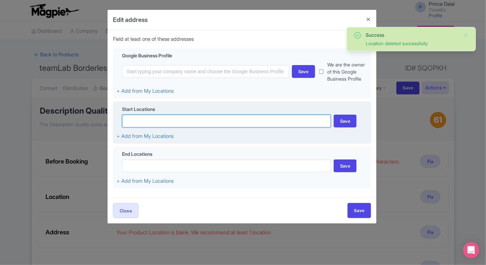
click at [229, 126] on input at bounding box center [226, 121] width 209 height 13
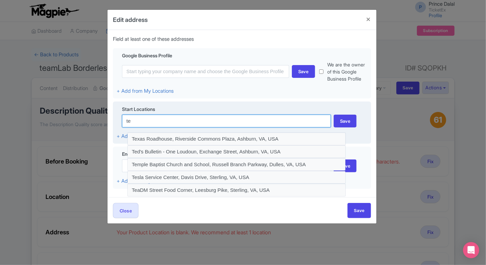
click at [225, 125] on input "te" at bounding box center [226, 121] width 209 height 13
paste input "Japan, 〒106-0041 Tokyo, Minato City, Toranomon, 5 Chome−９ Azabudai Hills Garden…"
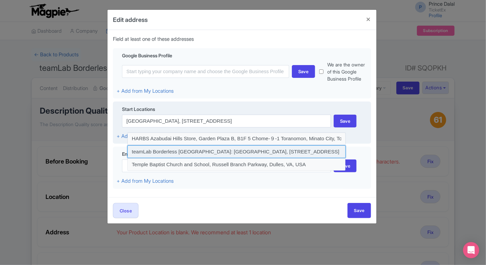
click at [216, 146] on input at bounding box center [236, 151] width 219 height 13
type input "teamLab Borderless Tokyo: MORI Building DIGITAL ART MUSEUM, Azabudai Hills Gard…"
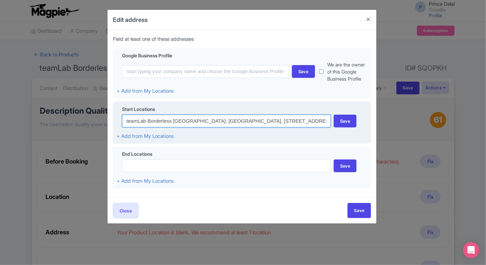
click at [190, 121] on input "teamLab Borderless Tokyo: MORI Building DIGITAL ART MUSEUM, Azabudai Hills Gard…" at bounding box center [226, 121] width 209 height 13
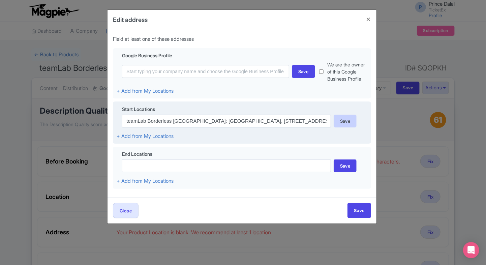
click at [345, 122] on div "Save" at bounding box center [345, 121] width 23 height 13
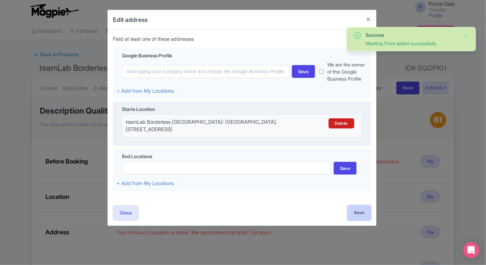
click at [351, 214] on input "Save" at bounding box center [360, 212] width 24 height 15
type input "Save"
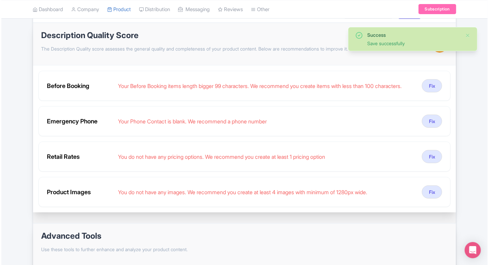
scroll to position [76, 0]
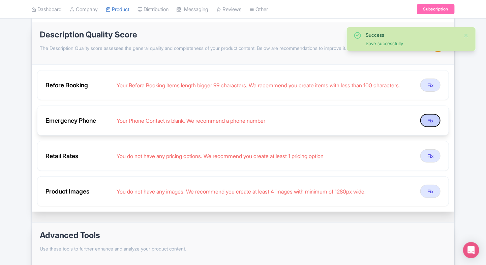
click at [427, 123] on button "Fix" at bounding box center [431, 120] width 20 height 13
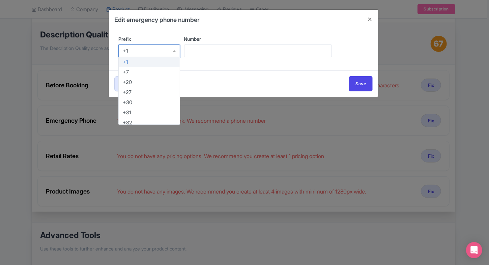
click at [130, 49] on div "+1" at bounding box center [149, 51] width 62 height 13
type input "91"
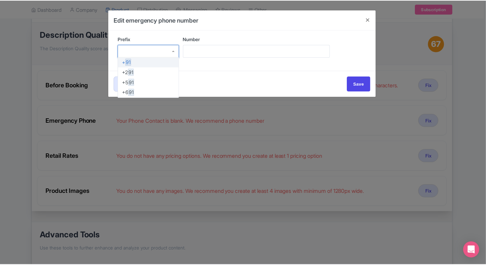
scroll to position [0, 0]
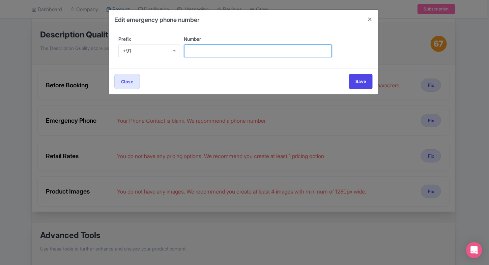
click at [208, 56] on input "Number" at bounding box center [258, 51] width 148 height 13
type input "9509989377"
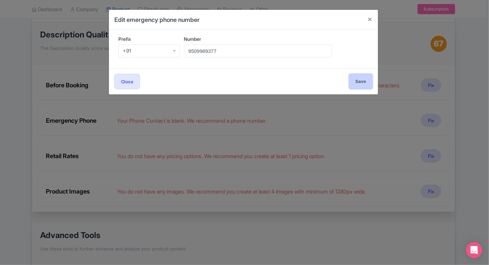
click at [358, 74] on input "Save" at bounding box center [361, 81] width 24 height 15
type input "Save"
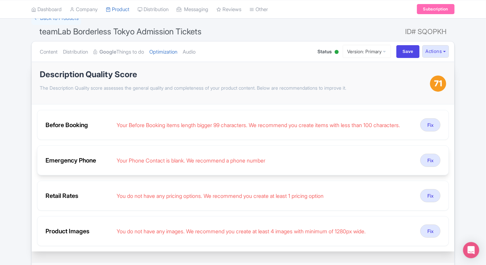
scroll to position [38, 0]
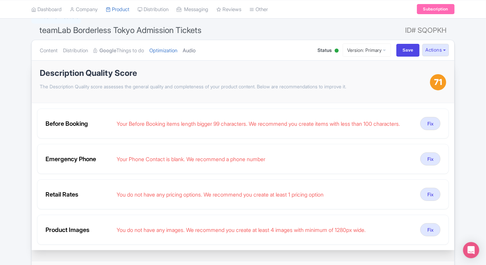
click at [196, 51] on link "Audio" at bounding box center [189, 50] width 13 height 21
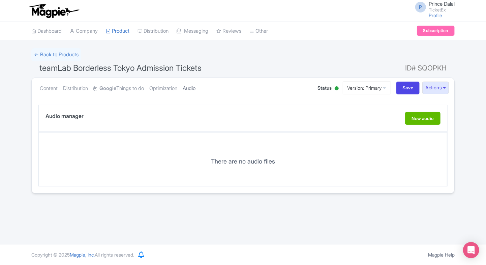
scroll to position [0, 0]
click at [160, 85] on link "Optimization" at bounding box center [163, 88] width 28 height 21
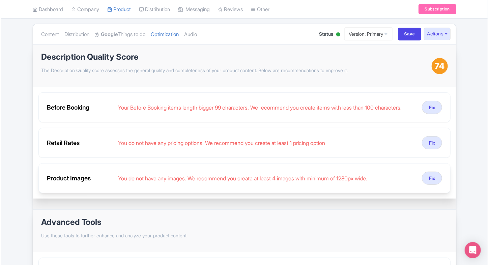
scroll to position [54, 0]
click at [426, 176] on button "Fix" at bounding box center [431, 178] width 20 height 13
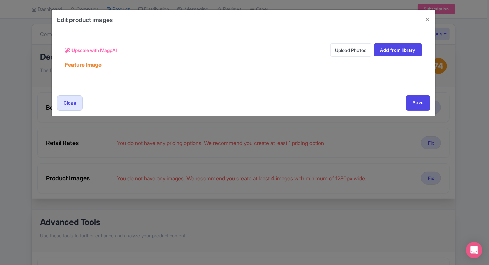
click at [336, 54] on link "Upload Photos" at bounding box center [351, 50] width 41 height 13
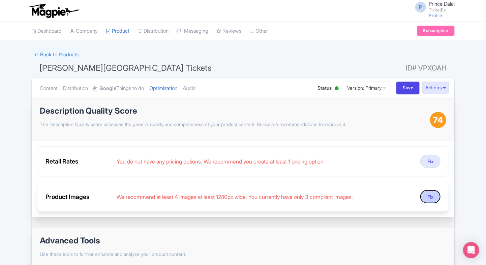
click at [429, 195] on button "Fix" at bounding box center [431, 196] width 20 height 13
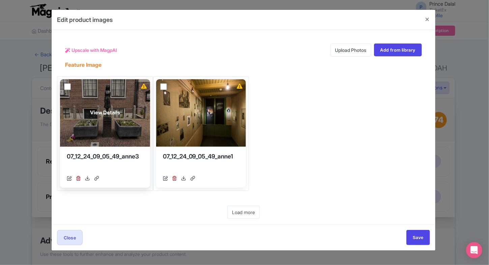
click at [65, 87] on input "checkbox" at bounding box center [67, 86] width 7 height 7
checkbox input "true"
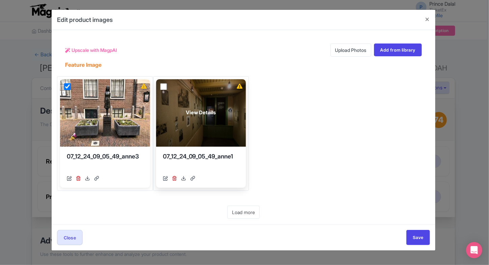
click at [164, 83] on input "checkbox" at bounding box center [163, 86] width 7 height 7
checkbox input "true"
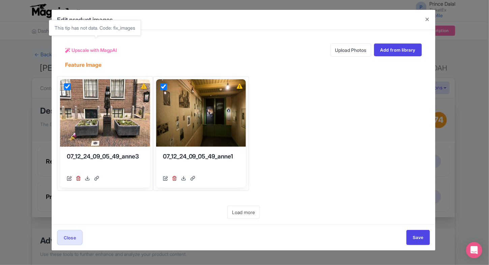
click at [90, 51] on span "Upscale with MagpAI" at bounding box center [95, 50] width 46 height 7
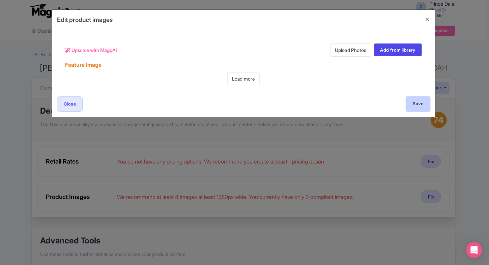
click at [408, 110] on input "Save" at bounding box center [418, 103] width 24 height 15
type input "Save"
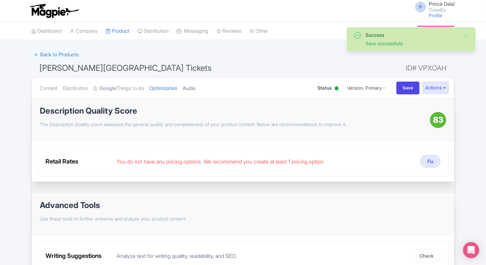
click at [193, 90] on link "Audio" at bounding box center [189, 88] width 13 height 21
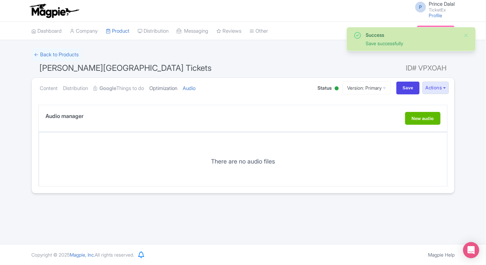
click at [174, 88] on link "Optimization" at bounding box center [163, 88] width 28 height 21
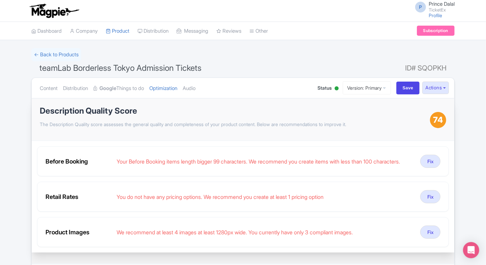
click at [205, 91] on ul "Content Distribution Google Things to do Optimization Audio" at bounding box center [171, 88] width 269 height 21
click at [196, 89] on link "Audio" at bounding box center [189, 88] width 13 height 21
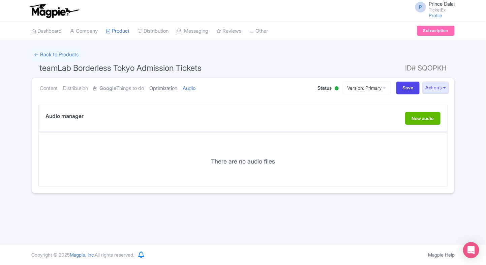
click at [177, 90] on link "Optimization" at bounding box center [163, 88] width 28 height 21
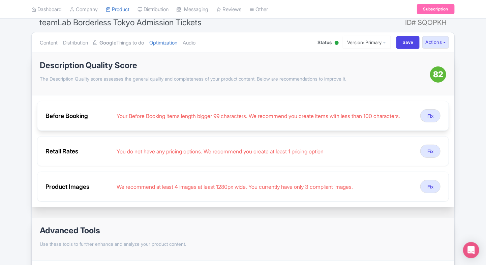
scroll to position [46, 0]
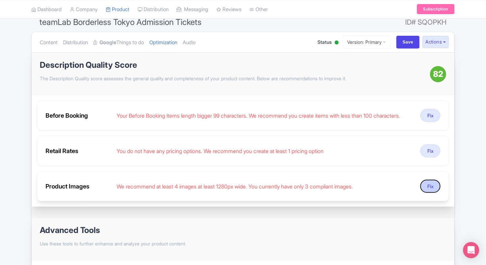
click at [432, 188] on button "Fix" at bounding box center [431, 186] width 20 height 13
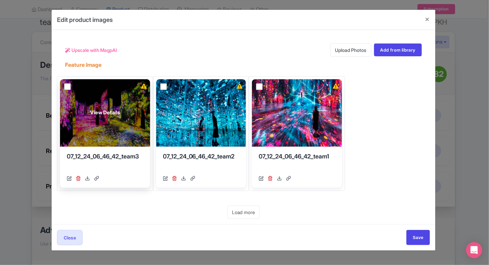
click at [65, 87] on input "checkbox" at bounding box center [67, 86] width 7 height 7
checkbox input "true"
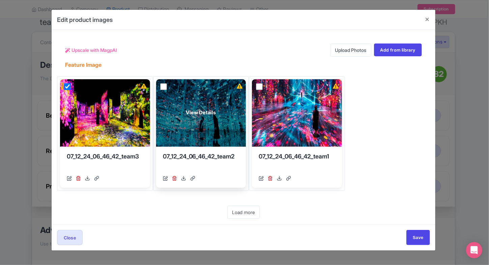
click at [163, 88] on input "checkbox" at bounding box center [163, 86] width 7 height 7
checkbox input "true"
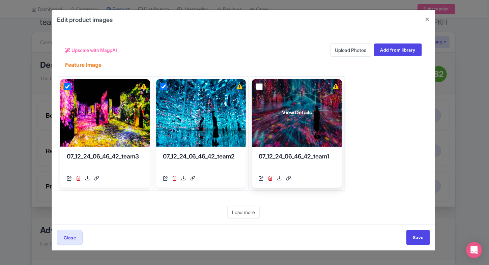
click at [256, 86] on input "checkbox" at bounding box center [259, 86] width 7 height 7
checkbox input "true"
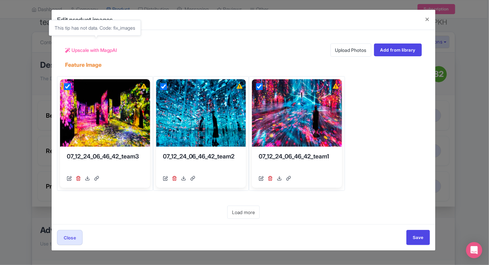
click at [78, 47] on span "Upscale with MagpAI" at bounding box center [95, 50] width 46 height 7
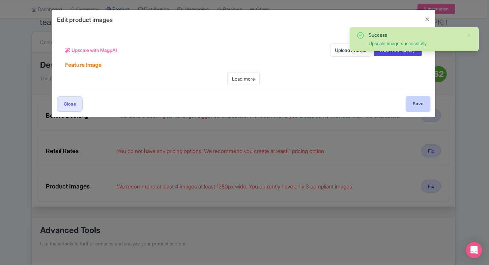
click at [411, 107] on input "Save" at bounding box center [418, 103] width 24 height 15
type input "Save"
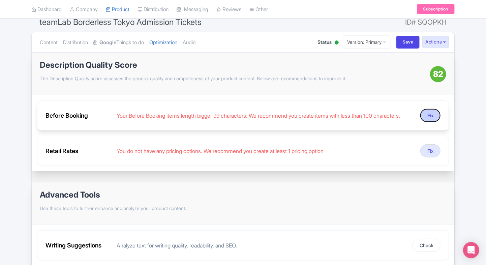
click at [430, 120] on button "Fix" at bounding box center [431, 115] width 20 height 13
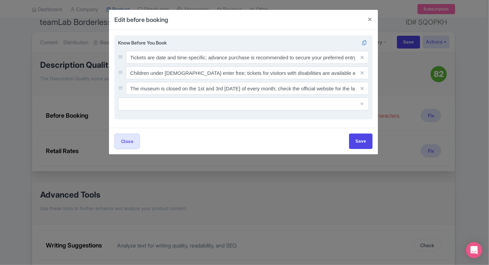
click at [302, 96] on div "Know Before You Book Tickets are date and time-specific; advance purchase is re…" at bounding box center [243, 74] width 251 height 71
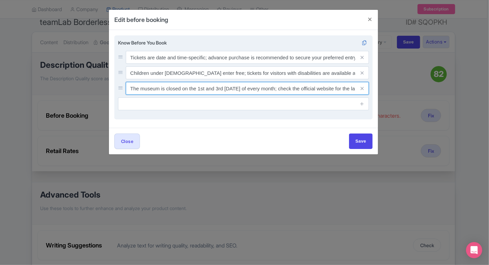
click at [306, 64] on input "The museum is closed on the 1st and 3rd Tuesday of every month; check the offic…" at bounding box center [247, 57] width 243 height 13
click at [234, 64] on input "The museum is closed on the 1st and 3rd Tuesday of every month; check the offic…" at bounding box center [247, 57] width 243 height 13
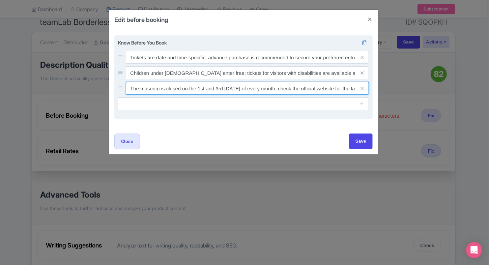
paste input "Kids are welcome, but supervision is needed in dark areas"
type input "Kids are welcome, but supervision is needed in dark areas."
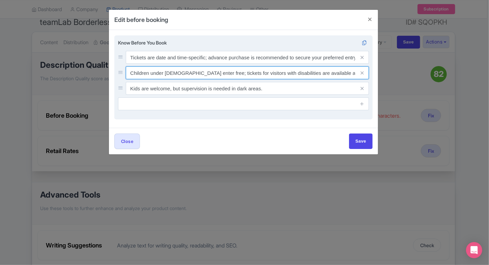
click at [227, 64] on input "Children under 3 years old enter free; tickets for visitors with disabilities a…" at bounding box center [247, 57] width 243 height 13
paste input "Wear comfortable shoes; you’ll walk through dark rooms and uneven floors"
type input "Wear comfortable shoes; you’ll walk through dark rooms and uneven floors."
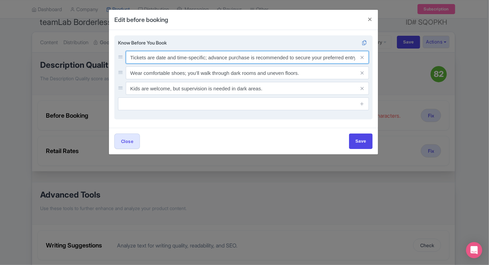
click at [248, 58] on input "Tickets are date and time-specific; advance purchase is recommended to secure y…" at bounding box center [247, 57] width 243 height 13
paste input "Wheelchair accessible; some rooms may be dimly lit or mirrored"
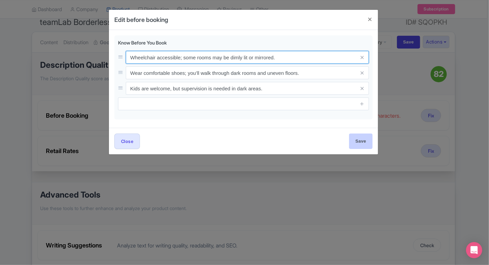
type input "Wheelchair accessible; some rooms may be dimly lit or mirrored."
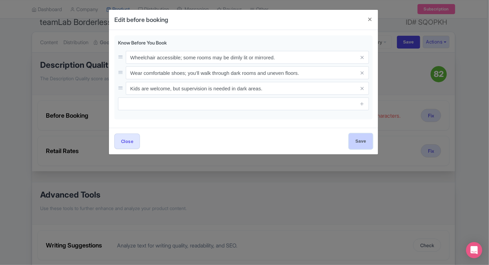
click at [359, 134] on input "Save" at bounding box center [361, 141] width 24 height 15
type input "Save"
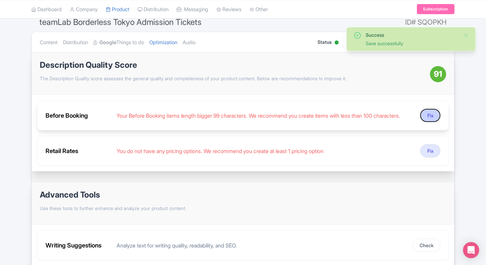
click at [424, 115] on button "Fix" at bounding box center [431, 115] width 20 height 13
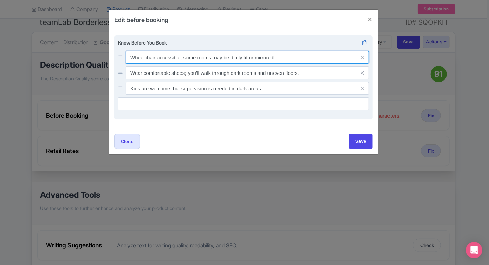
click at [181, 60] on input "Wheelchair accessible; some rooms may be dimly lit or mirrored." at bounding box center [247, 57] width 243 height 13
type input "Wheelchair accessible some rooms may be dimly lit or mirrored."
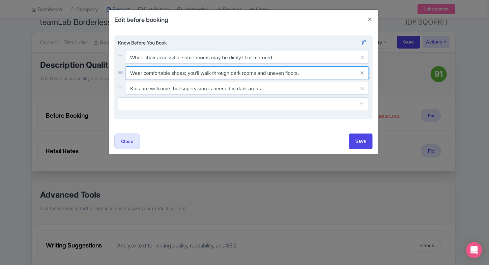
click at [189, 64] on input "Wear comfortable shoes; you’ll walk through dark rooms and uneven floors." at bounding box center [247, 57] width 243 height 13
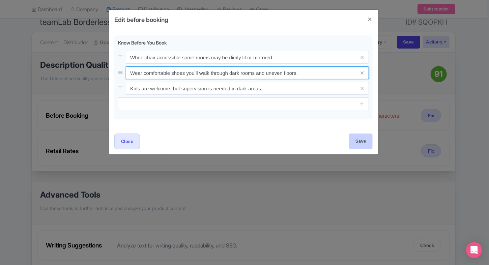
type input "Wear comfortable shoes you’ll walk through dark rooms and uneven floors."
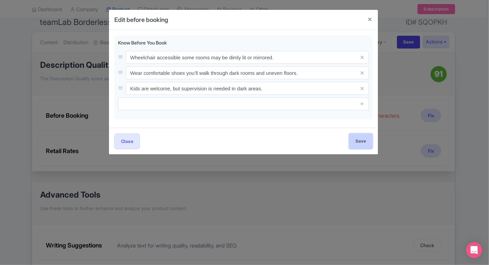
click at [352, 136] on input "Save" at bounding box center [361, 141] width 24 height 15
type input "Save"
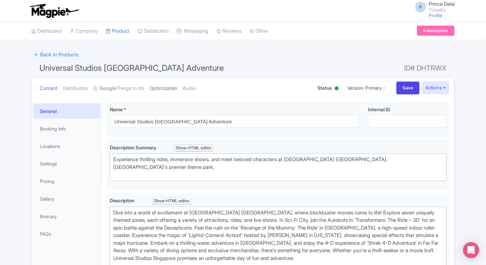
click at [169, 82] on link "Optimization" at bounding box center [163, 88] width 28 height 21
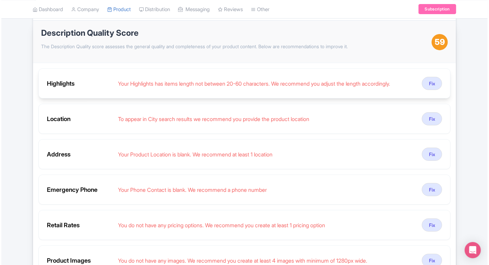
scroll to position [76, 0]
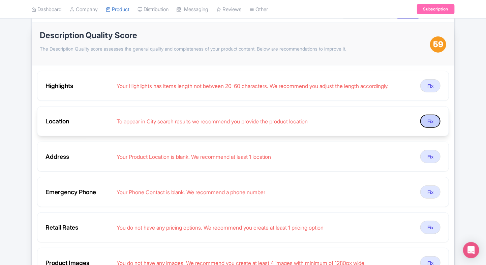
click at [430, 123] on button "Fix" at bounding box center [431, 121] width 20 height 13
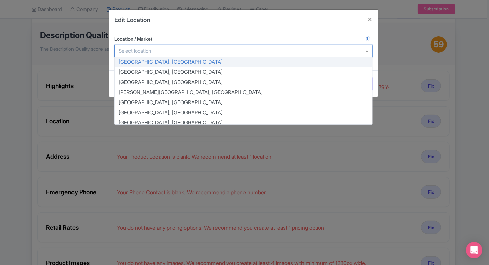
click at [240, 51] on div at bounding box center [243, 51] width 258 height 13
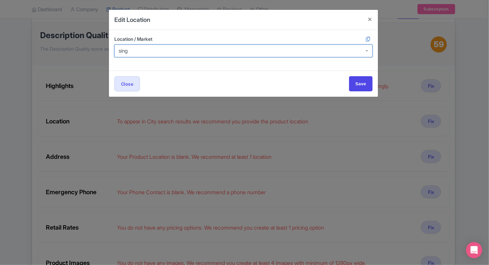
type input "singa"
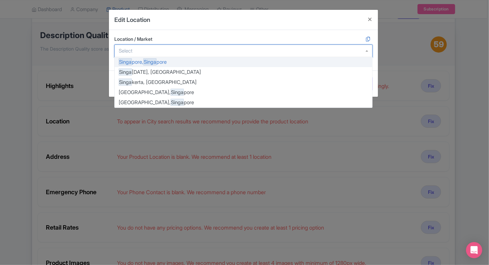
scroll to position [0, 0]
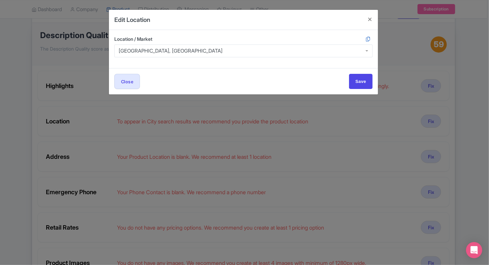
click at [354, 72] on div "Close Save" at bounding box center [243, 81] width 269 height 26
click at [360, 77] on input "Save" at bounding box center [361, 81] width 24 height 15
type input "Save"
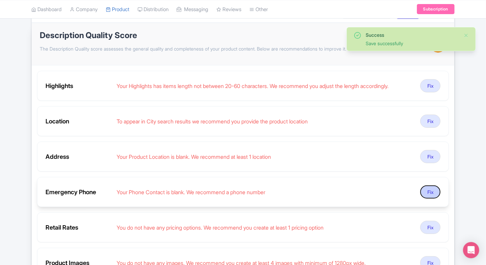
click at [437, 188] on button "Fix" at bounding box center [431, 192] width 20 height 13
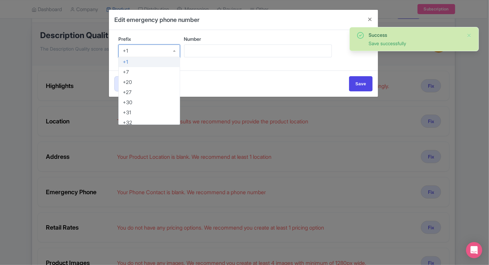
click at [156, 55] on div "+1" at bounding box center [149, 51] width 62 height 13
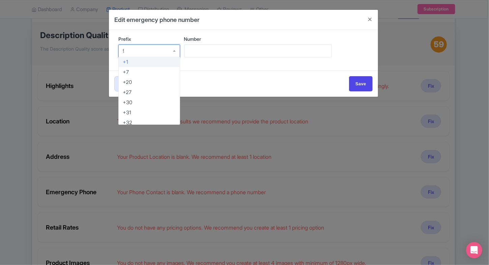
type input "91"
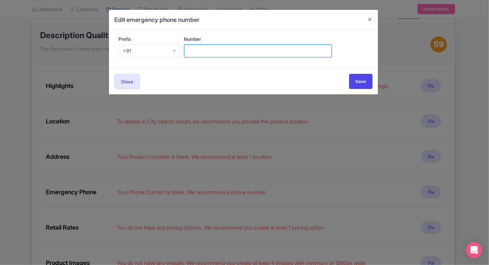
click at [250, 45] on input "Number" at bounding box center [258, 51] width 148 height 13
type input "9509989377"
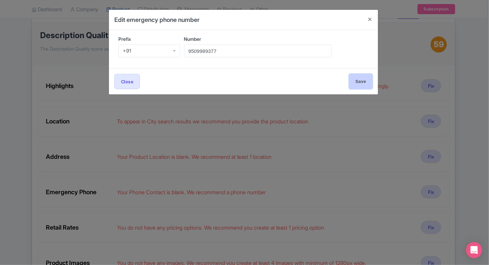
click at [364, 77] on input "Save" at bounding box center [361, 81] width 24 height 15
type input "Save"
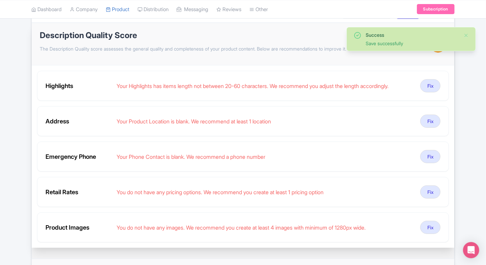
click at [459, 197] on div "Success Save successfully ← Back to Products Universal Studios Singapore Advent…" at bounding box center [243, 175] width 432 height 405
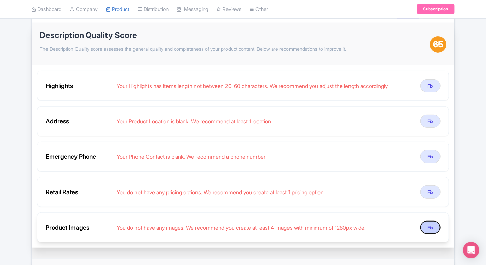
click at [424, 223] on button "Fix" at bounding box center [431, 227] width 20 height 13
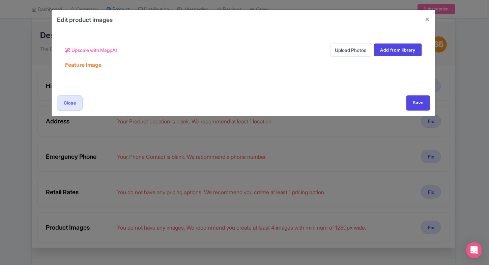
click at [340, 44] on link "Upload Photos" at bounding box center [351, 50] width 41 height 13
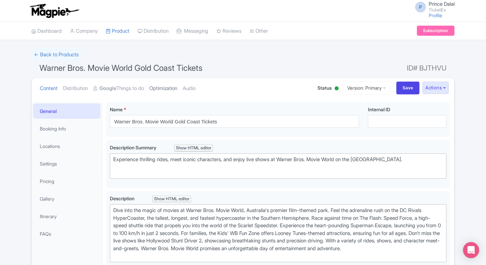
click at [162, 91] on link "Optimization" at bounding box center [163, 88] width 28 height 21
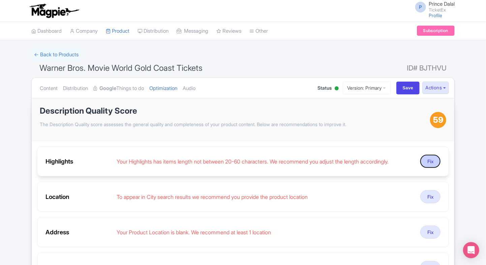
click at [424, 162] on button "Fix" at bounding box center [431, 161] width 20 height 13
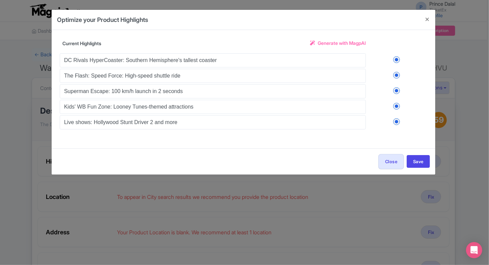
click at [315, 43] on link "Generate with MagpAI" at bounding box center [338, 45] width 56 height 12
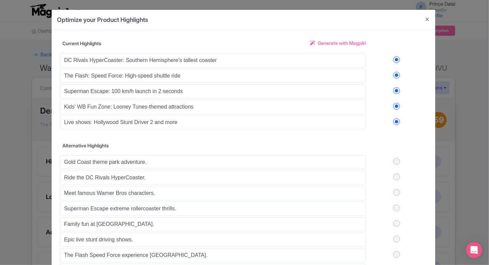
click at [396, 57] on label at bounding box center [396, 59] width 61 height 7
click at [0, 0] on input "checkbox" at bounding box center [0, 0] width 0 height 0
click at [396, 76] on label at bounding box center [396, 75] width 61 height 7
click at [0, 0] on input "checkbox" at bounding box center [0, 0] width 0 height 0
click at [395, 89] on label at bounding box center [396, 90] width 61 height 7
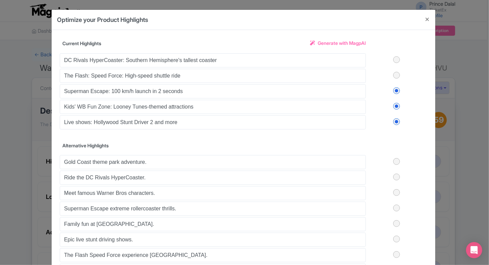
click at [0, 0] on input "checkbox" at bounding box center [0, 0] width 0 height 0
click at [395, 105] on label at bounding box center [396, 106] width 61 height 7
click at [0, 0] on input "checkbox" at bounding box center [0, 0] width 0 height 0
click at [396, 119] on label at bounding box center [396, 121] width 61 height 7
click at [0, 0] on input "checkbox" at bounding box center [0, 0] width 0 height 0
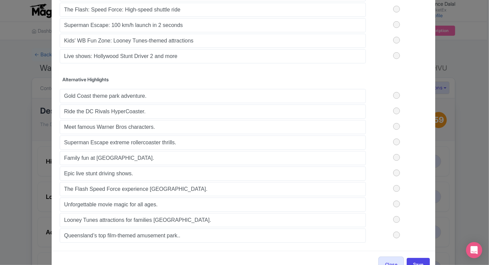
scroll to position [73, 0]
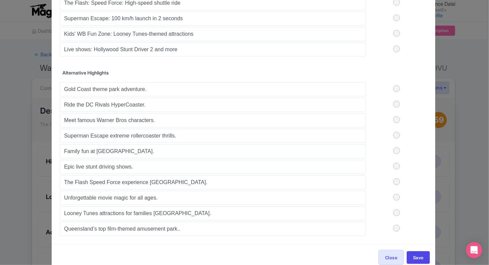
click at [395, 88] on label at bounding box center [396, 88] width 61 height 7
click at [0, 0] on input "checkbox" at bounding box center [0, 0] width 0 height 0
click at [398, 105] on label at bounding box center [396, 104] width 61 height 7
click at [0, 0] on input "checkbox" at bounding box center [0, 0] width 0 height 0
click at [395, 116] on label at bounding box center [396, 119] width 61 height 7
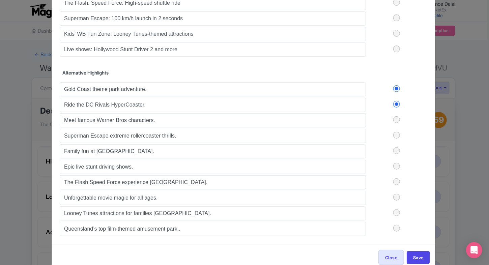
click at [0, 0] on input "checkbox" at bounding box center [0, 0] width 0 height 0
click at [396, 139] on div "Gold Coast theme park adventure. Ride the DC Rivals HyperCoaster. Meet famous W…" at bounding box center [244, 158] width 368 height 155
click at [396, 136] on label at bounding box center [396, 135] width 61 height 7
click at [0, 0] on input "checkbox" at bounding box center [0, 0] width 0 height 0
click at [396, 148] on label at bounding box center [396, 150] width 61 height 7
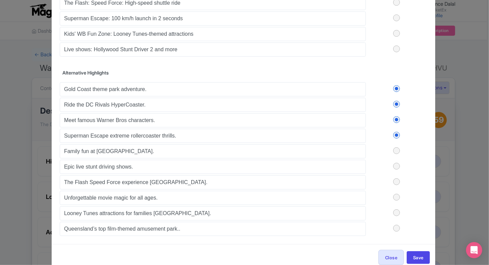
click at [0, 0] on input "checkbox" at bounding box center [0, 0] width 0 height 0
click at [396, 148] on label at bounding box center [396, 150] width 61 height 7
click at [0, 0] on input "checkbox" at bounding box center [0, 0] width 0 height 0
click at [395, 172] on div "Gold Coast theme park adventure. Ride the DC Rivals HyperCoaster. Meet famous W…" at bounding box center [244, 158] width 368 height 155
click at [395, 179] on label at bounding box center [396, 181] width 61 height 7
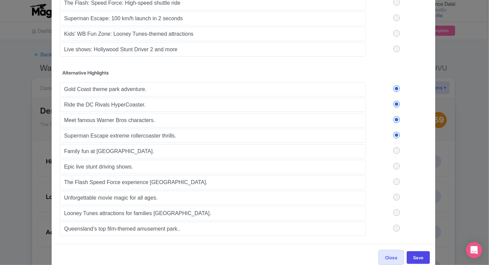
click at [0, 0] on input "checkbox" at bounding box center [0, 0] width 0 height 0
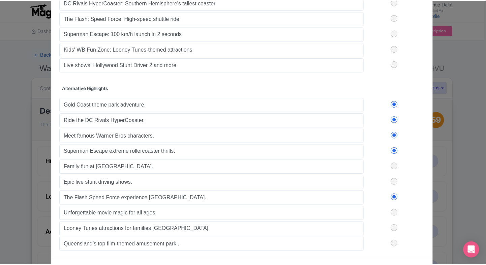
scroll to position [85, 0]
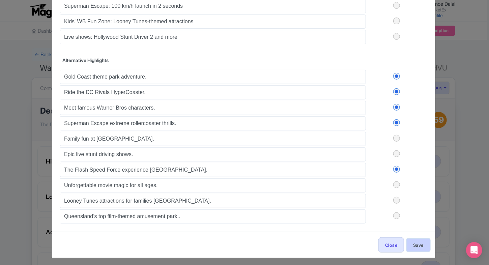
click at [415, 240] on button "Save" at bounding box center [418, 245] width 23 height 13
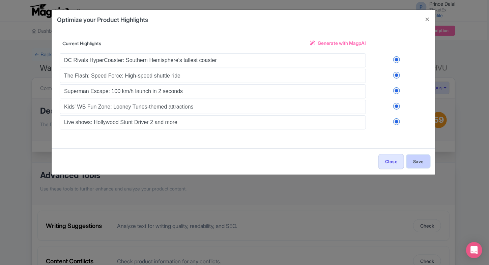
click at [414, 156] on button "Save" at bounding box center [418, 161] width 23 height 13
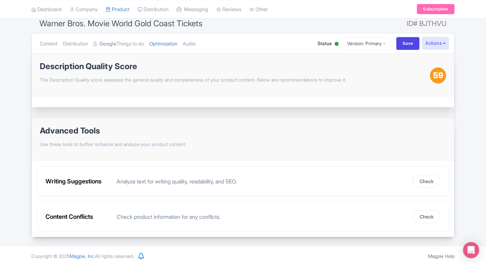
scroll to position [0, 0]
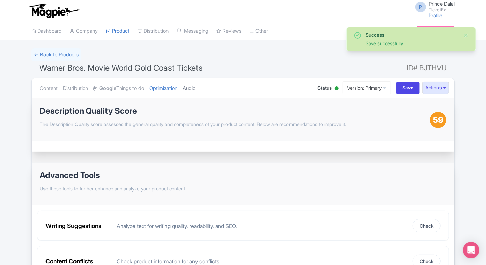
click at [195, 85] on link "Audio" at bounding box center [189, 88] width 13 height 21
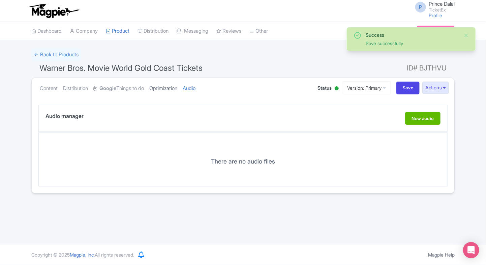
click at [172, 92] on link "Optimization" at bounding box center [163, 88] width 28 height 21
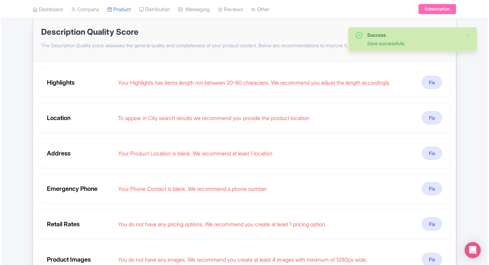
scroll to position [82, 0]
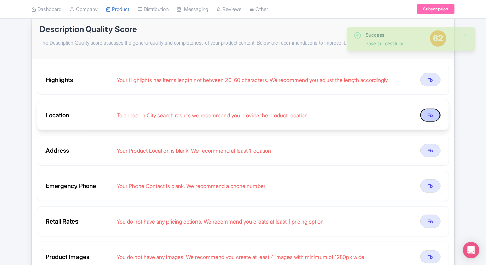
click at [426, 117] on button "Fix" at bounding box center [431, 115] width 20 height 13
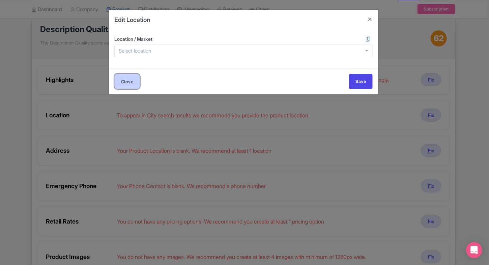
click at [132, 86] on button "Close" at bounding box center [127, 81] width 26 height 15
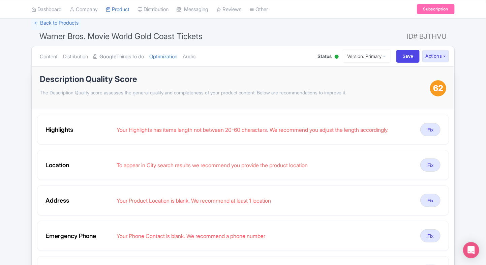
scroll to position [43, 0]
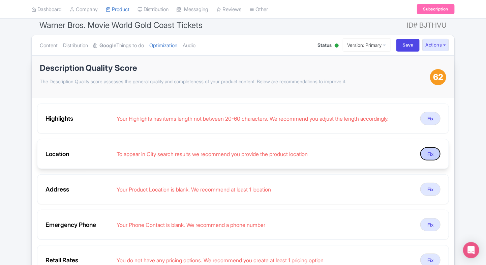
click at [427, 159] on button "Fix" at bounding box center [431, 153] width 20 height 13
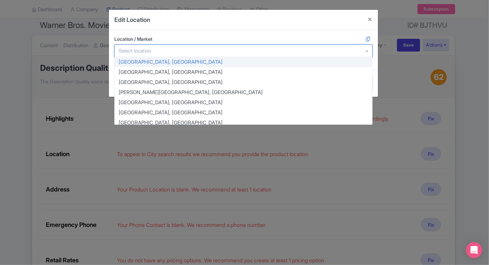
click at [230, 46] on div at bounding box center [243, 51] width 258 height 13
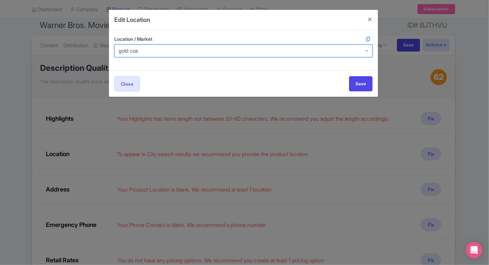
type input "gold coas"
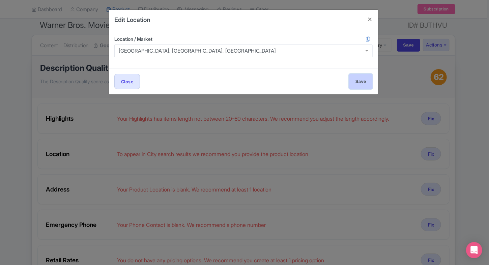
click at [357, 79] on input "Save" at bounding box center [361, 81] width 24 height 15
click at [358, 85] on input "Save" at bounding box center [361, 81] width 24 height 15
type input "Save"
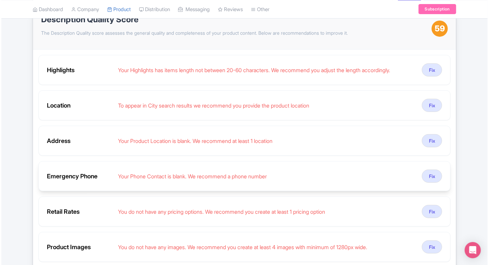
scroll to position [92, 0]
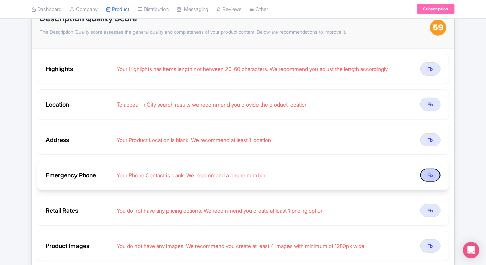
click at [427, 173] on button "Fix" at bounding box center [431, 175] width 20 height 13
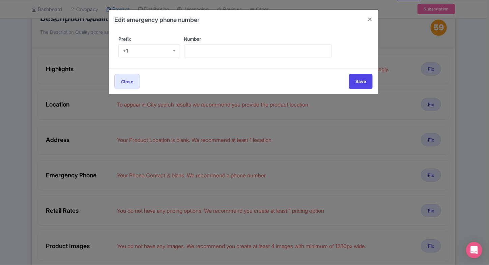
click at [154, 54] on div "+1" at bounding box center [149, 51] width 62 height 13
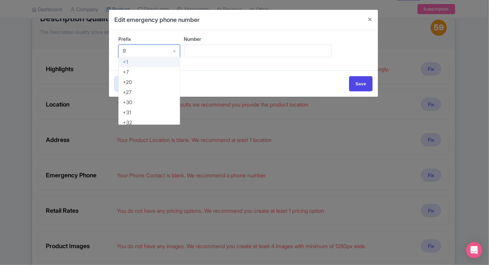
type input "91"
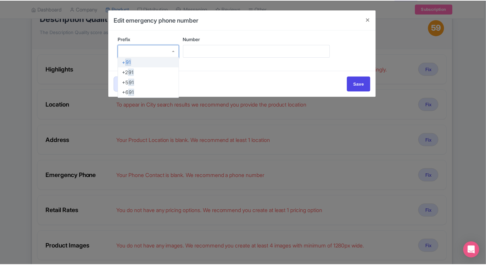
scroll to position [0, 0]
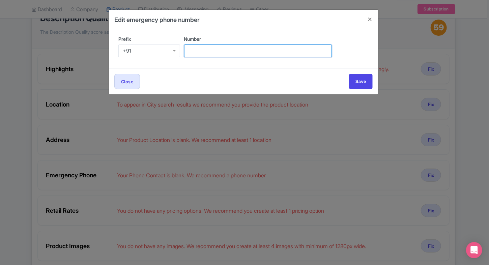
click at [202, 55] on input "Number" at bounding box center [258, 51] width 148 height 13
type input "9509989377"
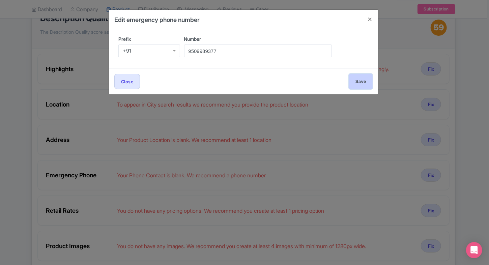
click at [364, 80] on input "Save" at bounding box center [361, 81] width 24 height 15
type input "Save"
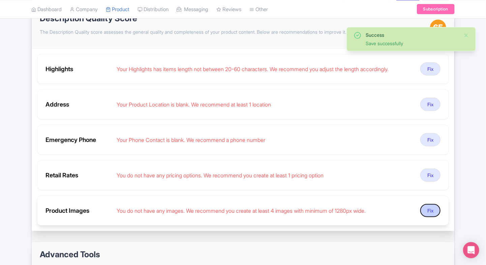
click at [433, 212] on button "Fix" at bounding box center [431, 210] width 20 height 13
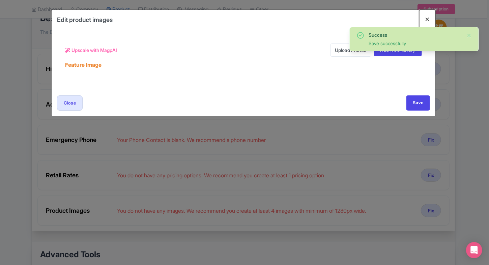
click at [424, 22] on button "Close" at bounding box center [427, 19] width 16 height 19
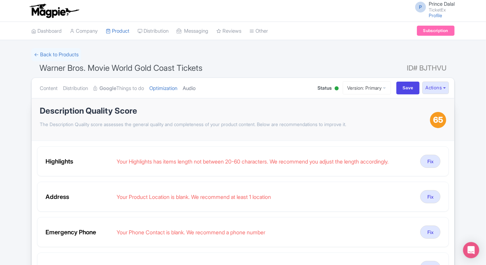
click at [193, 92] on link "Audio" at bounding box center [189, 88] width 13 height 21
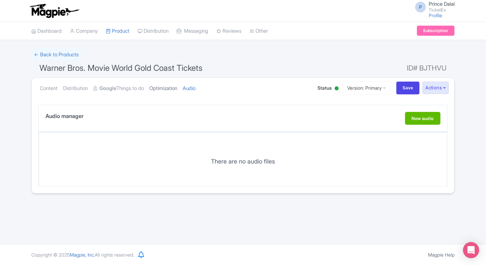
click at [177, 90] on link "Optimization" at bounding box center [163, 88] width 28 height 21
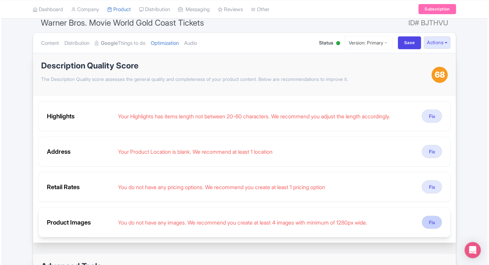
scroll to position [47, 0]
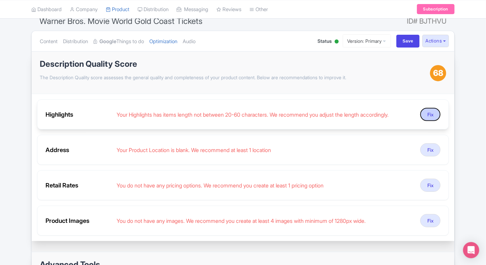
click at [434, 117] on button "Fix" at bounding box center [431, 114] width 20 height 13
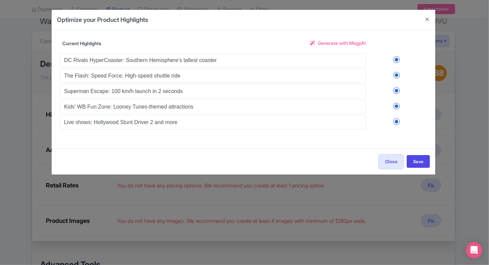
click at [324, 47] on span "Generate with MagpAI" at bounding box center [342, 42] width 48 height 7
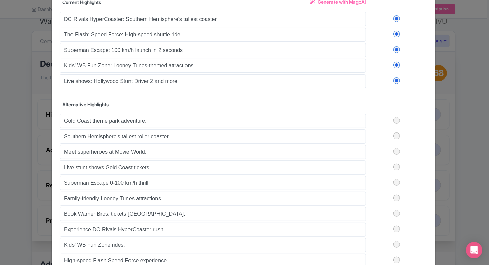
scroll to position [44, 0]
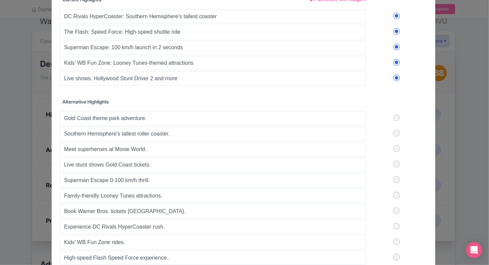
click at [396, 115] on label at bounding box center [396, 117] width 61 height 7
click at [0, 0] on input "checkbox" at bounding box center [0, 0] width 0 height 0
click at [396, 133] on label at bounding box center [396, 133] width 61 height 7
click at [0, 0] on input "checkbox" at bounding box center [0, 0] width 0 height 0
click at [395, 146] on label at bounding box center [396, 148] width 61 height 7
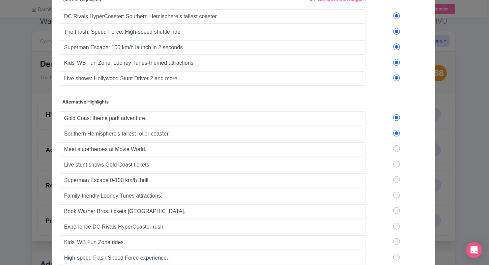
click at [0, 0] on input "checkbox" at bounding box center [0, 0] width 0 height 0
click at [394, 164] on label at bounding box center [396, 164] width 61 height 7
click at [0, 0] on input "checkbox" at bounding box center [0, 0] width 0 height 0
click at [394, 180] on label at bounding box center [396, 179] width 61 height 7
click at [0, 0] on input "checkbox" at bounding box center [0, 0] width 0 height 0
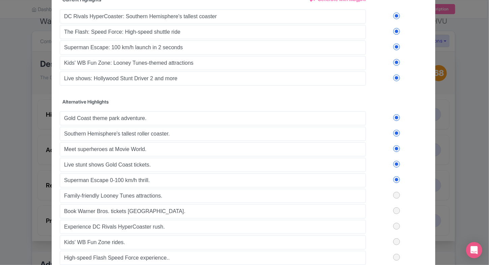
scroll to position [0, 0]
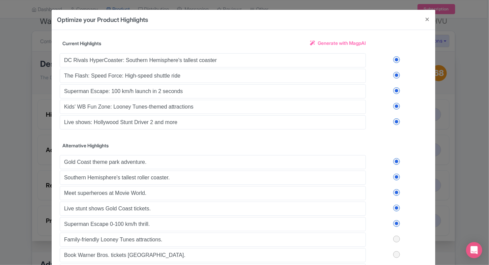
drag, startPoint x: 395, startPoint y: 62, endPoint x: 395, endPoint y: 73, distance: 10.8
click at [395, 73] on div "DC Rivals HyperCoaster: Southern Hemisphere's tallest coaster The Flash: Speed …" at bounding box center [244, 91] width 368 height 78
click at [395, 73] on label at bounding box center [396, 75] width 61 height 7
click at [0, 0] on input "checkbox" at bounding box center [0, 0] width 0 height 0
click at [395, 87] on label at bounding box center [396, 90] width 61 height 7
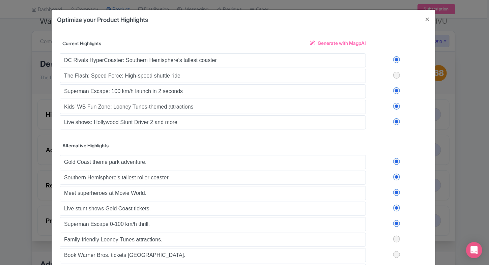
click at [0, 0] on input "checkbox" at bounding box center [0, 0] width 0 height 0
drag, startPoint x: 395, startPoint y: 99, endPoint x: 395, endPoint y: 105, distance: 5.4
click at [395, 105] on div "DC Rivals HyperCoaster: Southern Hemisphere's tallest coaster The Flash: Speed …" at bounding box center [244, 91] width 368 height 78
click at [395, 105] on label at bounding box center [396, 106] width 61 height 7
click at [0, 0] on input "checkbox" at bounding box center [0, 0] width 0 height 0
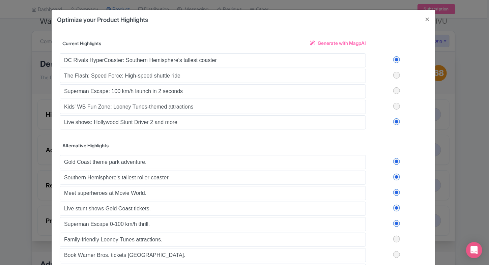
click at [395, 121] on label at bounding box center [396, 121] width 61 height 7
click at [0, 0] on input "checkbox" at bounding box center [0, 0] width 0 height 0
click at [395, 61] on label at bounding box center [396, 59] width 61 height 7
click at [0, 0] on input "checkbox" at bounding box center [0, 0] width 0 height 0
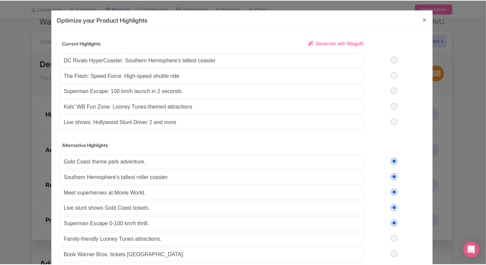
scroll to position [85, 0]
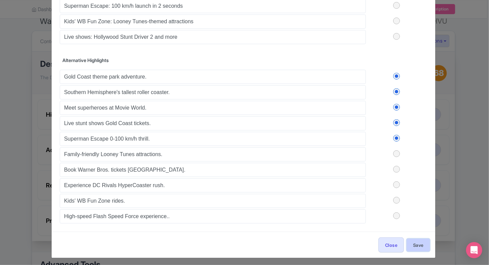
click at [415, 240] on button "Save" at bounding box center [418, 245] width 23 height 13
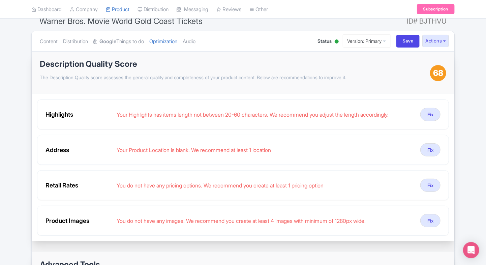
scroll to position [45, 0]
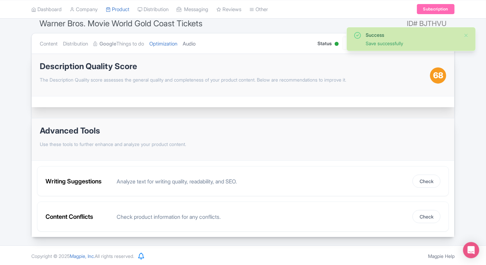
click at [196, 47] on link "Audio" at bounding box center [189, 43] width 13 height 21
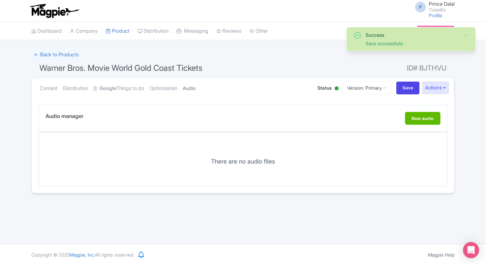
scroll to position [0, 0]
click at [164, 90] on link "Optimization" at bounding box center [163, 88] width 28 height 21
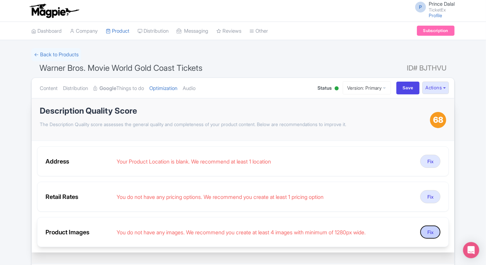
click at [437, 229] on button "Fix" at bounding box center [431, 232] width 20 height 13
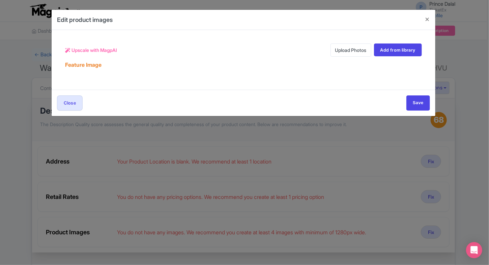
click at [331, 49] on link "Upload Photos" at bounding box center [351, 50] width 41 height 13
click at [345, 49] on link "Upload Photos" at bounding box center [351, 50] width 41 height 13
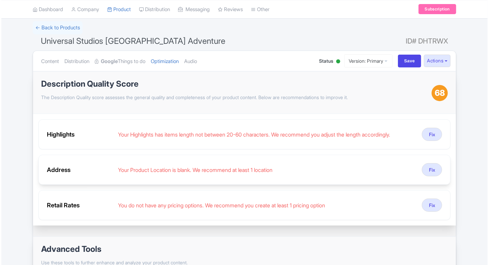
scroll to position [27, 0]
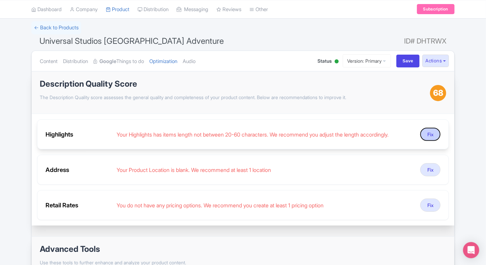
click at [433, 135] on button "Fix" at bounding box center [431, 134] width 20 height 13
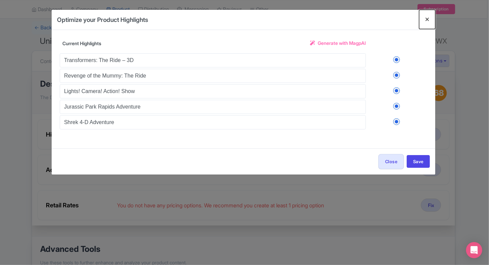
click at [427, 20] on button "Close" at bounding box center [427, 19] width 16 height 19
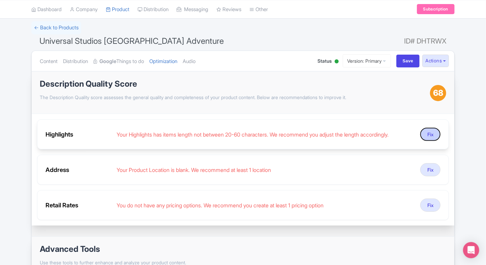
click at [428, 137] on button "Fix" at bounding box center [431, 134] width 20 height 13
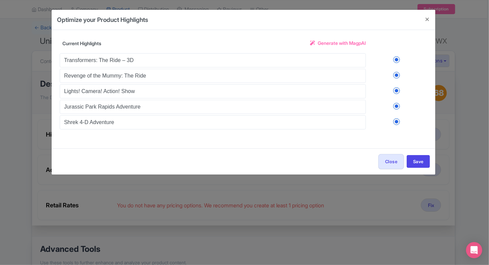
click at [328, 41] on span "Generate with MagpAI" at bounding box center [342, 42] width 48 height 7
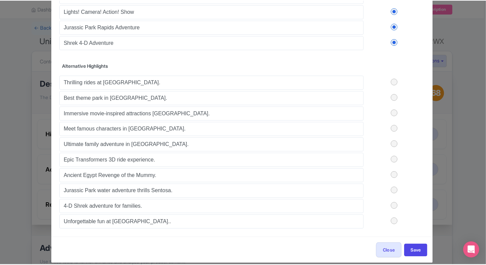
scroll to position [85, 0]
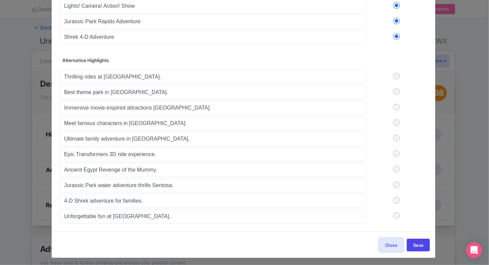
click at [394, 73] on label at bounding box center [396, 76] width 61 height 7
click at [0, 0] on input "checkbox" at bounding box center [0, 0] width 0 height 0
click at [396, 88] on label at bounding box center [396, 91] width 61 height 7
click at [0, 0] on input "checkbox" at bounding box center [0, 0] width 0 height 0
click at [394, 104] on label at bounding box center [396, 107] width 61 height 7
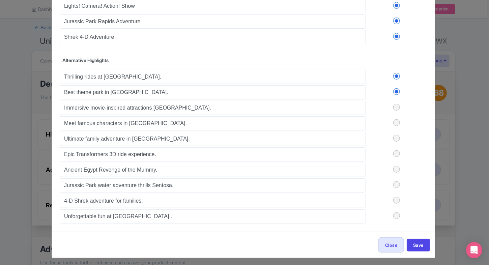
click at [0, 0] on input "checkbox" at bounding box center [0, 0] width 0 height 0
click at [395, 91] on label at bounding box center [396, 91] width 61 height 7
click at [0, 0] on input "checkbox" at bounding box center [0, 0] width 0 height 0
click at [395, 121] on label at bounding box center [396, 122] width 61 height 7
click at [0, 0] on input "checkbox" at bounding box center [0, 0] width 0 height 0
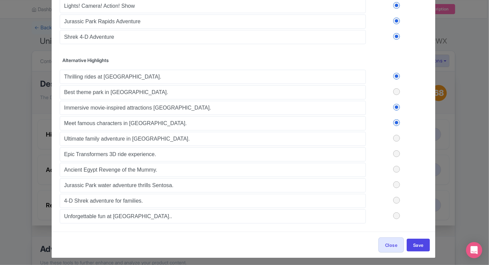
click at [396, 137] on label at bounding box center [396, 138] width 61 height 7
click at [0, 0] on input "checkbox" at bounding box center [0, 0] width 0 height 0
click at [399, 153] on label at bounding box center [396, 153] width 61 height 7
click at [0, 0] on input "checkbox" at bounding box center [0, 0] width 0 height 0
click at [413, 239] on button "Save" at bounding box center [418, 245] width 23 height 13
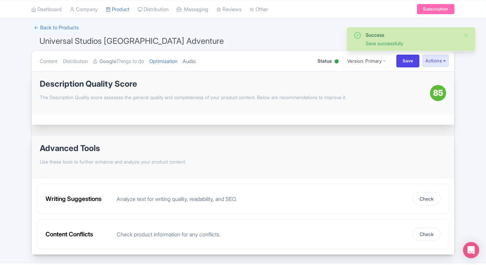
click at [196, 60] on link "Audio" at bounding box center [189, 61] width 13 height 21
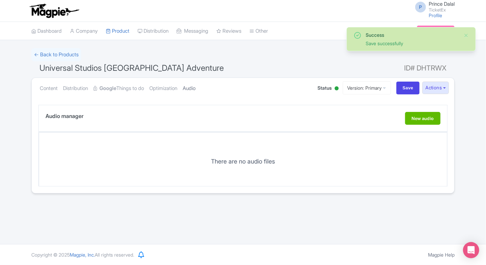
scroll to position [0, 0]
click at [170, 79] on link "Optimization" at bounding box center [163, 88] width 28 height 21
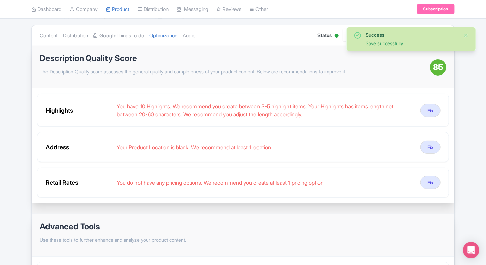
scroll to position [53, 0]
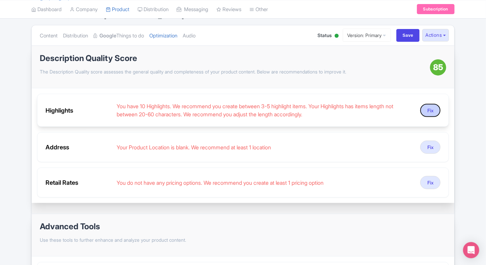
click at [428, 107] on button "Fix" at bounding box center [431, 110] width 20 height 13
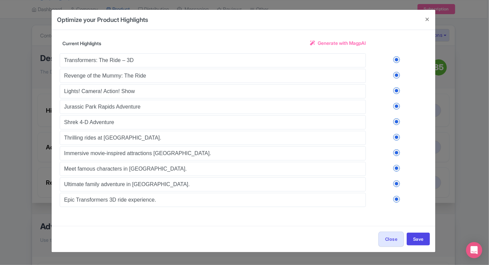
click at [395, 59] on label at bounding box center [396, 59] width 61 height 7
click at [0, 0] on input "checkbox" at bounding box center [0, 0] width 0 height 0
click at [395, 73] on label at bounding box center [396, 75] width 61 height 7
click at [0, 0] on input "checkbox" at bounding box center [0, 0] width 0 height 0
click at [396, 87] on label at bounding box center [396, 90] width 61 height 7
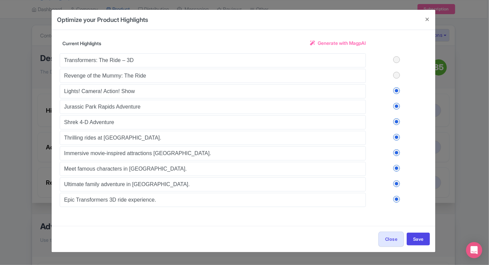
click at [0, 0] on input "checkbox" at bounding box center [0, 0] width 0 height 0
click at [398, 105] on label at bounding box center [396, 106] width 61 height 7
click at [0, 0] on input "checkbox" at bounding box center [0, 0] width 0 height 0
click at [396, 119] on label at bounding box center [396, 121] width 61 height 7
click at [0, 0] on input "checkbox" at bounding box center [0, 0] width 0 height 0
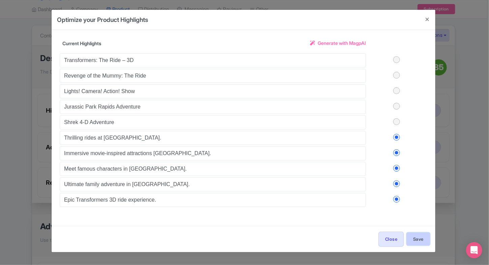
click at [420, 239] on button "Save" at bounding box center [418, 239] width 23 height 13
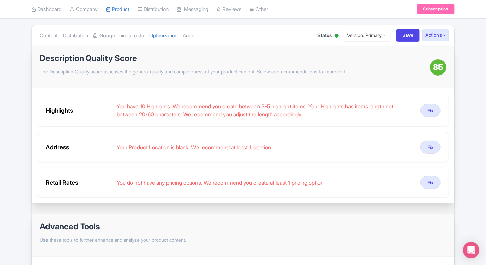
scroll to position [45, 0]
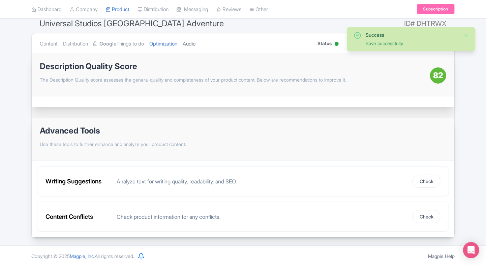
click at [195, 40] on link "Audio" at bounding box center [189, 43] width 13 height 21
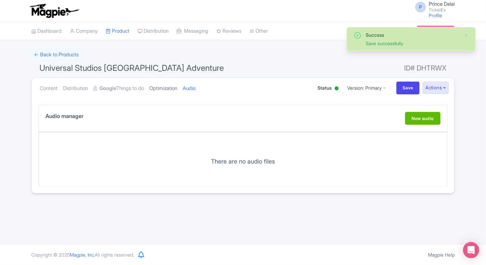
click at [167, 81] on link "Optimization" at bounding box center [163, 88] width 28 height 21
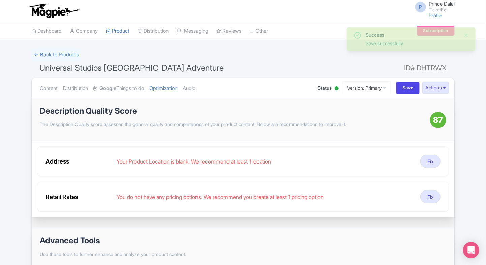
scroll to position [11, 0]
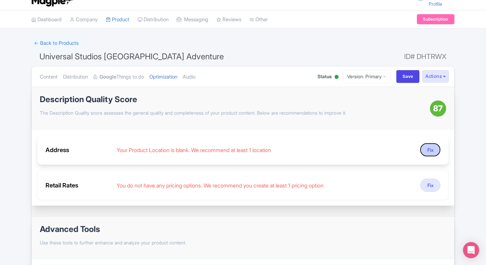
click at [428, 144] on button "Fix" at bounding box center [431, 149] width 20 height 13
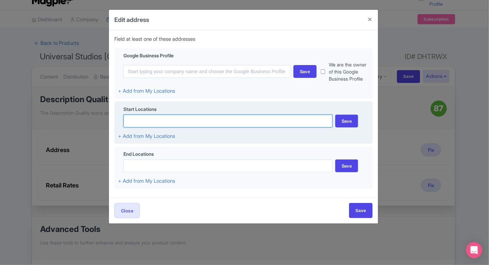
click at [201, 118] on input at bounding box center [227, 121] width 209 height 13
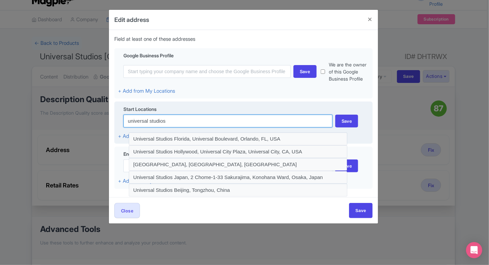
click at [239, 123] on input "universal studios" at bounding box center [227, 121] width 209 height 13
paste input "8 Sentosa Gateway, Singapore 098269"
type input "8 Sentosa Gateway, Singapore 098269"
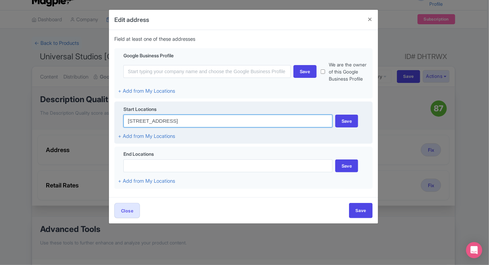
click at [239, 123] on input "8 Sentosa Gateway, Singapore 098269" at bounding box center [227, 121] width 209 height 13
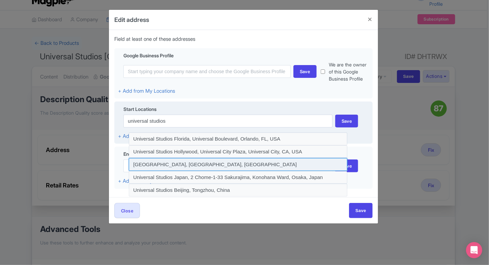
click at [253, 162] on input at bounding box center [238, 164] width 219 height 13
type input "Sentosa Gateway, Universal Studios Singapore, Singapore"
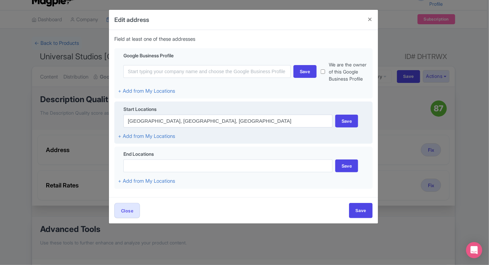
click at [344, 114] on div "Start Locations" at bounding box center [243, 110] width 251 height 9
click at [337, 121] on div "Save" at bounding box center [346, 121] width 23 height 13
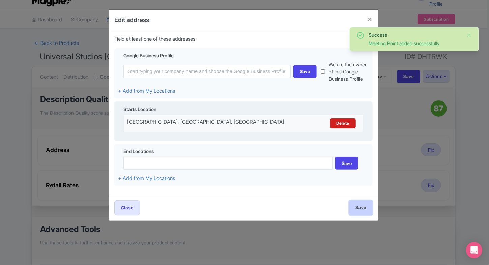
click at [364, 209] on input "Save" at bounding box center [361, 207] width 24 height 15
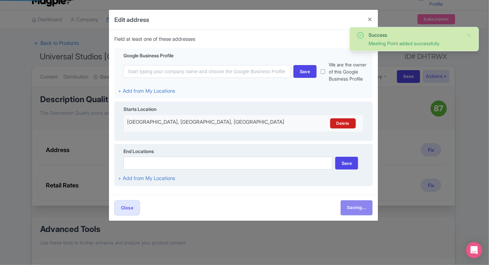
type input "Save"
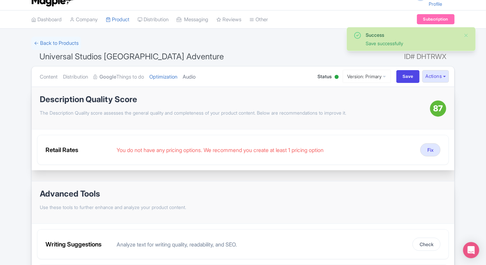
click at [196, 75] on link "Audio" at bounding box center [189, 76] width 13 height 21
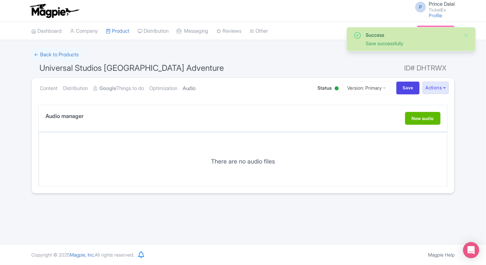
scroll to position [0, 0]
click at [170, 86] on link "Optimization" at bounding box center [163, 88] width 28 height 21
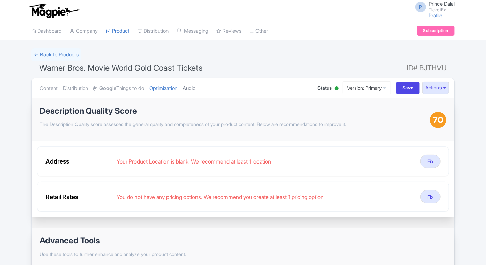
click at [196, 90] on link "Audio" at bounding box center [189, 88] width 13 height 21
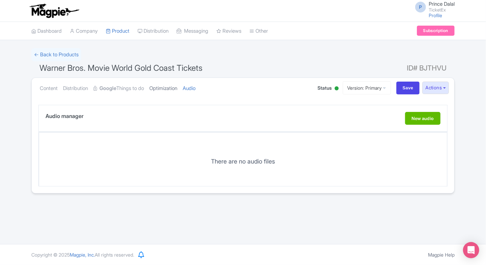
click at [175, 88] on link "Optimization" at bounding box center [163, 88] width 28 height 21
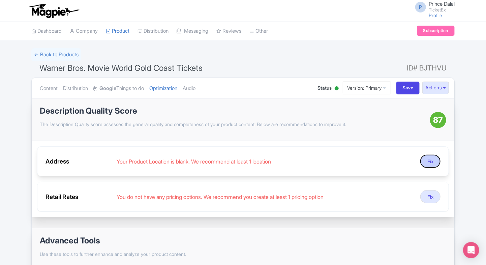
click at [438, 157] on button "Fix" at bounding box center [431, 161] width 20 height 13
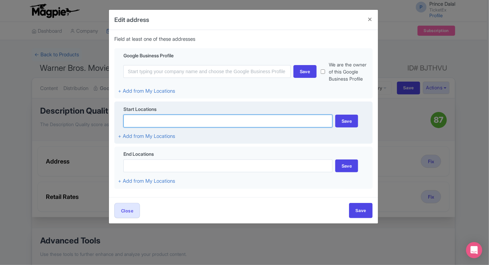
click at [169, 117] on input at bounding box center [227, 121] width 209 height 13
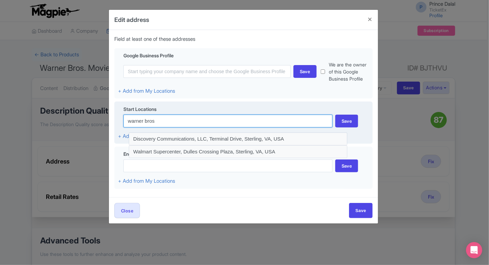
paste input "Pacific Mwy, [GEOGRAPHIC_DATA], [GEOGRAPHIC_DATA]"
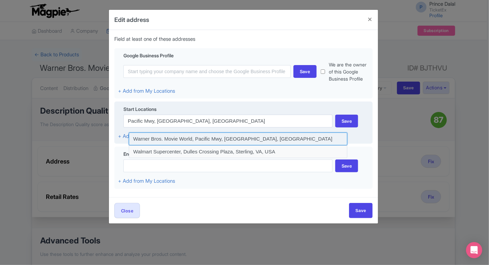
click at [244, 133] on input at bounding box center [238, 139] width 219 height 13
type input "Warner Bros. Movie World, Pacific Mwy, [GEOGRAPHIC_DATA], [GEOGRAPHIC_DATA]"
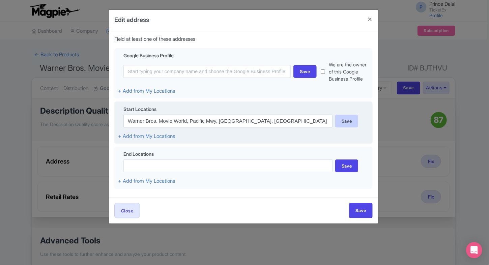
click at [339, 125] on div "Save" at bounding box center [346, 121] width 23 height 13
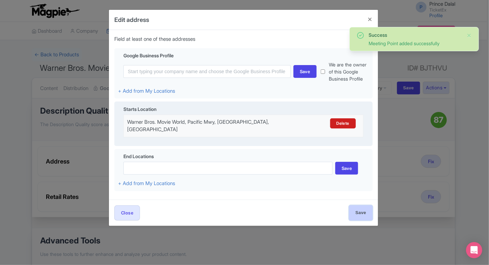
click at [357, 215] on input "Save" at bounding box center [361, 212] width 24 height 15
type input "Save"
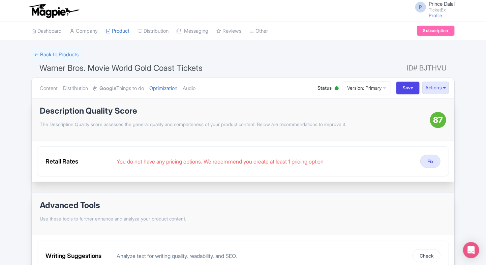
click at [205, 86] on ul "Content Distribution Google Things to do Optimization Audio" at bounding box center [171, 88] width 269 height 21
click at [196, 88] on link "Audio" at bounding box center [189, 88] width 13 height 21
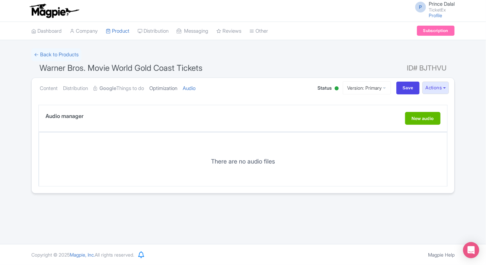
click at [172, 91] on link "Optimization" at bounding box center [163, 88] width 28 height 21
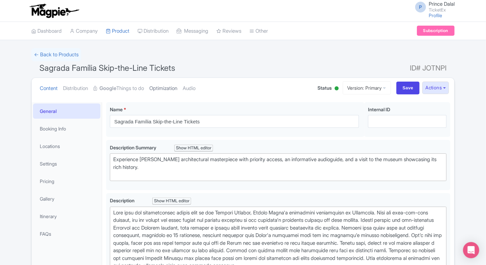
click at [171, 92] on link "Optimization" at bounding box center [163, 88] width 28 height 21
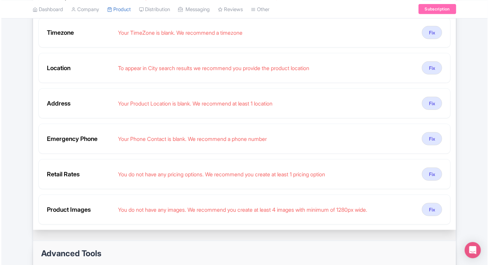
scroll to position [163, 0]
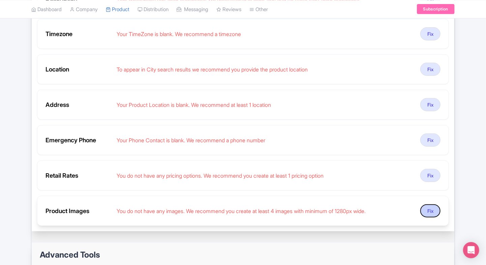
click at [427, 204] on button "Fix" at bounding box center [431, 210] width 20 height 13
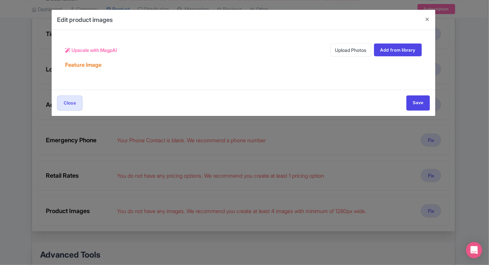
click at [356, 55] on link "Upload Photos" at bounding box center [351, 50] width 41 height 13
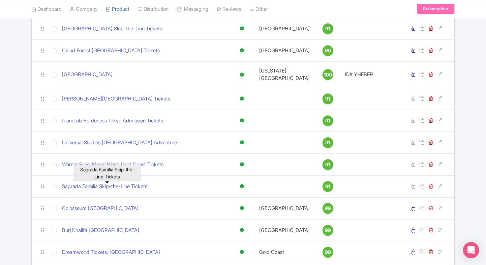
scroll to position [870, 0]
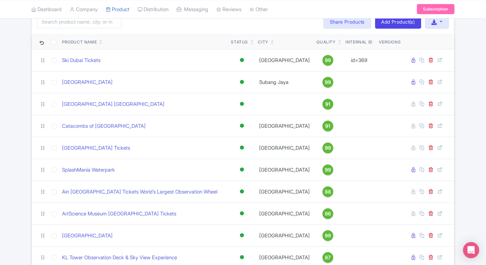
scroll to position [38, 0]
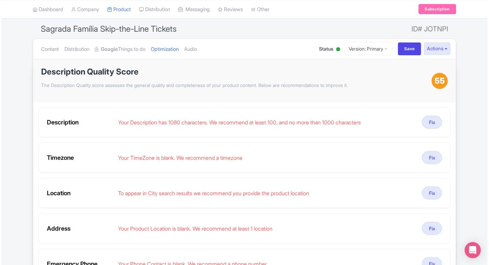
scroll to position [40, 0]
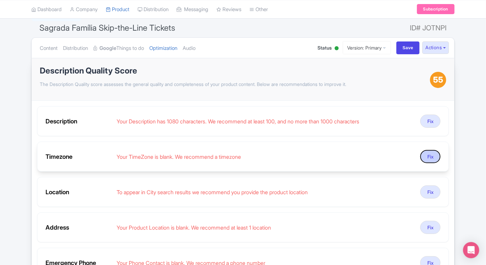
click at [434, 150] on button "Fix" at bounding box center [431, 156] width 20 height 13
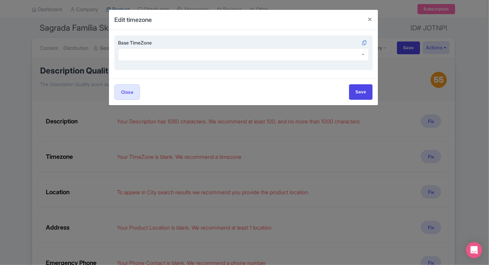
click at [226, 52] on div at bounding box center [243, 54] width 251 height 13
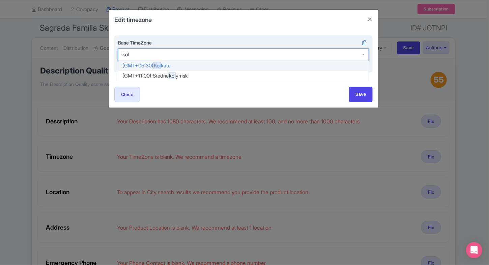
type input "kolk"
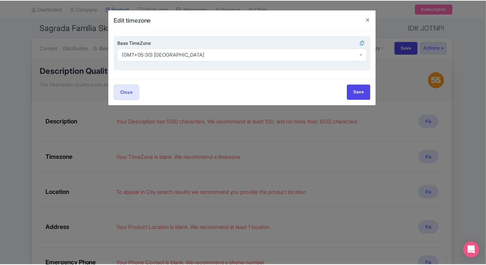
scroll to position [0, 0]
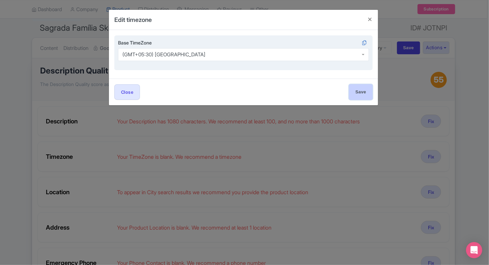
click at [359, 95] on input "Save" at bounding box center [361, 91] width 24 height 15
type input "Save"
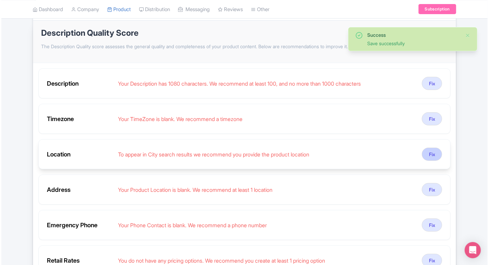
scroll to position [78, 0]
click at [429, 152] on button "Fix" at bounding box center [431, 153] width 20 height 13
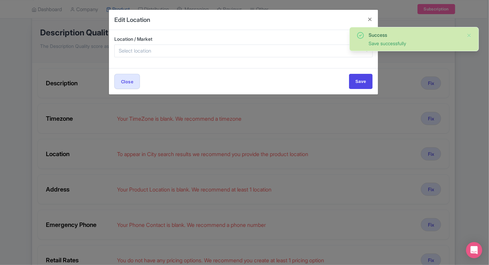
click at [226, 57] on div "Location / Market" at bounding box center [243, 49] width 269 height 38
click at [234, 51] on div at bounding box center [243, 51] width 258 height 13
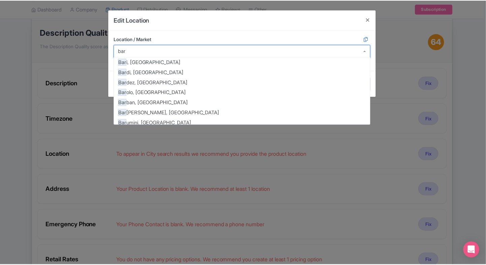
scroll to position [418, 0]
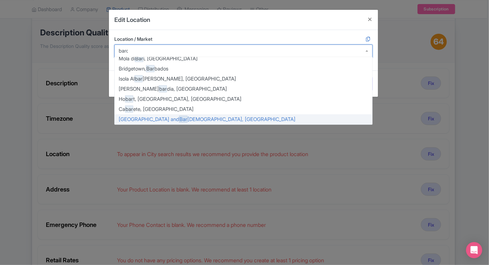
type input "barce"
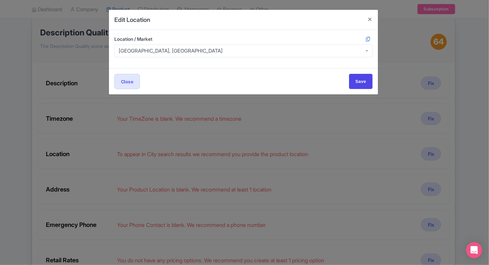
click at [375, 83] on div "Close Save" at bounding box center [243, 81] width 269 height 26
click at [371, 83] on input "Save" at bounding box center [361, 81] width 24 height 15
type input "Save"
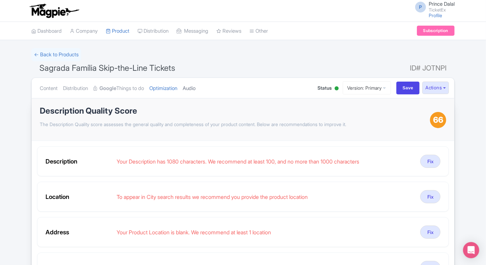
click at [196, 83] on link "Audio" at bounding box center [189, 88] width 13 height 21
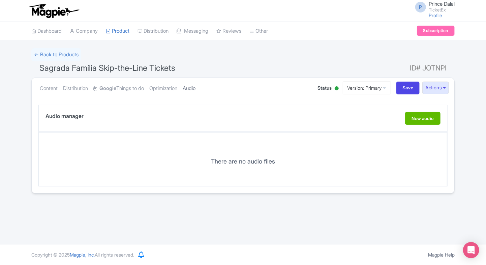
scroll to position [0, 0]
click at [175, 91] on link "Optimization" at bounding box center [163, 88] width 28 height 21
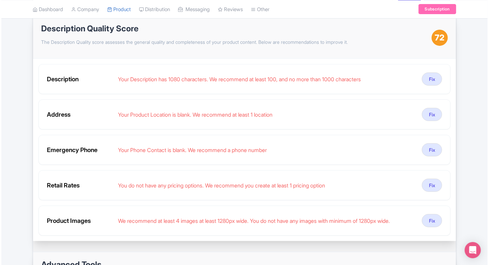
scroll to position [83, 0]
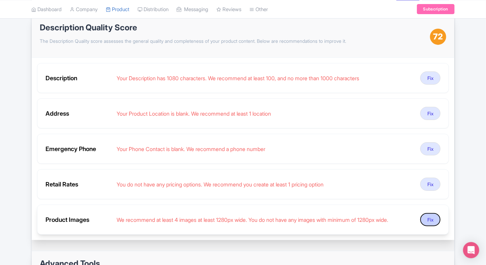
click at [432, 221] on button "Fix" at bounding box center [431, 219] width 20 height 13
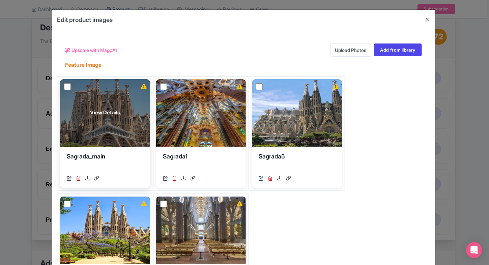
click at [66, 83] on input "checkbox" at bounding box center [67, 86] width 7 height 7
checkbox input "true"
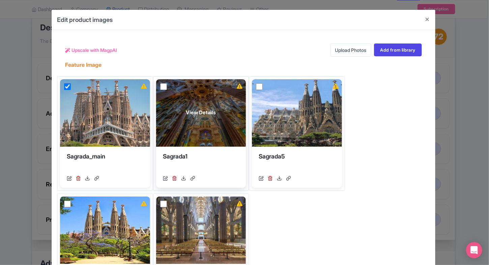
click at [161, 86] on input "checkbox" at bounding box center [163, 86] width 7 height 7
checkbox input "true"
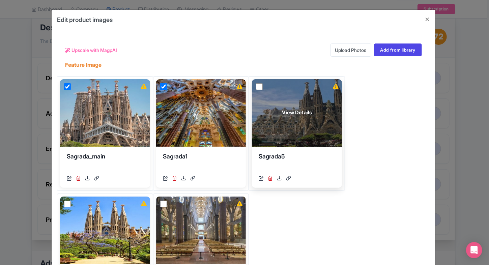
click at [258, 86] on input "checkbox" at bounding box center [259, 86] width 7 height 7
checkbox input "true"
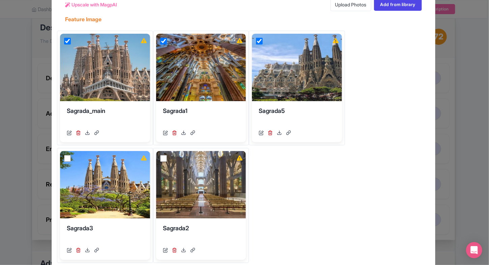
scroll to position [49, 0]
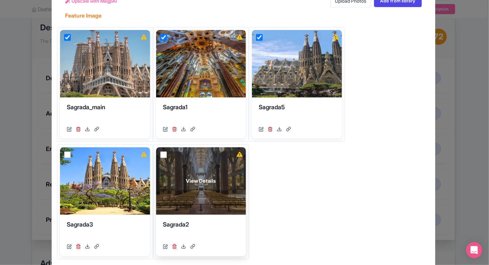
click at [163, 155] on input "checkbox" at bounding box center [163, 154] width 7 height 7
checkbox input "true"
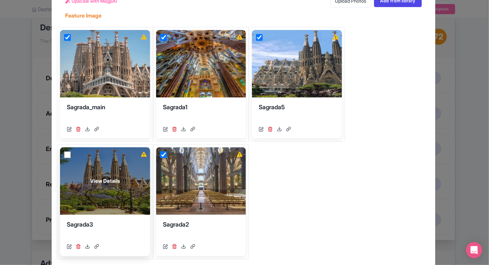
click at [66, 154] on input "checkbox" at bounding box center [67, 154] width 7 height 7
checkbox input "true"
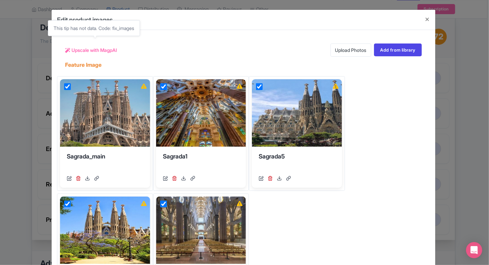
click at [104, 49] on span "Upscale with MagpAI" at bounding box center [95, 50] width 46 height 7
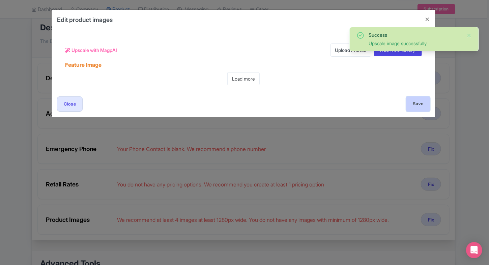
click at [410, 98] on input "Save" at bounding box center [418, 103] width 24 height 15
type input "Save"
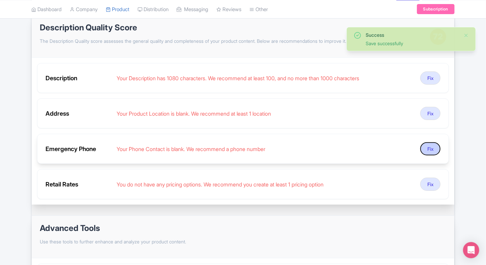
click at [428, 148] on button "Fix" at bounding box center [431, 148] width 20 height 13
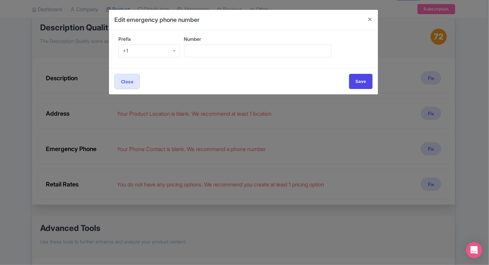
click at [161, 46] on div "+1" at bounding box center [149, 51] width 62 height 13
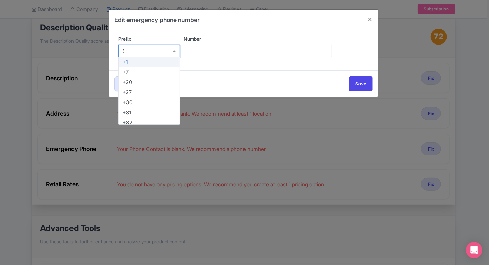
type input "91"
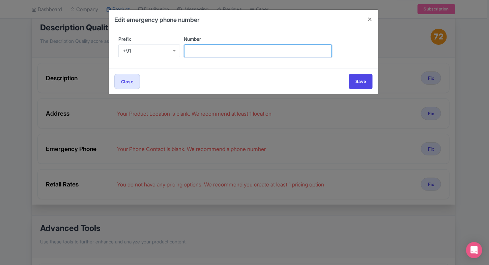
click at [215, 49] on input "Number" at bounding box center [258, 51] width 148 height 13
type input "9509989377"
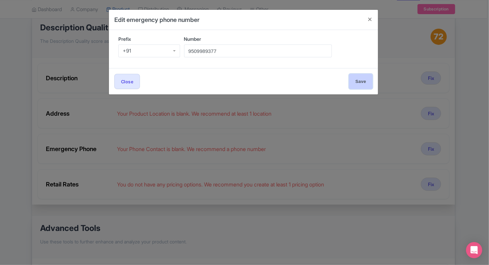
click at [357, 74] on input "Save" at bounding box center [361, 81] width 24 height 15
type input "Save"
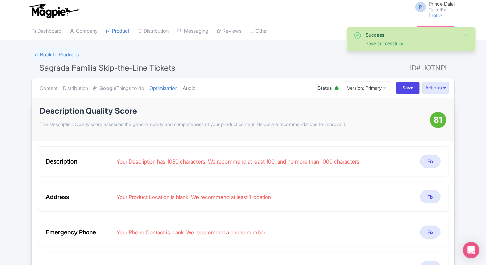
click at [195, 84] on link "Audio" at bounding box center [189, 88] width 13 height 21
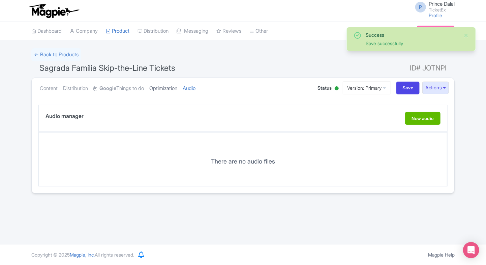
click at [168, 94] on link "Optimization" at bounding box center [163, 88] width 28 height 21
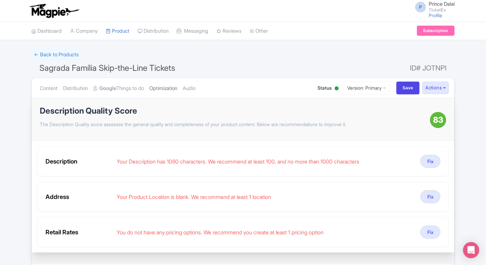
click at [173, 89] on link "Optimization" at bounding box center [163, 88] width 28 height 21
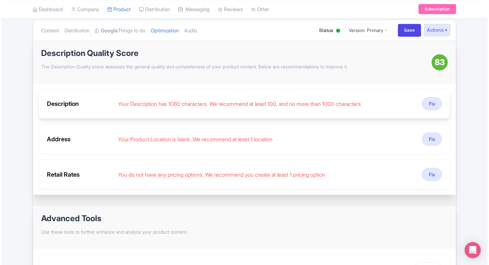
scroll to position [58, 0]
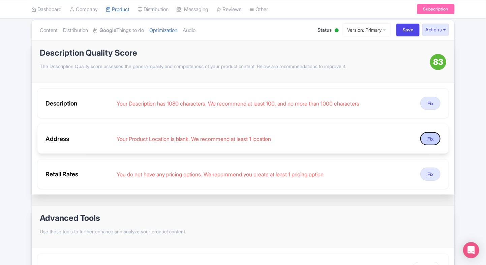
click at [426, 134] on button "Fix" at bounding box center [431, 138] width 20 height 13
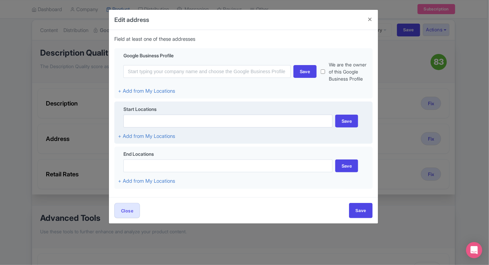
click at [183, 114] on div "Start Locations" at bounding box center [243, 110] width 251 height 9
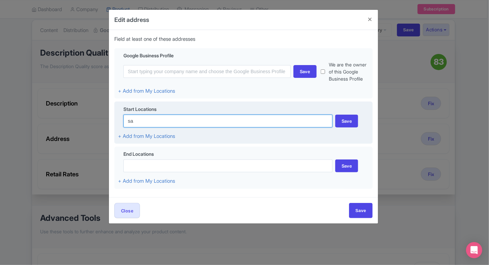
click at [176, 118] on input "sa" at bounding box center [227, 121] width 209 height 13
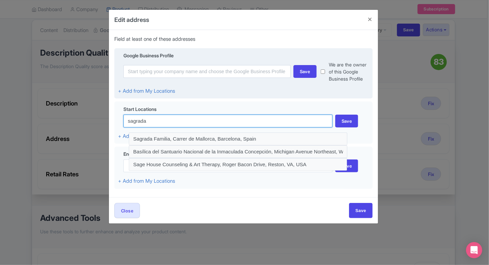
paste input "Carrer de Mallorca, 401, L'Eixample, 08013 Barcelona, Spain"
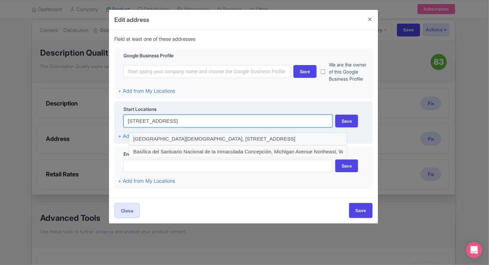
click at [287, 117] on input "Carrer de Mallorca, 401, L'Eixample, 08013 Barcelona, Spain" at bounding box center [227, 121] width 209 height 13
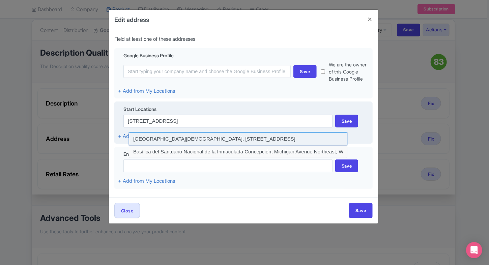
click at [278, 137] on input at bounding box center [238, 139] width 219 height 13
type input "Museu de l'Església de la Sagrada Família, Carrer de Mallorca, 401, L'Eixample,…"
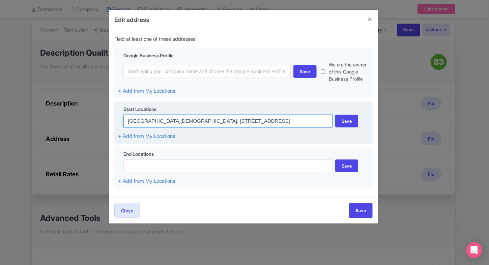
click at [251, 125] on input "Museu de l'Església de la Sagrada Família, Carrer de Mallorca, 401, L'Eixample,…" at bounding box center [227, 121] width 209 height 13
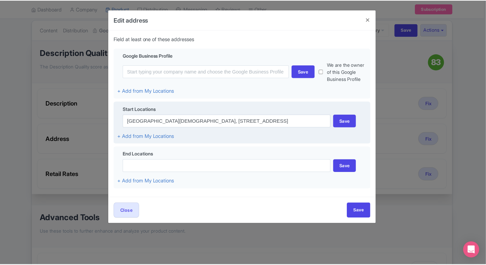
scroll to position [0, 0]
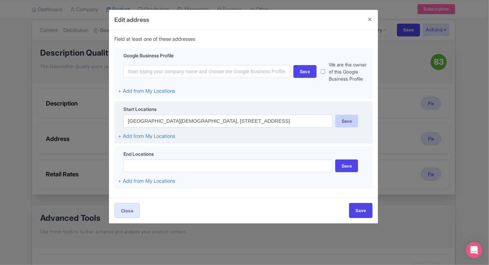
click at [346, 122] on div "Save" at bounding box center [346, 121] width 23 height 13
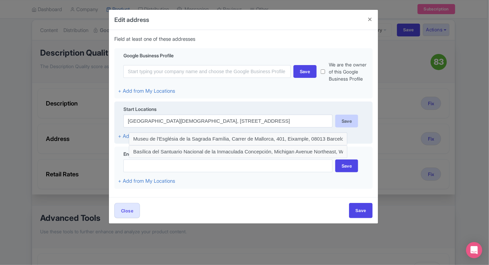
click at [351, 118] on div "Save" at bounding box center [346, 121] width 23 height 13
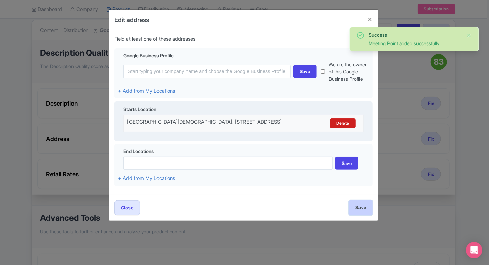
click at [362, 216] on input "Save" at bounding box center [361, 207] width 24 height 15
type input "Saving..."
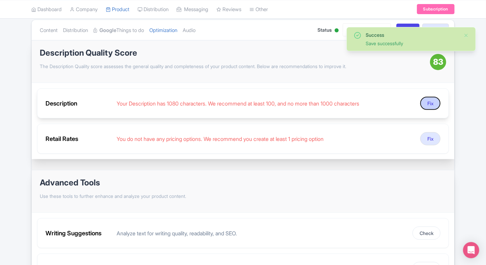
click at [428, 103] on button "Fix" at bounding box center [431, 103] width 20 height 13
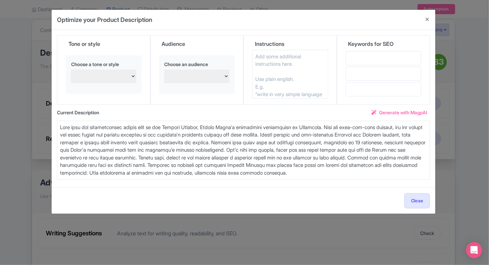
drag, startPoint x: 173, startPoint y: 174, endPoint x: 368, endPoint y: 172, distance: 195.6
click at [368, 172] on textarea at bounding box center [243, 150] width 373 height 59
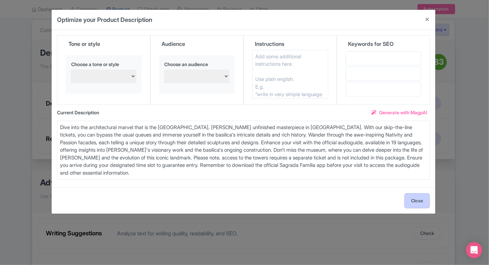
type textarea "Dive into the architectural marvel that is the Sagrada Família, Antoni Gaudí's …"
click at [412, 199] on button "Close" at bounding box center [417, 200] width 26 height 15
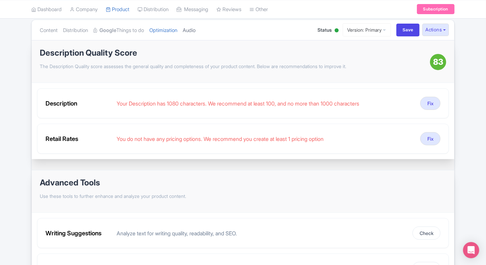
drag, startPoint x: 208, startPoint y: 30, endPoint x: 204, endPoint y: 30, distance: 3.7
click at [204, 30] on ul "Content Distribution Google Things to do Optimization Audio" at bounding box center [171, 30] width 269 height 21
click at [196, 30] on link "Audio" at bounding box center [189, 30] width 13 height 21
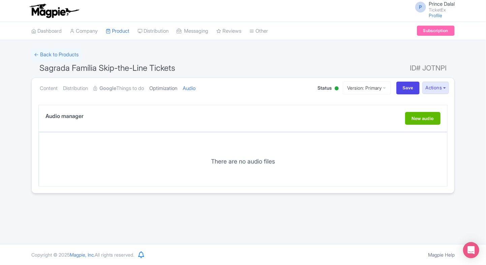
click at [165, 93] on link "Optimization" at bounding box center [163, 88] width 28 height 21
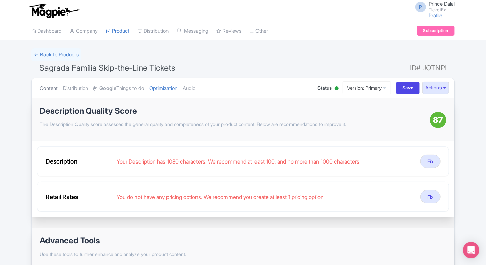
click at [51, 87] on link "Content" at bounding box center [49, 88] width 18 height 21
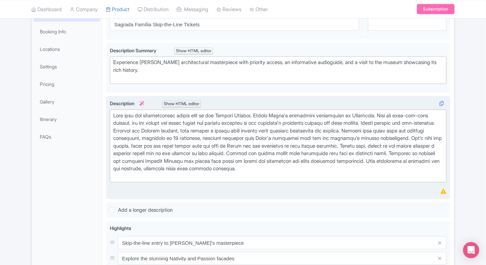
scroll to position [108, 0]
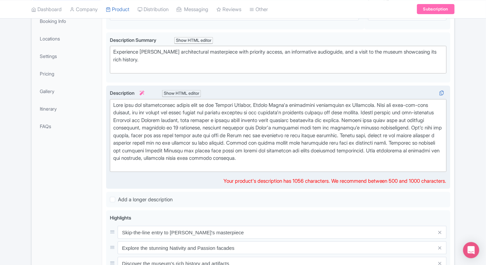
drag, startPoint x: 304, startPoint y: 160, endPoint x: 112, endPoint y: 157, distance: 191.9
click at [112, 157] on trix-editor at bounding box center [278, 135] width 337 height 73
type trix-editor "<div>Dive into the architectural marvel that is the Sagrada Família, Antoni Gau…"
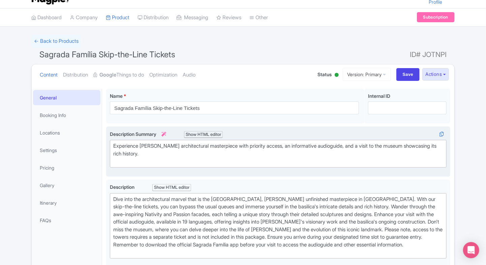
scroll to position [15, 0]
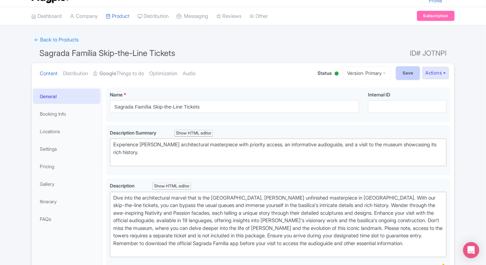
click at [400, 75] on input "Save" at bounding box center [409, 73] width 24 height 13
type input "Saving..."
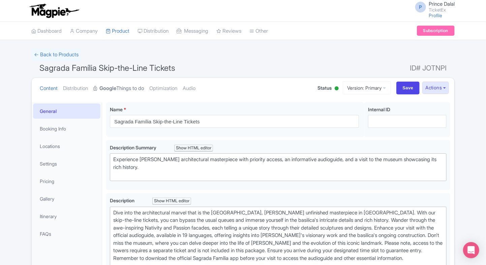
click at [114, 86] on strong "Google" at bounding box center [107, 89] width 17 height 8
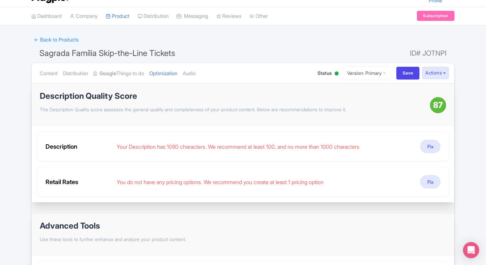
scroll to position [15, 0]
click at [190, 76] on ul "Content Distribution Google Things to do Optimization Audio" at bounding box center [171, 73] width 269 height 21
click at [196, 73] on link "Audio" at bounding box center [189, 73] width 13 height 21
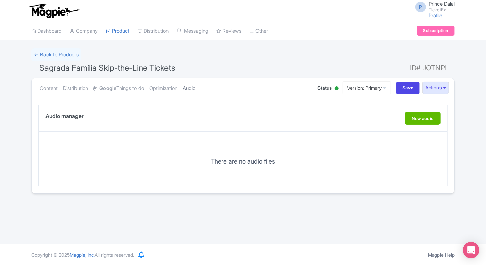
scroll to position [0, 0]
click at [163, 90] on link "Optimization" at bounding box center [163, 88] width 28 height 21
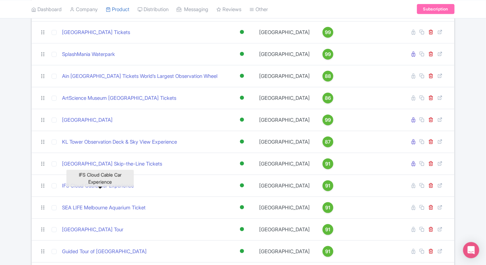
scroll to position [311, 0]
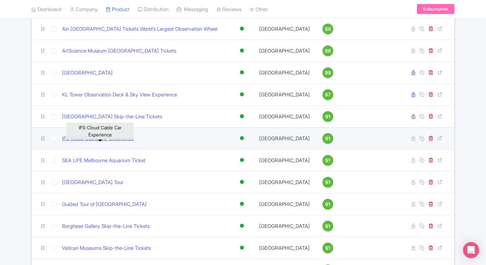
click at [105, 143] on link "IFS Cloud Cable Car Experience" at bounding box center [98, 139] width 72 height 8
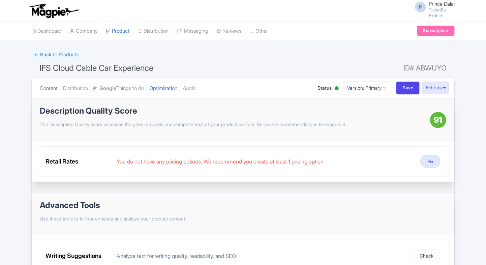
click at [50, 87] on link "Content" at bounding box center [49, 88] width 18 height 21
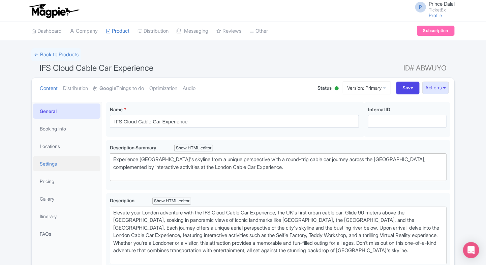
click at [49, 159] on link "Settings" at bounding box center [66, 163] width 67 height 15
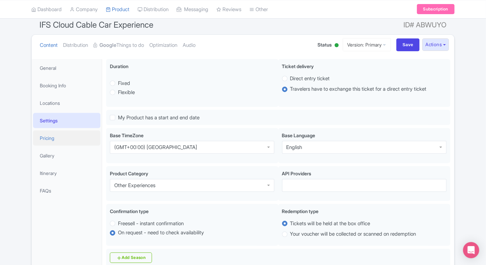
scroll to position [45, 0]
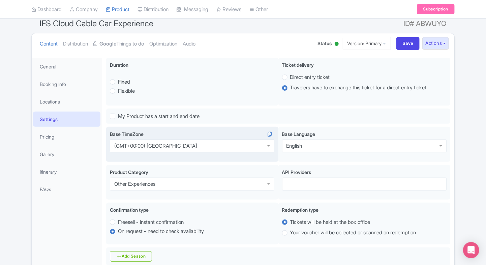
click at [143, 143] on div "(GMT+00:00) London" at bounding box center [155, 146] width 83 height 6
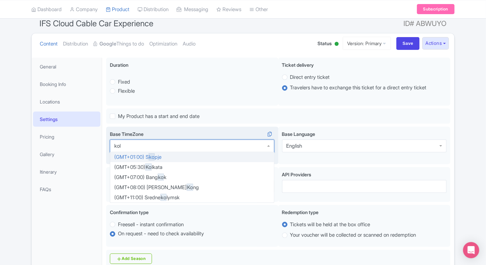
scroll to position [0, 0]
type input "kolk"
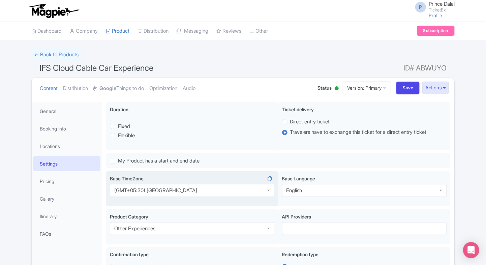
click at [400, 81] on div "Content Distribution Google Things to do Optimization Audio Status Active Inact…" at bounding box center [243, 88] width 423 height 21
click at [403, 86] on input "Save" at bounding box center [409, 88] width 24 height 13
type input "Saving..."
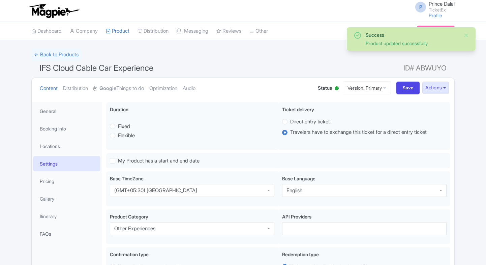
click at [60, 174] on link "Pricing" at bounding box center [66, 181] width 67 height 15
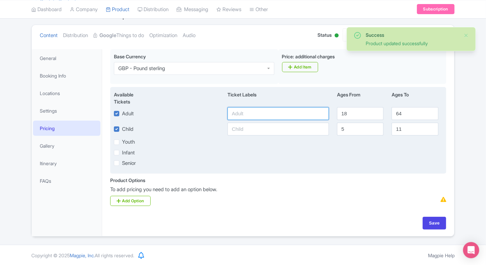
click at [285, 112] on input "text" at bounding box center [279, 113] width 102 height 13
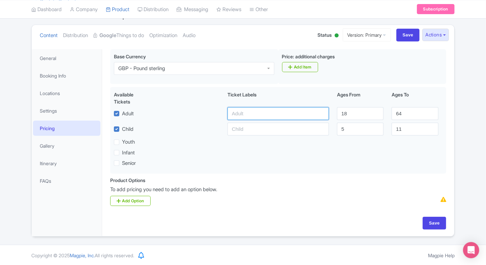
scroll to position [0, 0]
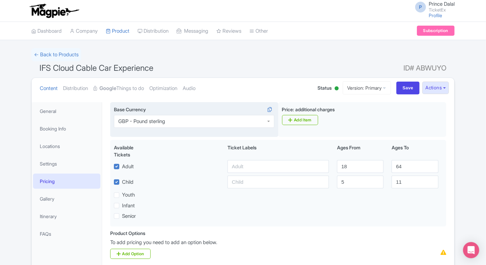
click at [176, 115] on div "GBP - Pound sterling" at bounding box center [194, 121] width 161 height 13
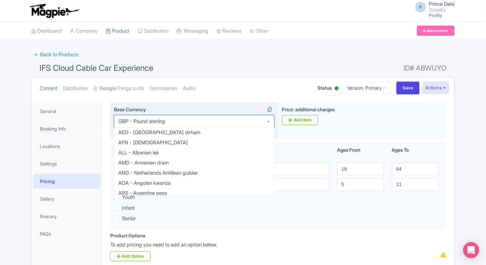
scroll to position [428, 0]
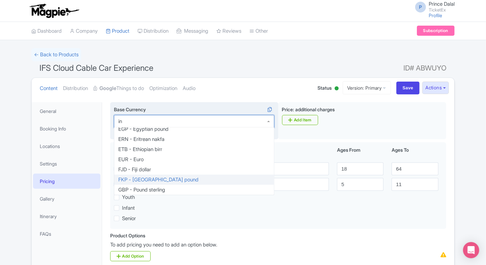
type input "inr"
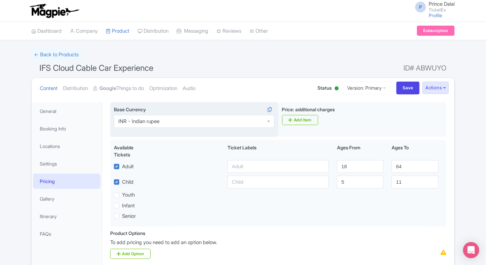
scroll to position [0, 0]
click at [408, 87] on input "Save" at bounding box center [409, 88] width 24 height 13
type input "Saving..."
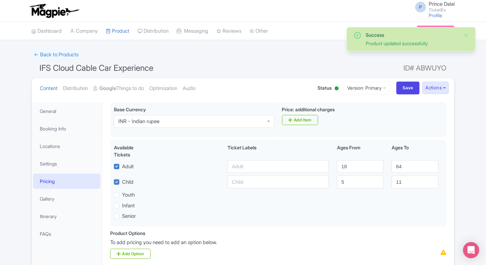
click at [235, 66] on h1 "IFS Cloud Cable Car Experience ID# ABWUYO" at bounding box center [243, 69] width 424 height 16
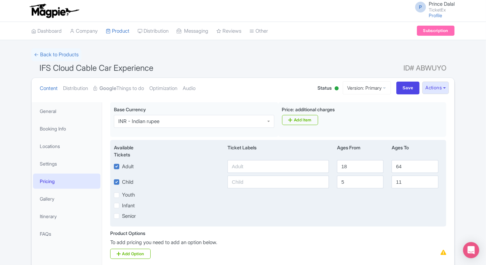
click at [256, 159] on div "Available Tickets i Ticket Labels Ages From Ages To" at bounding box center [278, 152] width 337 height 16
click at [249, 165] on input "text" at bounding box center [279, 166] width 102 height 13
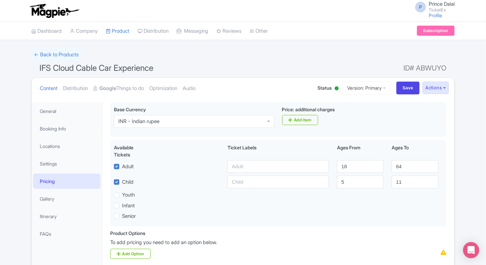
click at [287, 41] on div "P Prince Dalal TicketEx Profile Users Settings Sign out Dashboard Company Produ…" at bounding box center [243, 149] width 486 height 298
click at [78, 161] on link "Settings" at bounding box center [66, 163] width 67 height 15
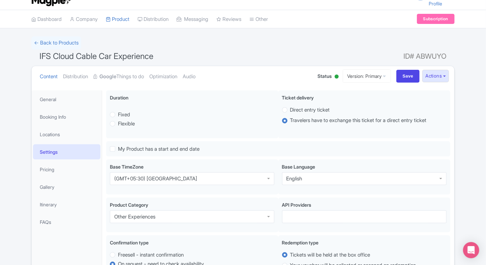
scroll to position [12, 0]
click at [78, 170] on link "Pricing" at bounding box center [66, 169] width 67 height 15
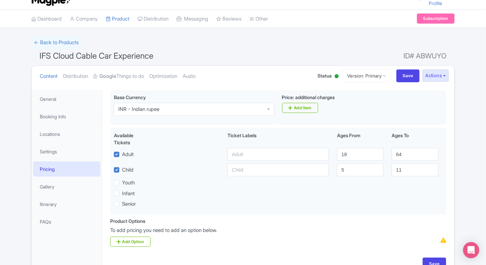
click at [0, 122] on html "P Prince Dalal TicketEx Profile Users Settings Sign out Dashboard Company Produ…" at bounding box center [243, 120] width 486 height 265
